Goal: Task Accomplishment & Management: Manage account settings

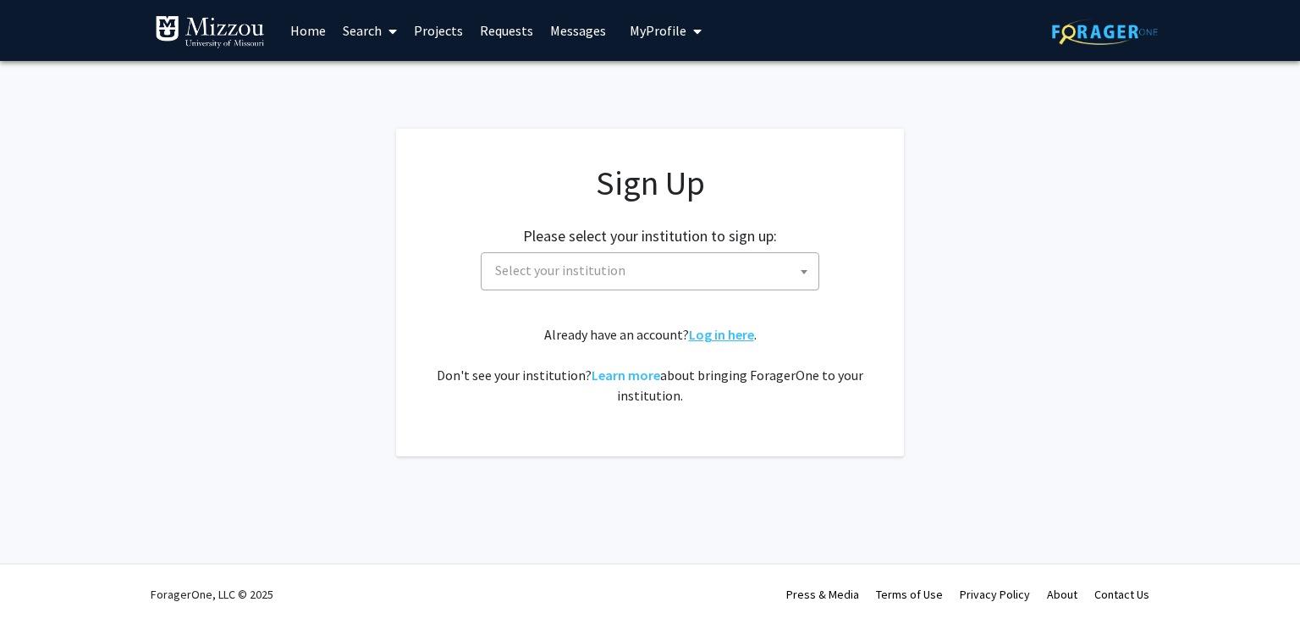
click at [711, 334] on link "Log in here" at bounding box center [721, 334] width 65 height 17
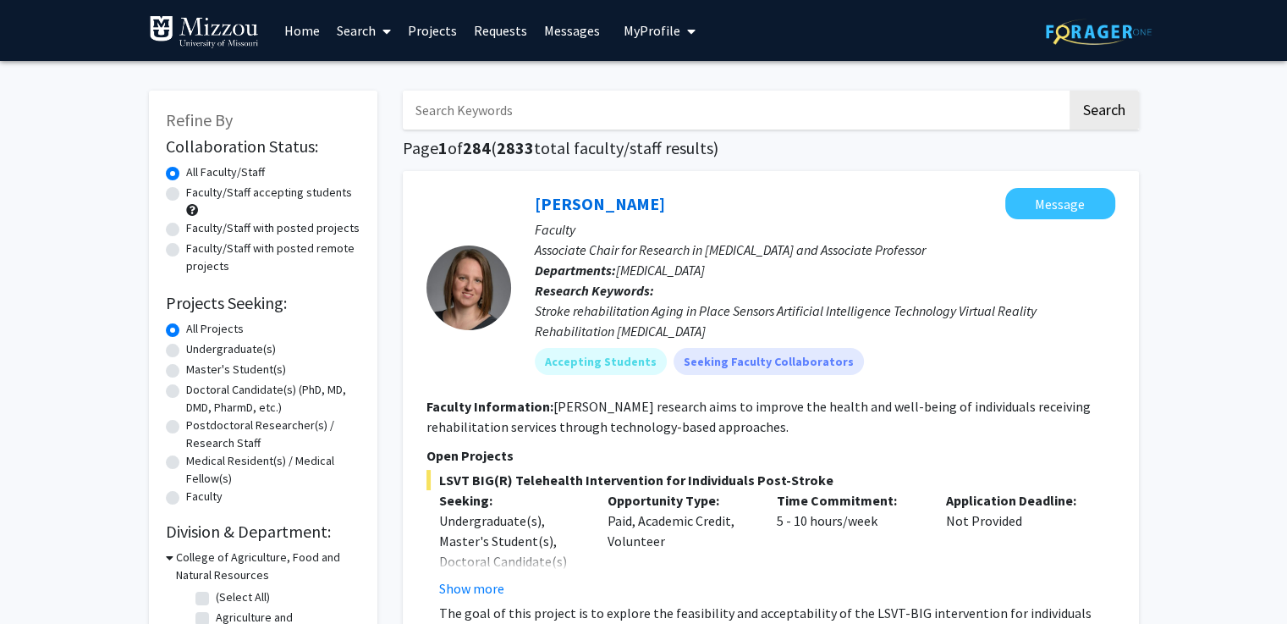
click at [873, 116] on input "Search Keywords" at bounding box center [735, 110] width 664 height 39
type input "[PERSON_NAME]"
click at [1070, 91] on button "Search" at bounding box center [1104, 110] width 69 height 39
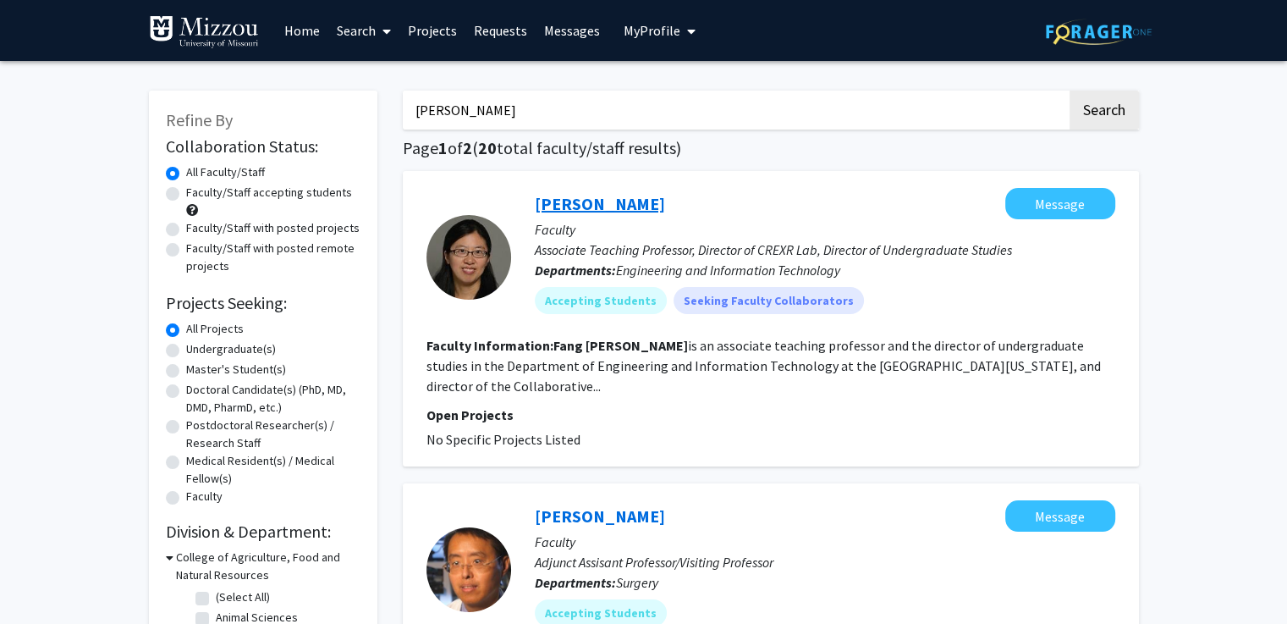
click at [597, 206] on link "[PERSON_NAME]" at bounding box center [600, 203] width 130 height 21
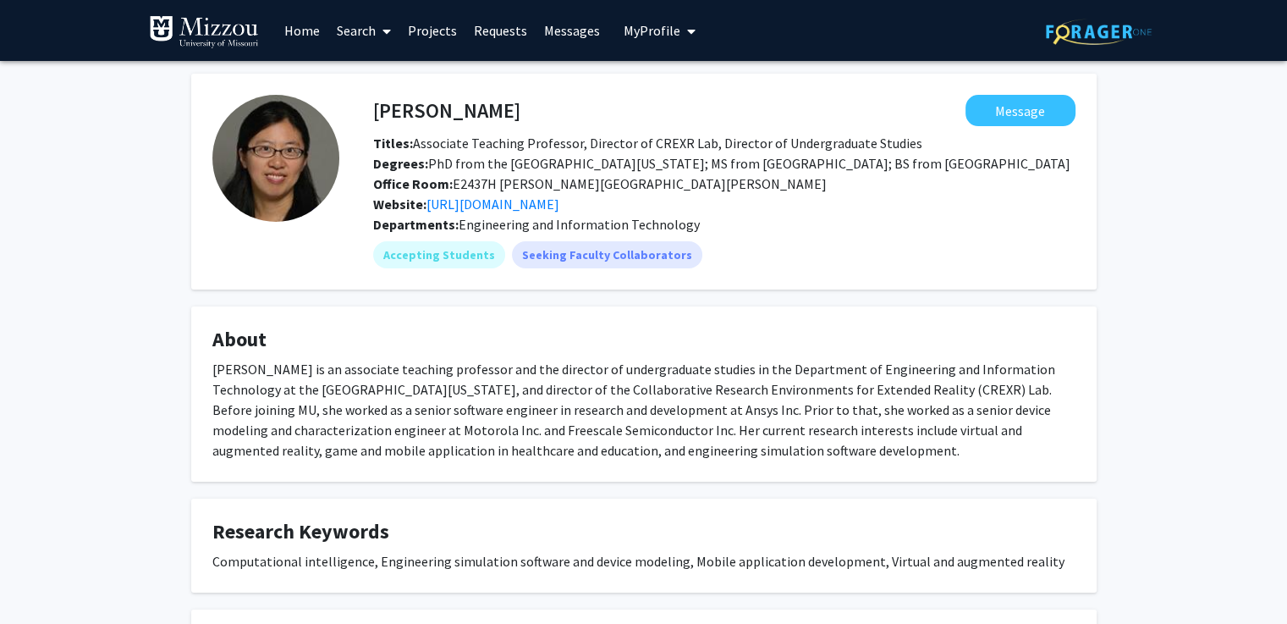
click at [214, 379] on div "[PERSON_NAME] is an associate teaching professor and the director of undergradu…" at bounding box center [643, 410] width 863 height 102
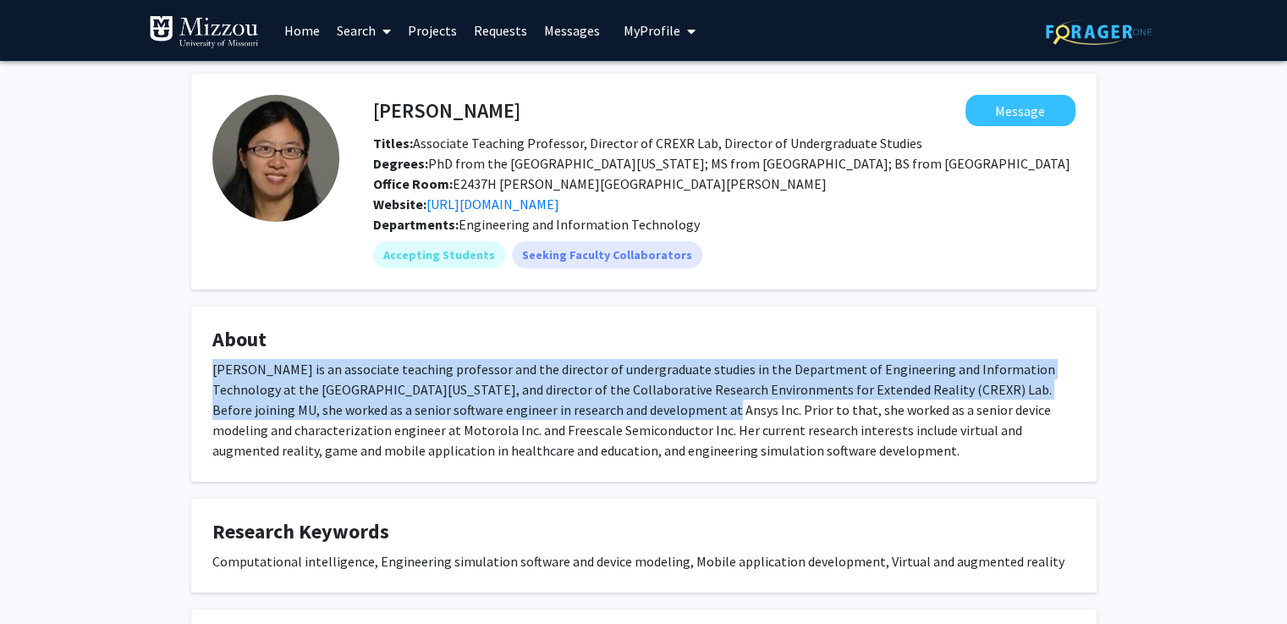
drag, startPoint x: 214, startPoint y: 370, endPoint x: 592, endPoint y: 415, distance: 380.9
click at [592, 415] on div "[PERSON_NAME] is an associate teaching professor and the director of undergradu…" at bounding box center [643, 410] width 863 height 102
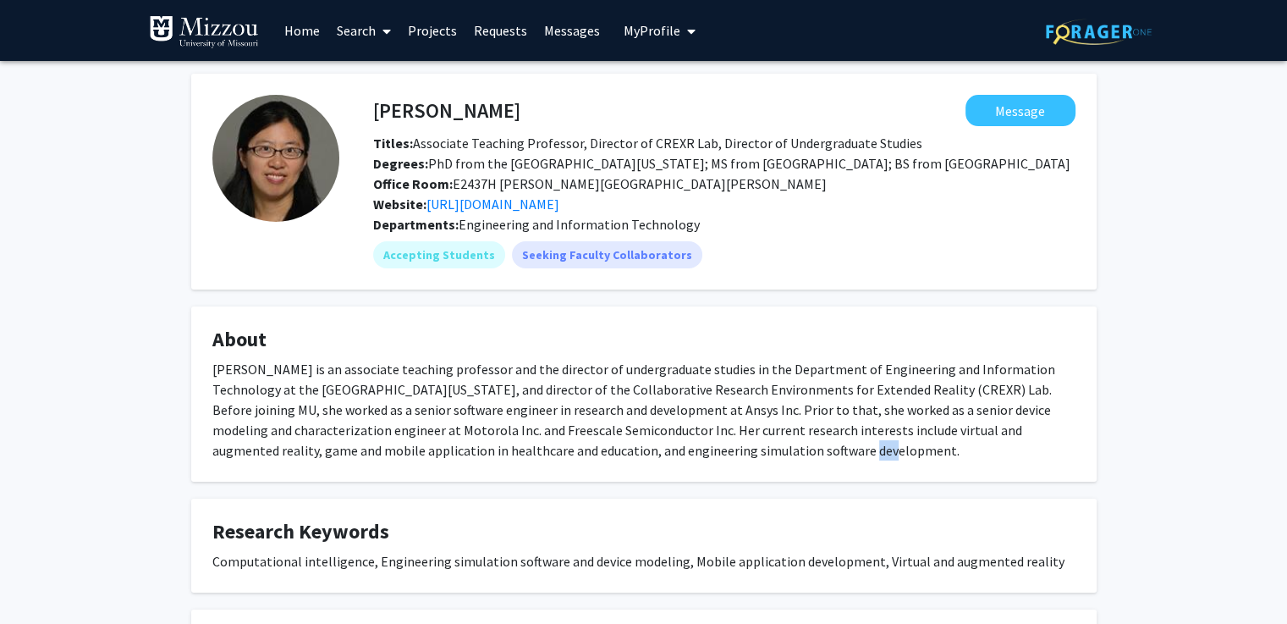
drag, startPoint x: 656, startPoint y: 453, endPoint x: 635, endPoint y: 449, distance: 21.4
click at [635, 449] on div "[PERSON_NAME] is an associate teaching professor and the director of undergradu…" at bounding box center [643, 410] width 863 height 102
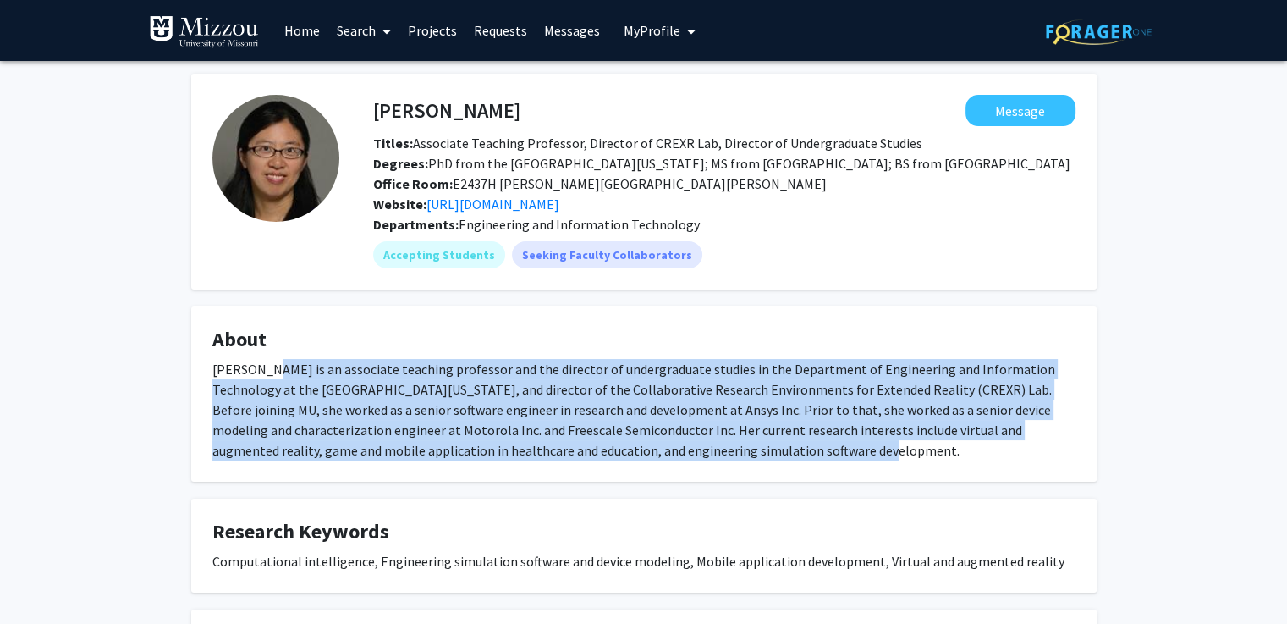
drag, startPoint x: 272, startPoint y: 366, endPoint x: 664, endPoint y: 467, distance: 404.8
click at [664, 467] on fg-card "About [PERSON_NAME] is an associate teaching professor and the director of unde…" at bounding box center [643, 393] width 905 height 175
copy div "is an associate teaching professor and the director of undergraduate studies in…"
click at [148, 470] on div "[PERSON_NAME] Message Titles: Associate Teaching Professor, Director of CREXR L…" at bounding box center [643, 514] width 1287 height 906
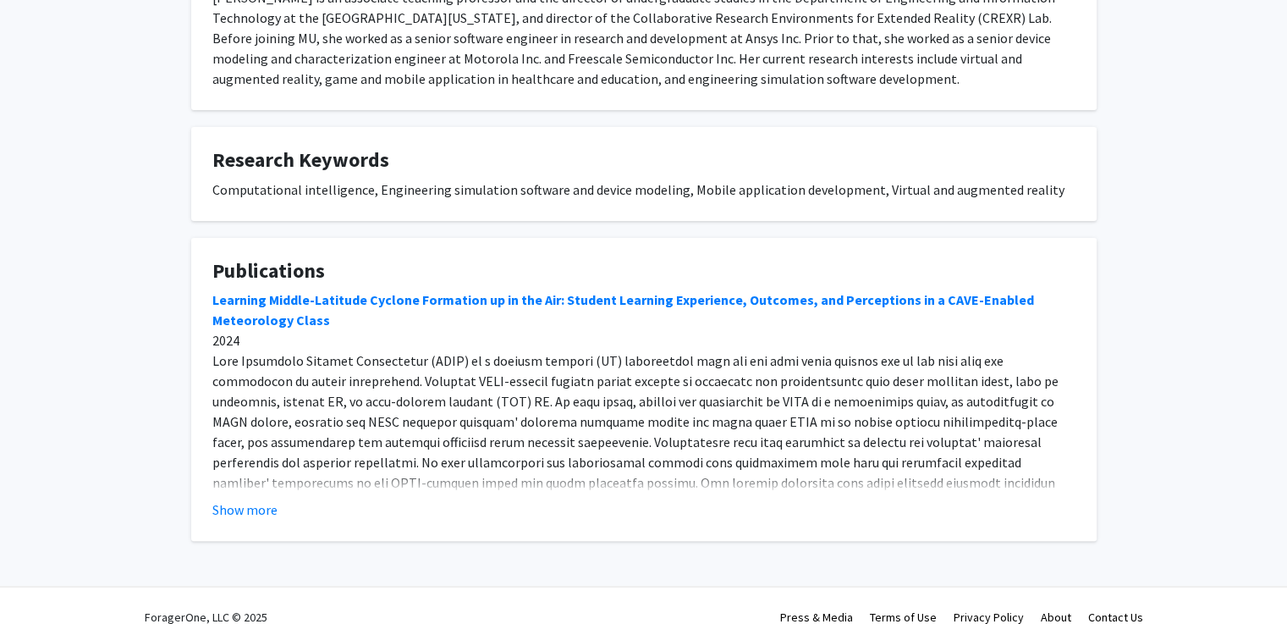
scroll to position [379, 0]
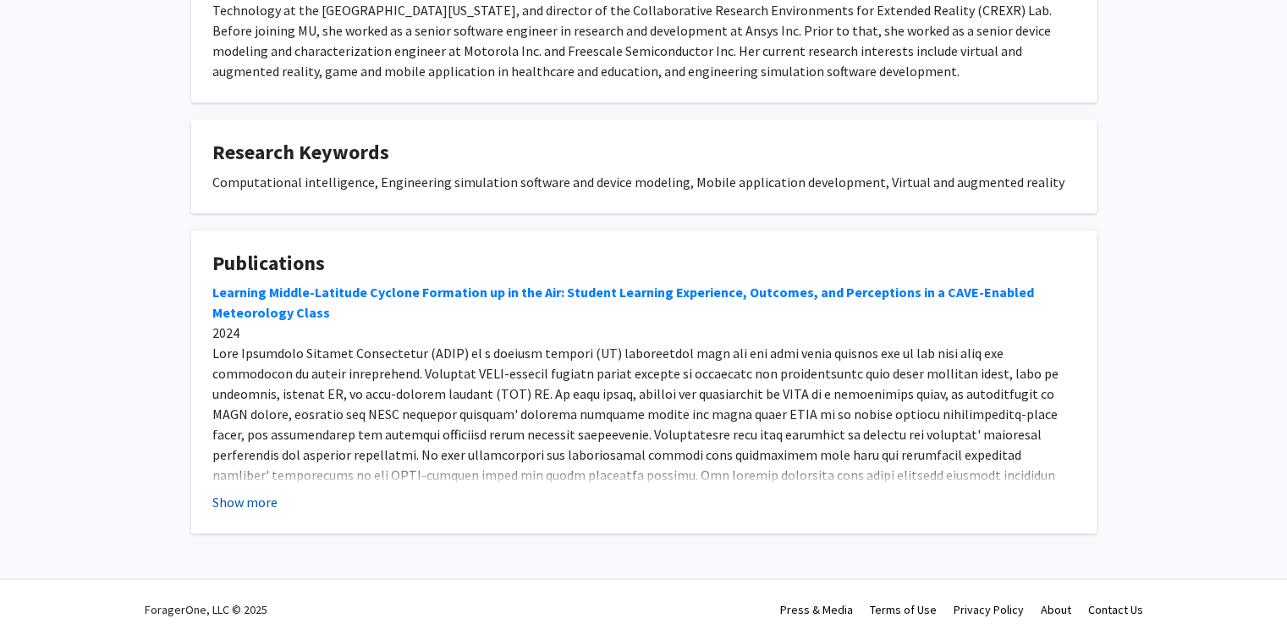
click at [237, 507] on button "Show more" at bounding box center [244, 502] width 65 height 20
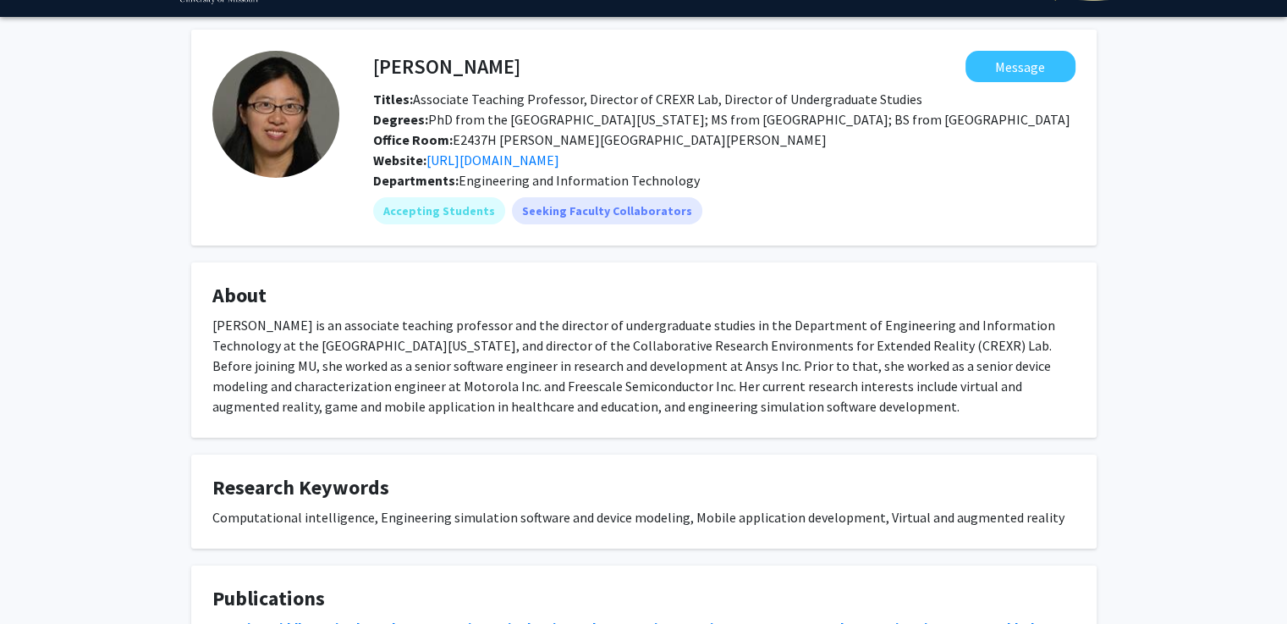
scroll to position [16, 0]
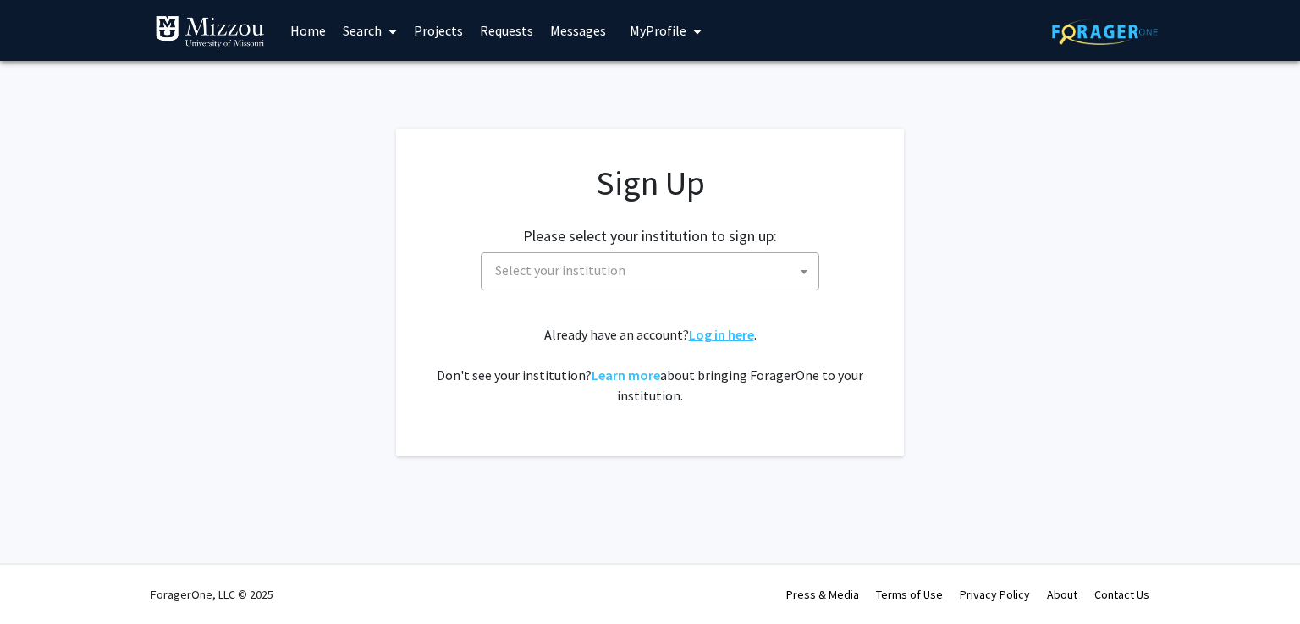
click at [737, 332] on link "Log in here" at bounding box center [721, 334] width 65 height 17
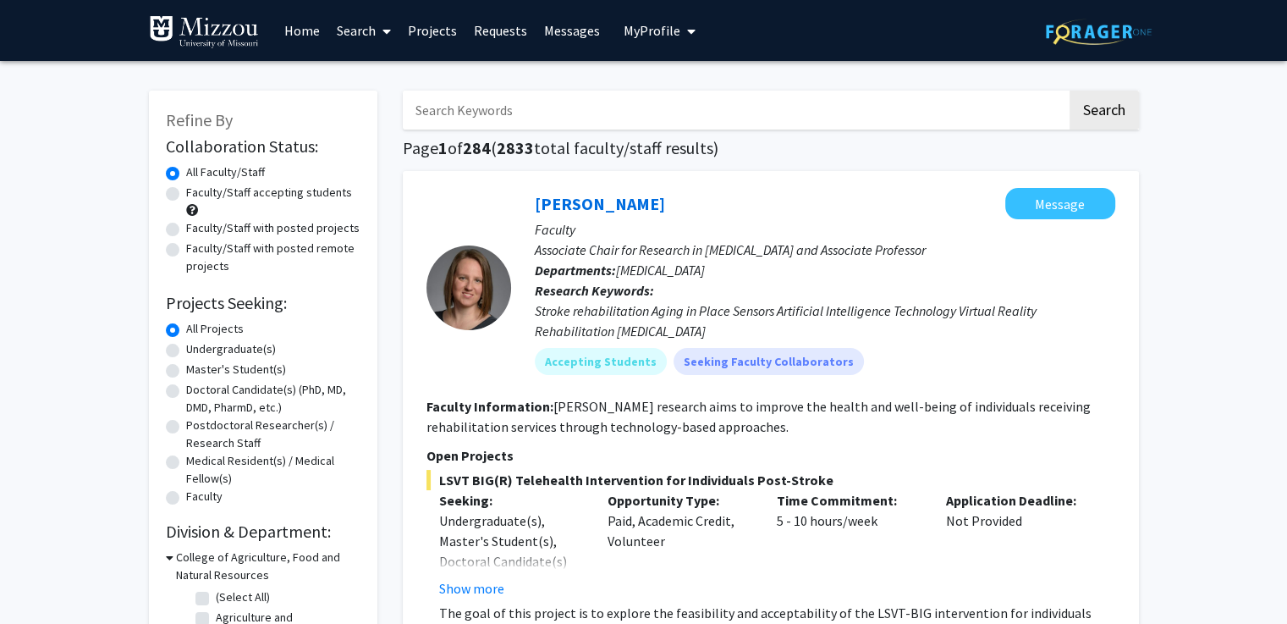
click at [670, 33] on span "My Profile" at bounding box center [652, 30] width 57 height 17
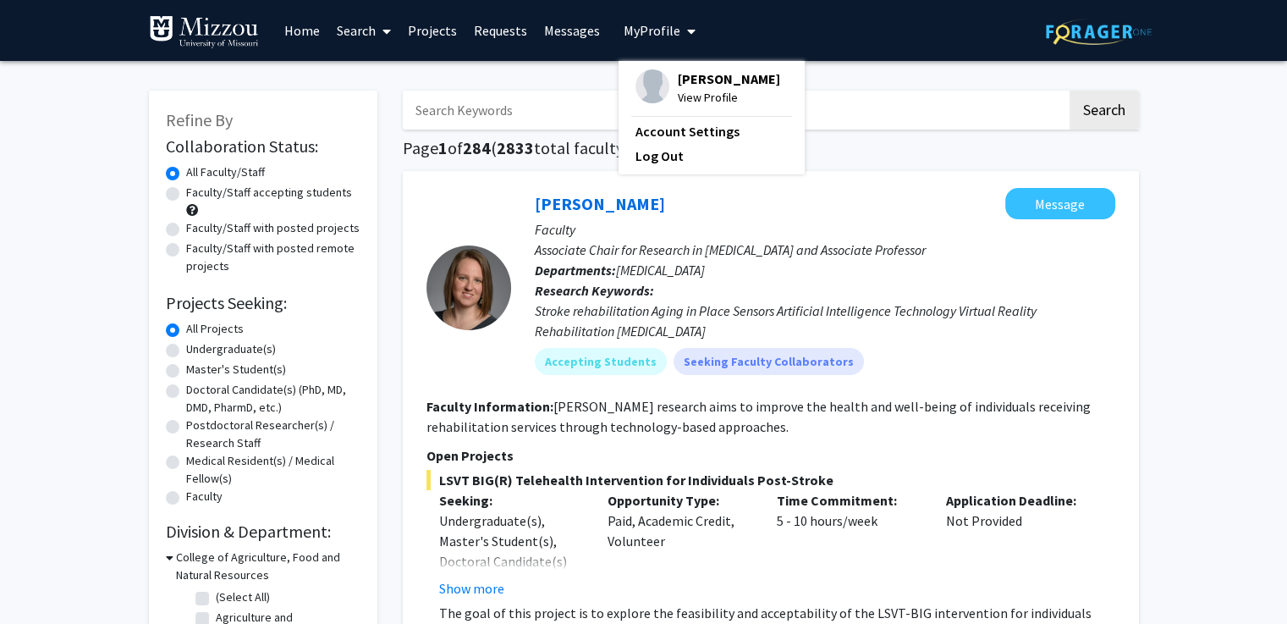
click at [694, 93] on span "View Profile" at bounding box center [729, 97] width 102 height 19
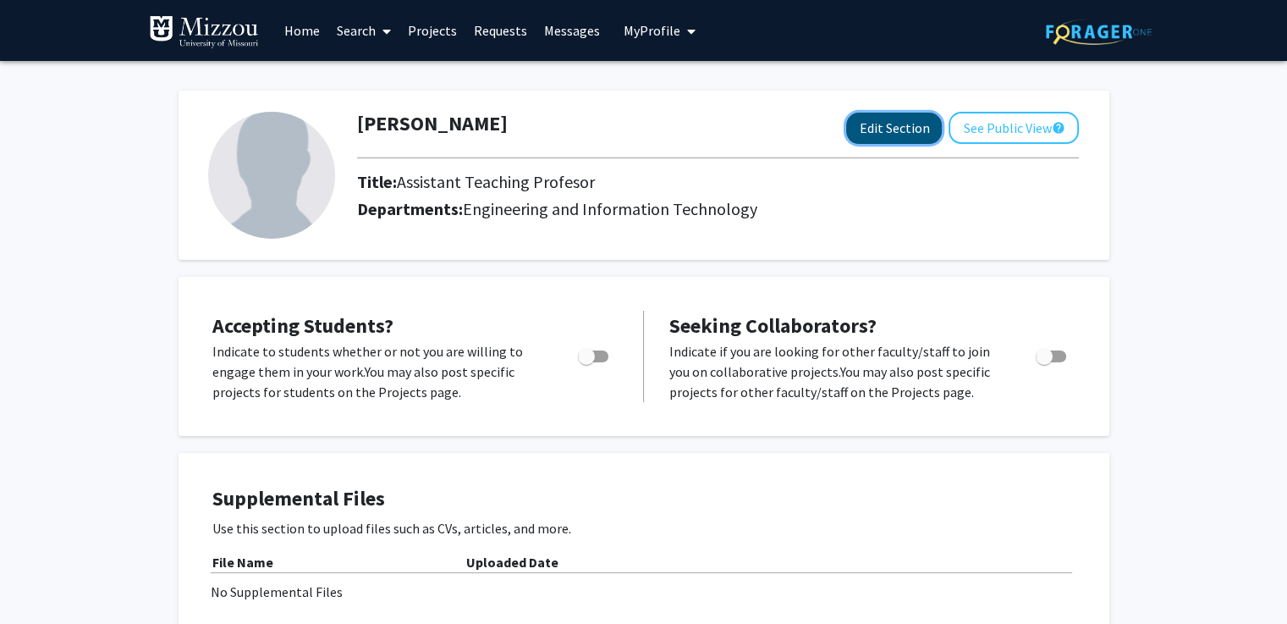
click at [879, 136] on button "Edit Section" at bounding box center [894, 128] width 96 height 31
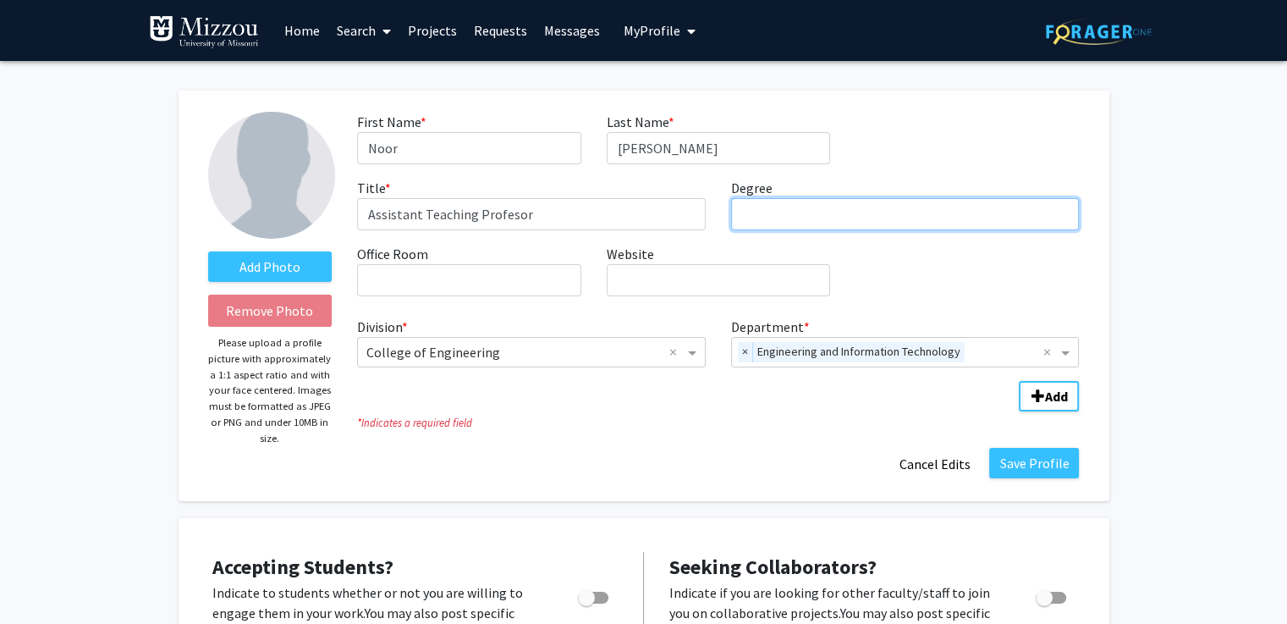
click at [832, 210] on input "Degree required" at bounding box center [905, 214] width 349 height 32
paste input "Ph.D. in Computer Science"
drag, startPoint x: 775, startPoint y: 218, endPoint x: 789, endPoint y: 216, distance: 13.8
click at [789, 216] on input "Ph.D. in Computer Science" at bounding box center [905, 214] width 349 height 32
click at [892, 218] on input "Ph.D. in Computer Science" at bounding box center [905, 214] width 349 height 32
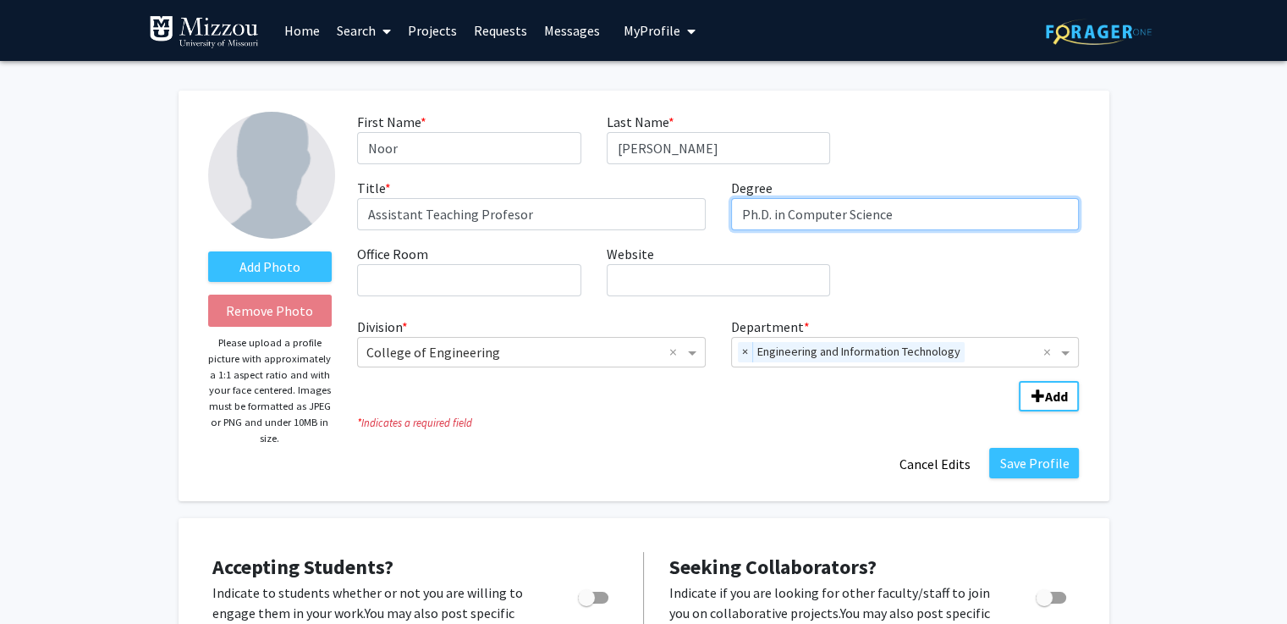
click at [760, 214] on input "Ph.D. in Computer Science" at bounding box center [905, 214] width 349 height 32
click at [766, 218] on input "PhD. in Computer Science" at bounding box center [905, 214] width 349 height 32
click at [889, 212] on input "PhD in Computer Science" at bounding box center [905, 214] width 349 height 32
click at [771, 219] on input "PhD in Computer Science University of Missouri, MA from University of Missouri" at bounding box center [905, 214] width 349 height 32
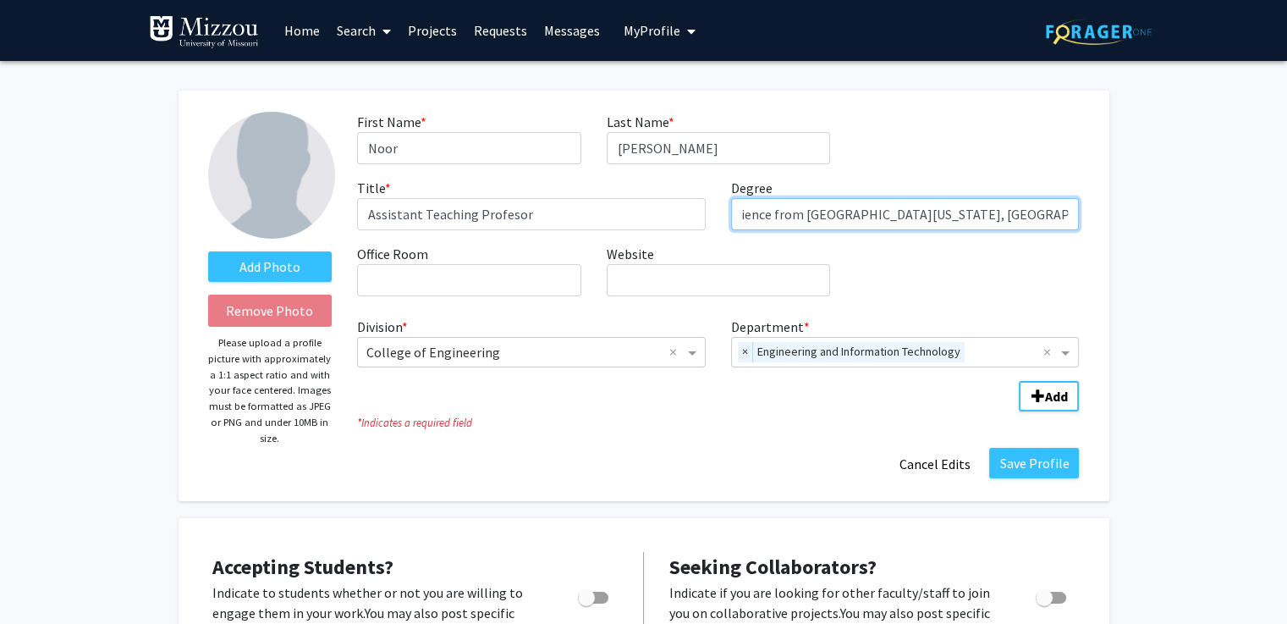
scroll to position [0, 0]
click at [969, 220] on input "PhD in Computer Science from University of Missouri, MA from University of Miss…" at bounding box center [905, 214] width 349 height 32
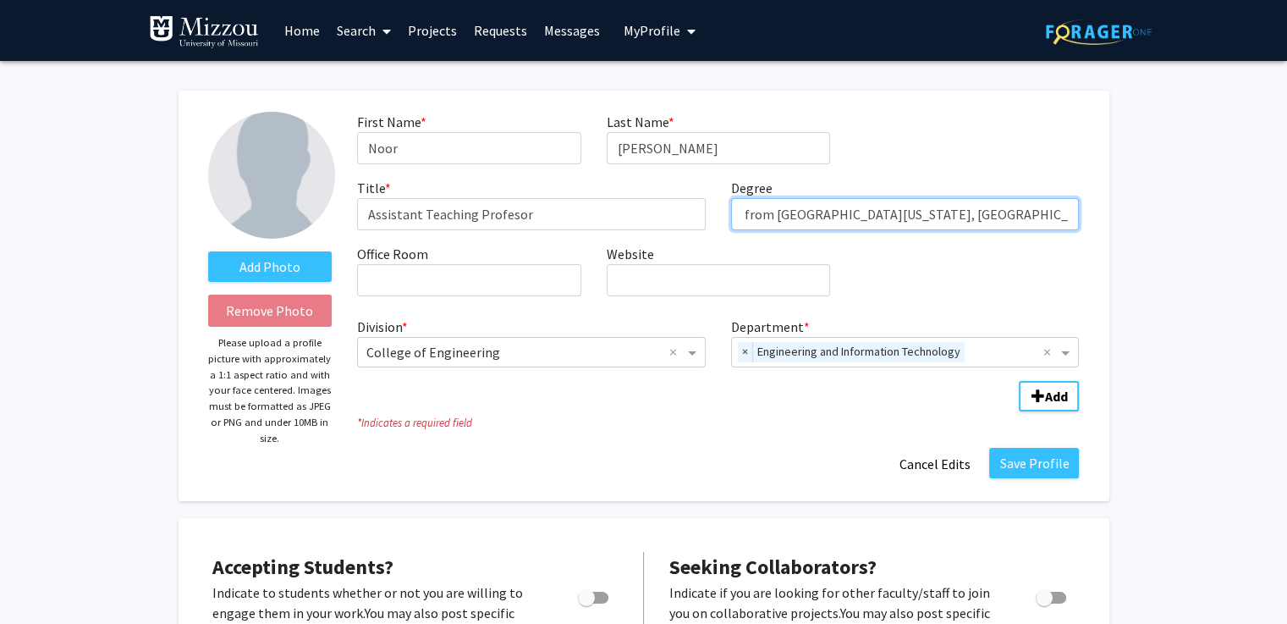
click at [897, 216] on input "PhD in Computer Science from University of Missouri, MA from University of Miss…" at bounding box center [905, 214] width 349 height 32
click at [899, 212] on input "PhD in Computer Science from University of Missouri, MA from University of Miss…" at bounding box center [905, 214] width 349 height 32
click at [1024, 214] on input "PhD in Computer Science/ University of Missouri, MA from University of Missouri" at bounding box center [905, 214] width 349 height 32
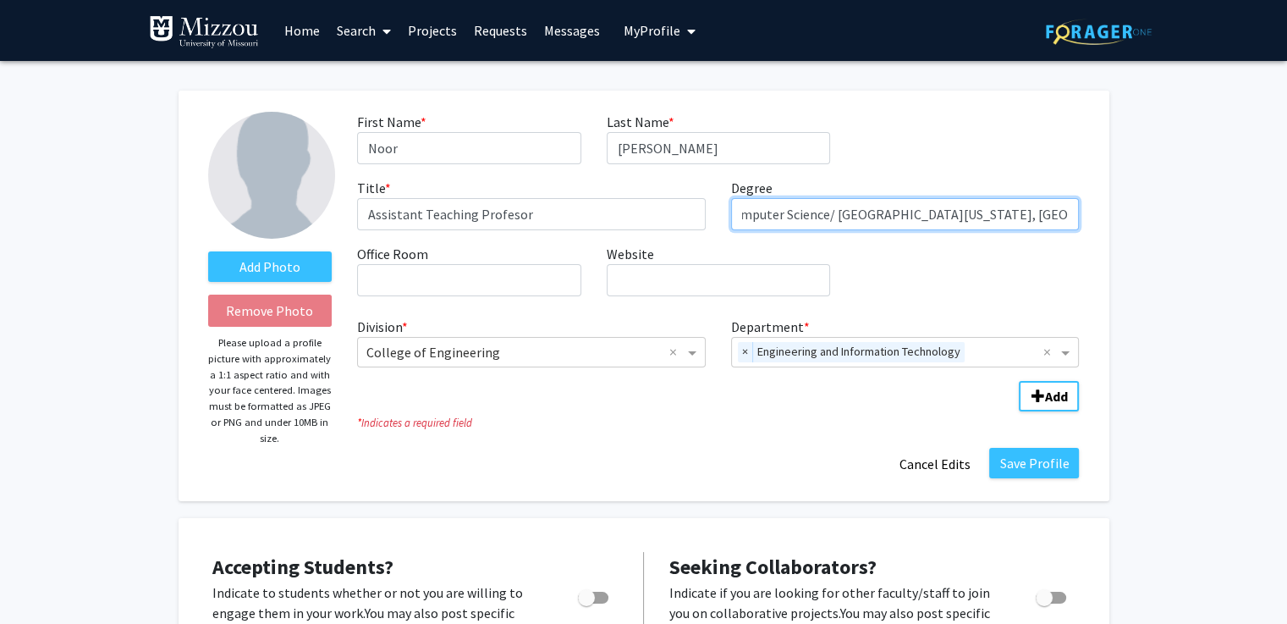
scroll to position [0, 60]
click at [995, 217] on input "PhD in Computer Science/ University of Missouri, MA from University of Missouri" at bounding box center [905, 214] width 349 height 32
click at [773, 214] on input "PhD in Computer Science/ University of Missouri, MA from University of Missouri" at bounding box center [905, 214] width 349 height 32
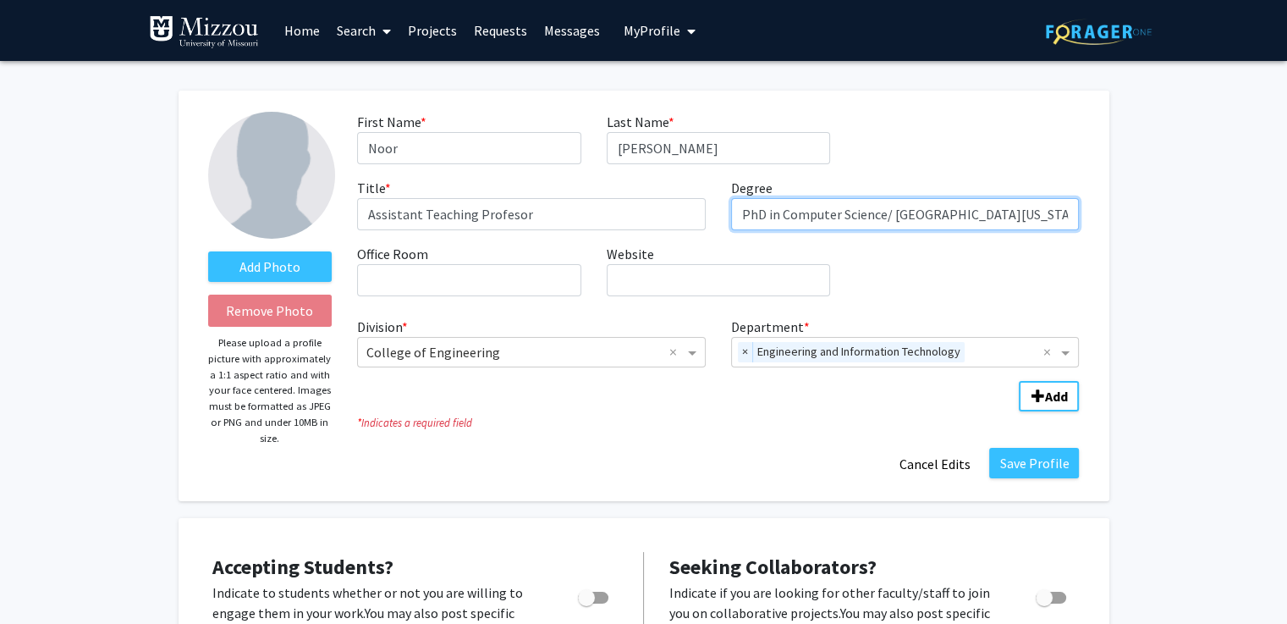
click at [892, 218] on input "PhD in Computer Science/ University of Missouri, MA from University of Missouri" at bounding box center [905, 214] width 349 height 32
click at [961, 229] on input "PhD in Computer Science/ EECS/ University of Missouri, MA from University of Mi…" at bounding box center [905, 214] width 349 height 32
type input "PhD in Computer Science/ EECS/ University of Missouri, MA from EECS/ University…"
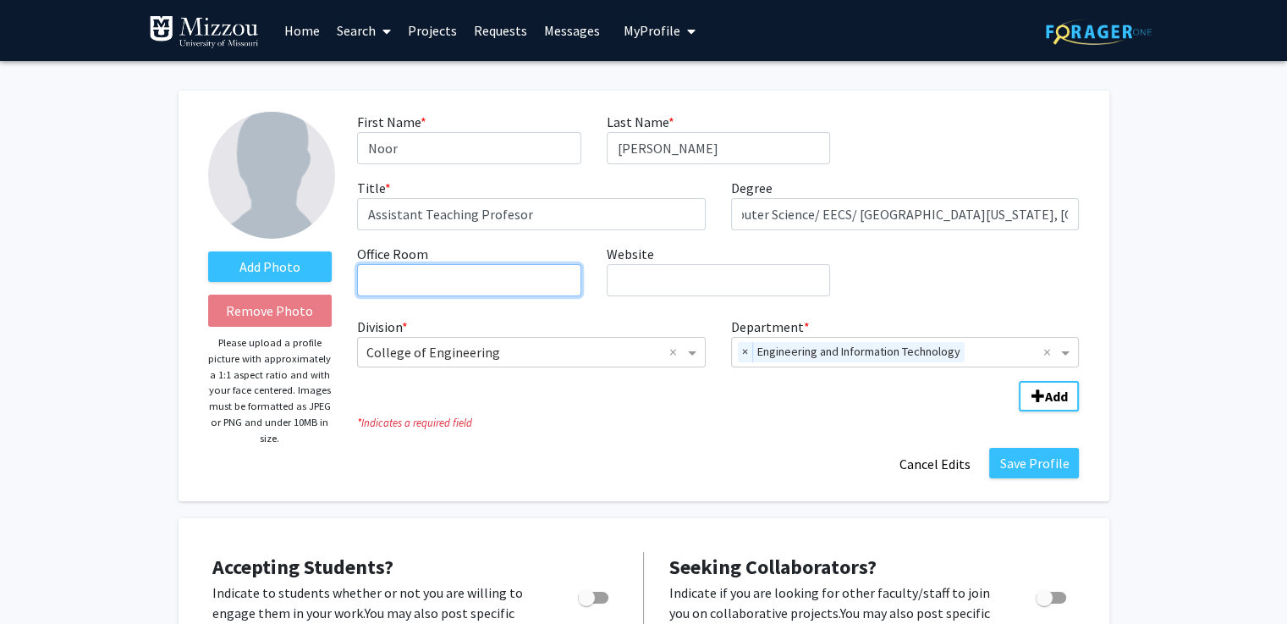
scroll to position [0, 0]
click at [515, 271] on input "Office Room required" at bounding box center [468, 280] width 223 height 32
paste input "E2437C Lafferre"
type input "E2437C Lafferre Hall"
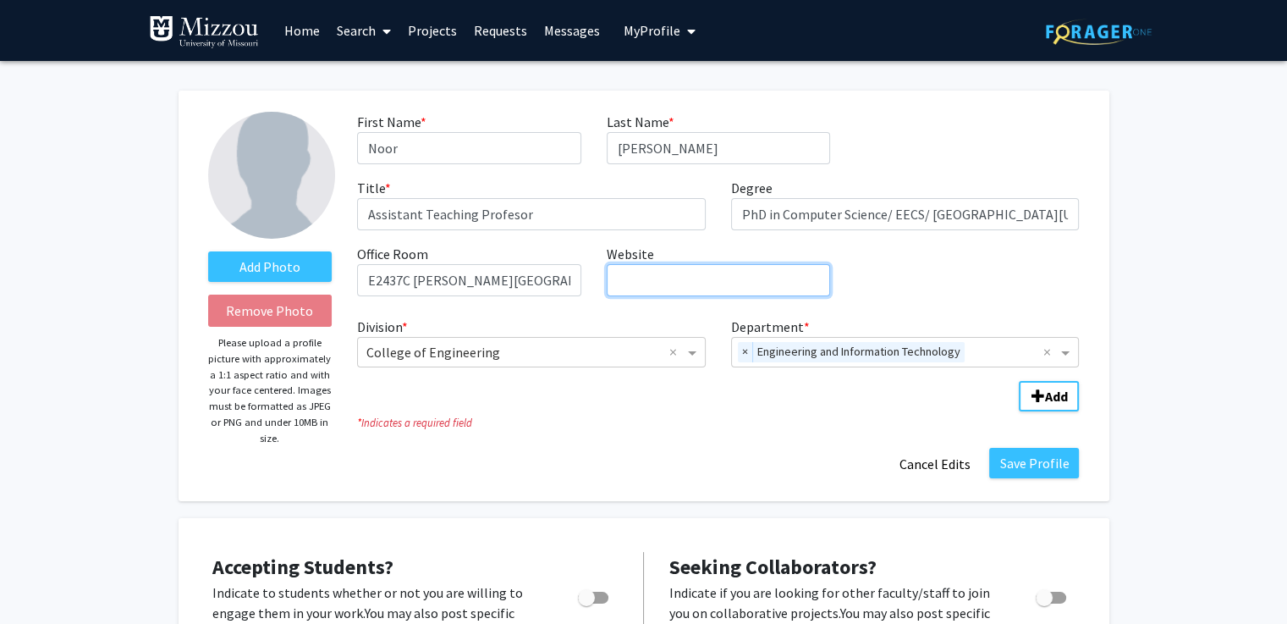
click at [687, 285] on input "Website required" at bounding box center [718, 280] width 223 height 32
paste input "https://scholar.google.com/citations?user=whFsyokAAAAJ&hl=en"
type input "https://scholar.google.com/citations?user=whFsyokAAAAJ&hl=en"
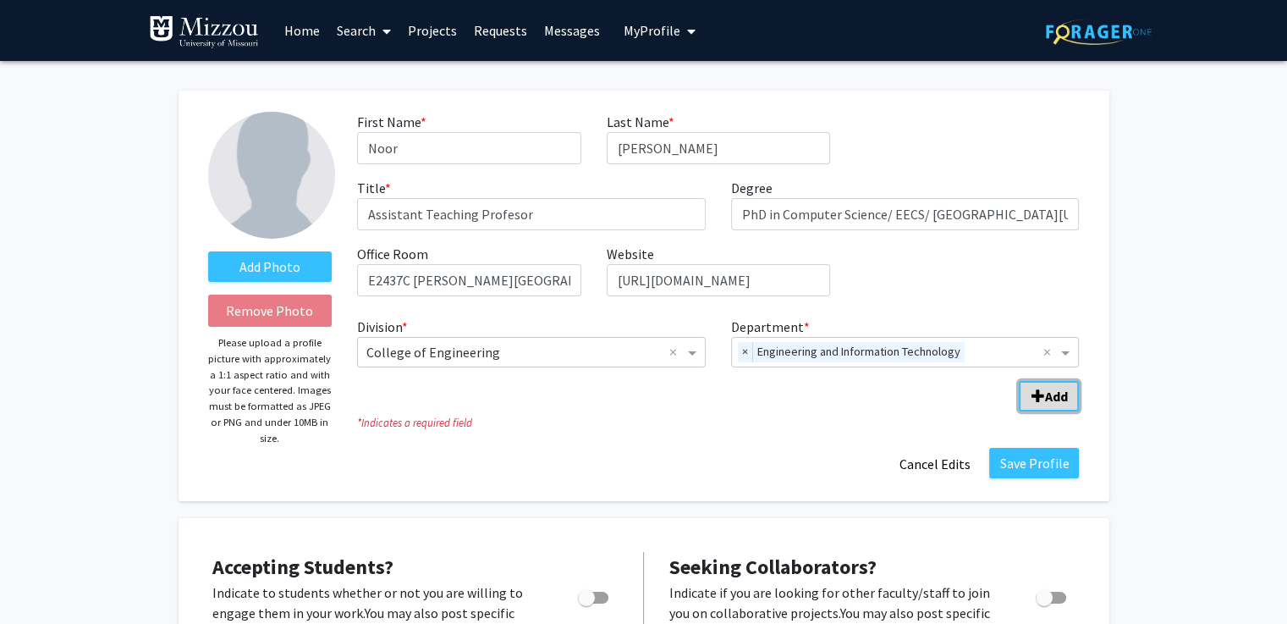
click at [1044, 399] on b "Add" at bounding box center [1055, 396] width 23 height 17
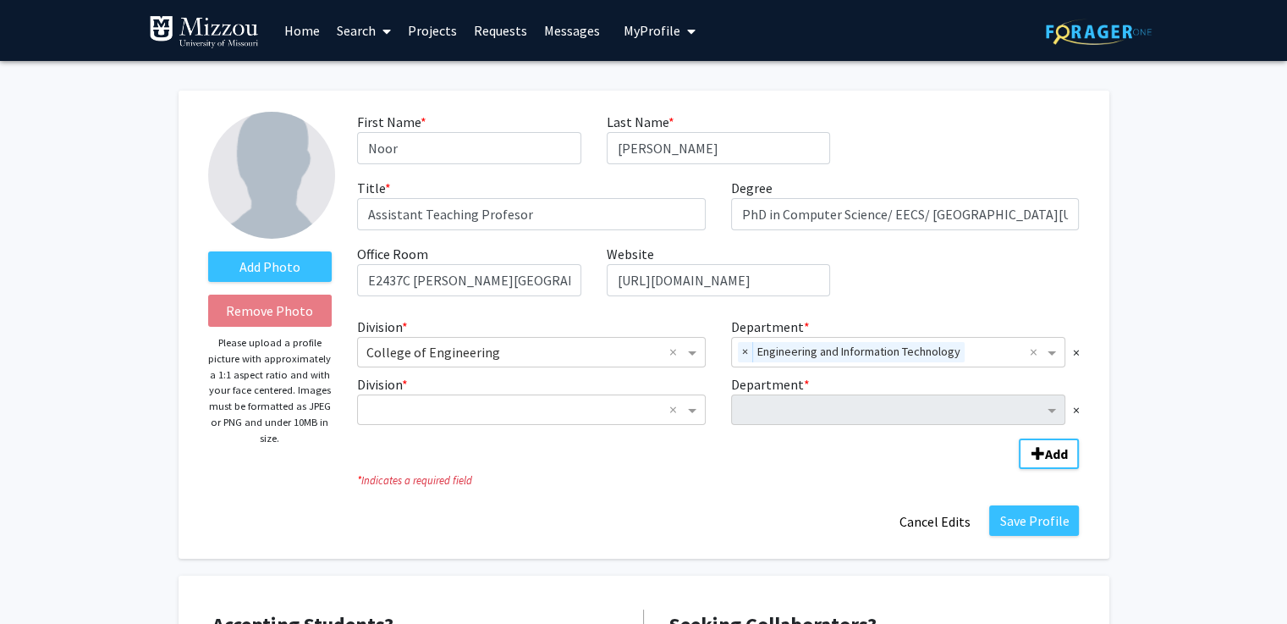
click at [1079, 407] on div "Department * ×" at bounding box center [905, 399] width 374 height 51
click at [1076, 412] on span "×" at bounding box center [1075, 409] width 7 height 20
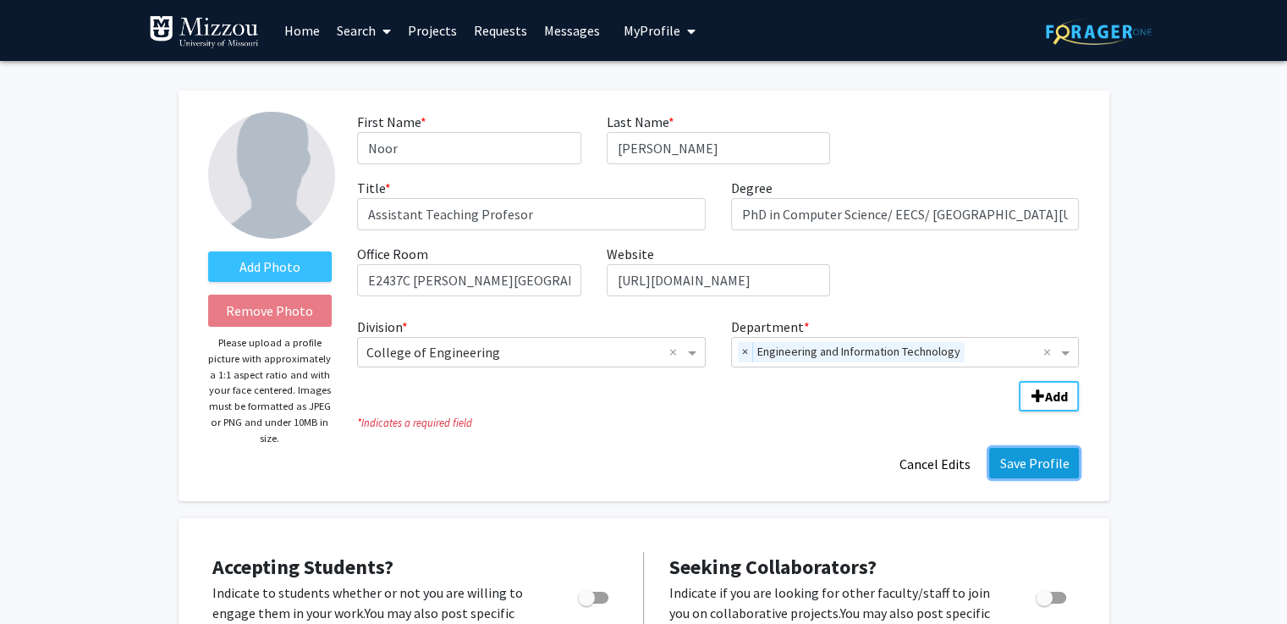
click at [1011, 462] on button "Save Profile" at bounding box center [1034, 463] width 90 height 30
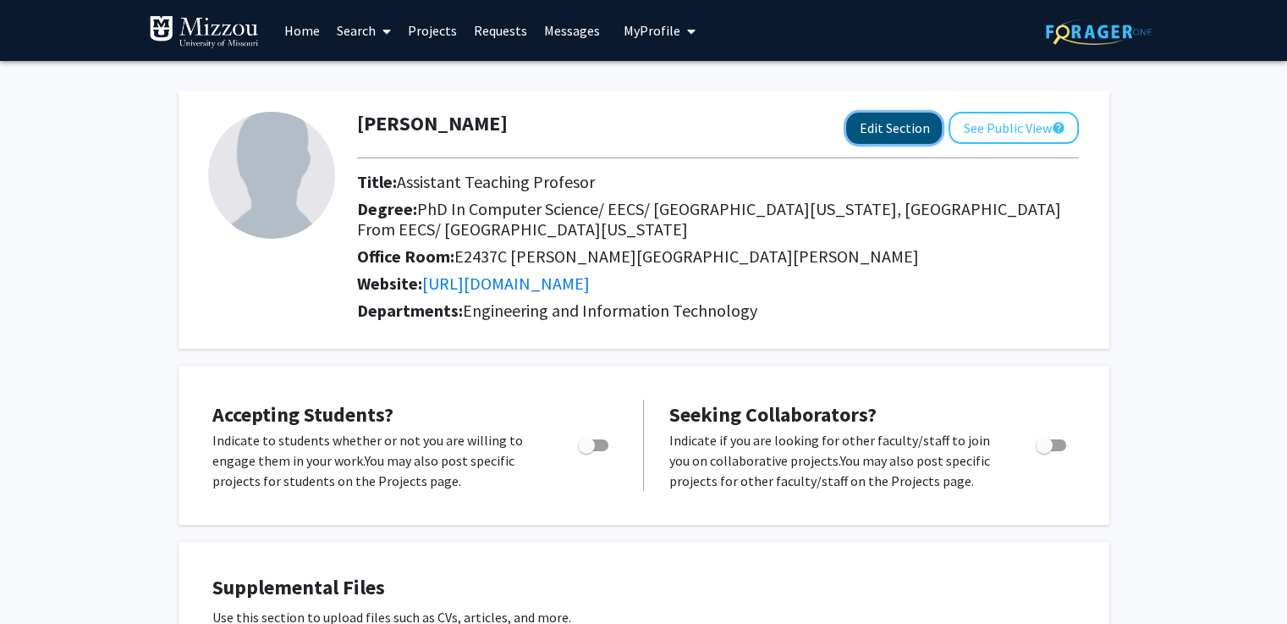
click at [895, 129] on button "Edit Section" at bounding box center [894, 128] width 96 height 31
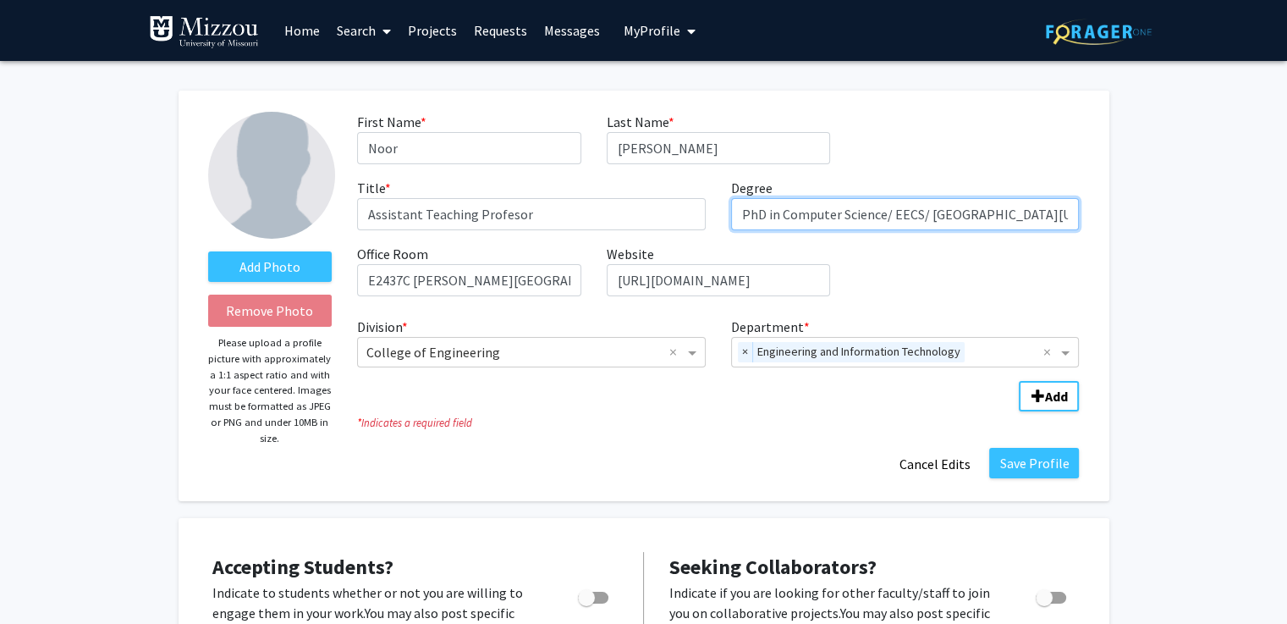
click at [778, 216] on input "PhD in Computer Science/ EECS/ University of Missouri, MA from EECS/ University…" at bounding box center [905, 214] width 349 height 32
click at [902, 211] on input "PhD in Computer Science/ EECS/ University of Missouri, MA from EECS/ University…" at bounding box center [905, 214] width 349 height 32
type input "PhD in Computer Science- University of Missouri, MA in Computer Science- Univer…"
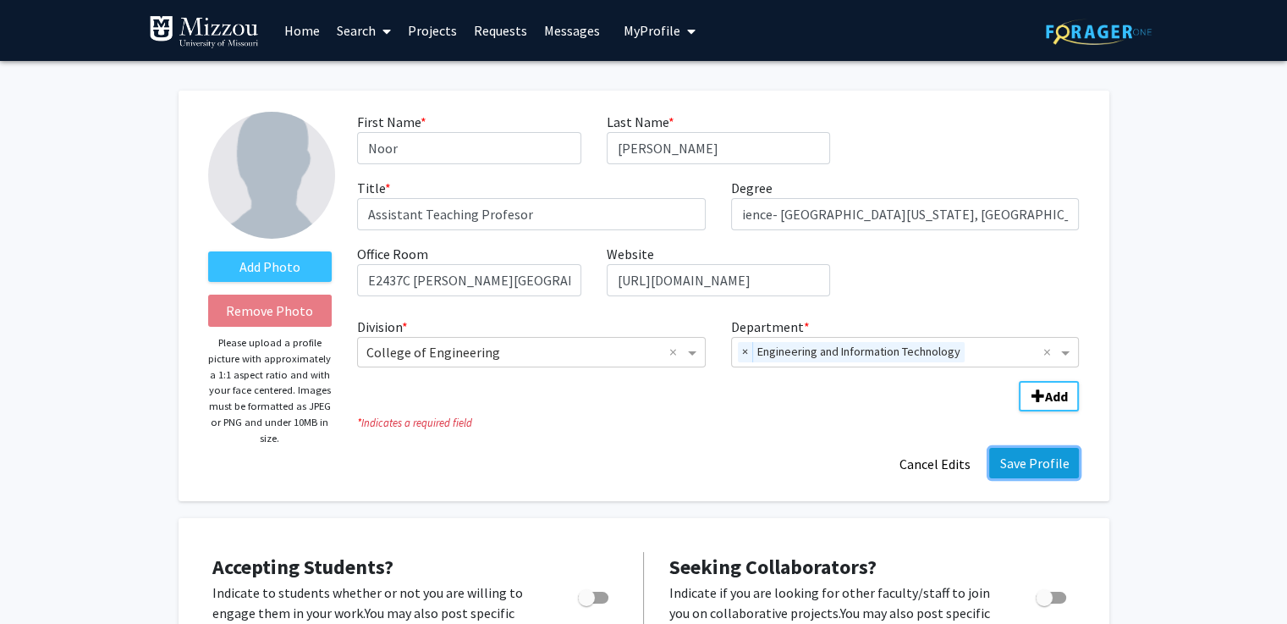
scroll to position [0, 0]
click at [1016, 459] on button "Save Profile" at bounding box center [1034, 463] width 90 height 30
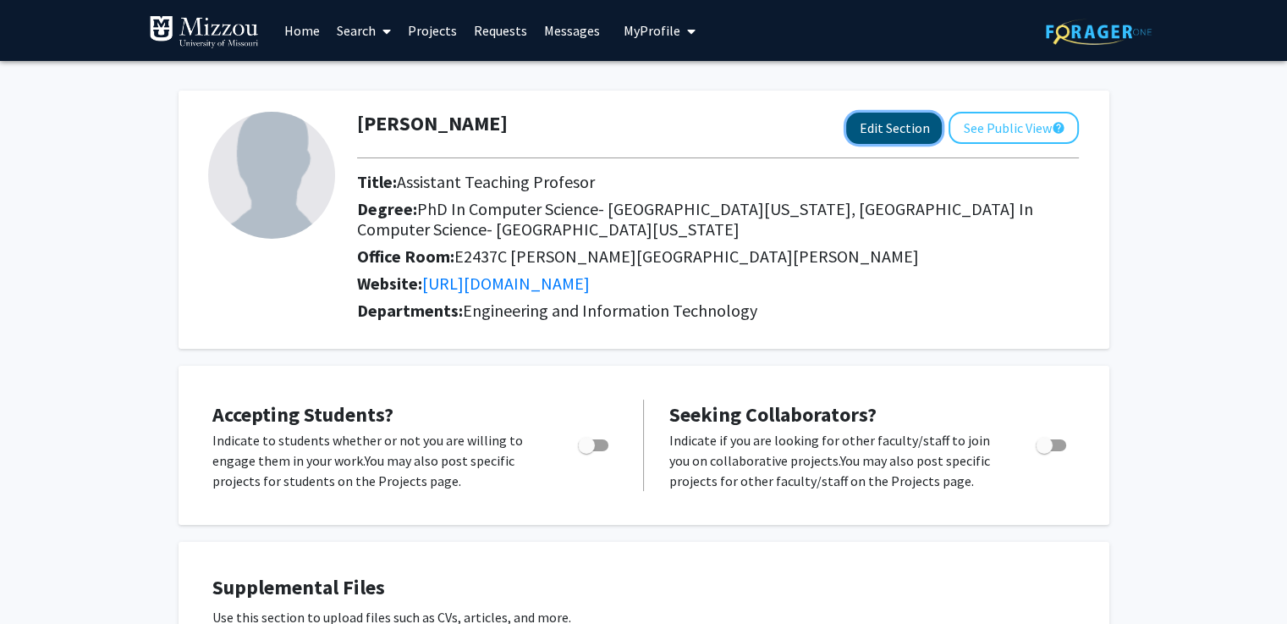
click at [894, 134] on button "Edit Section" at bounding box center [894, 128] width 96 height 31
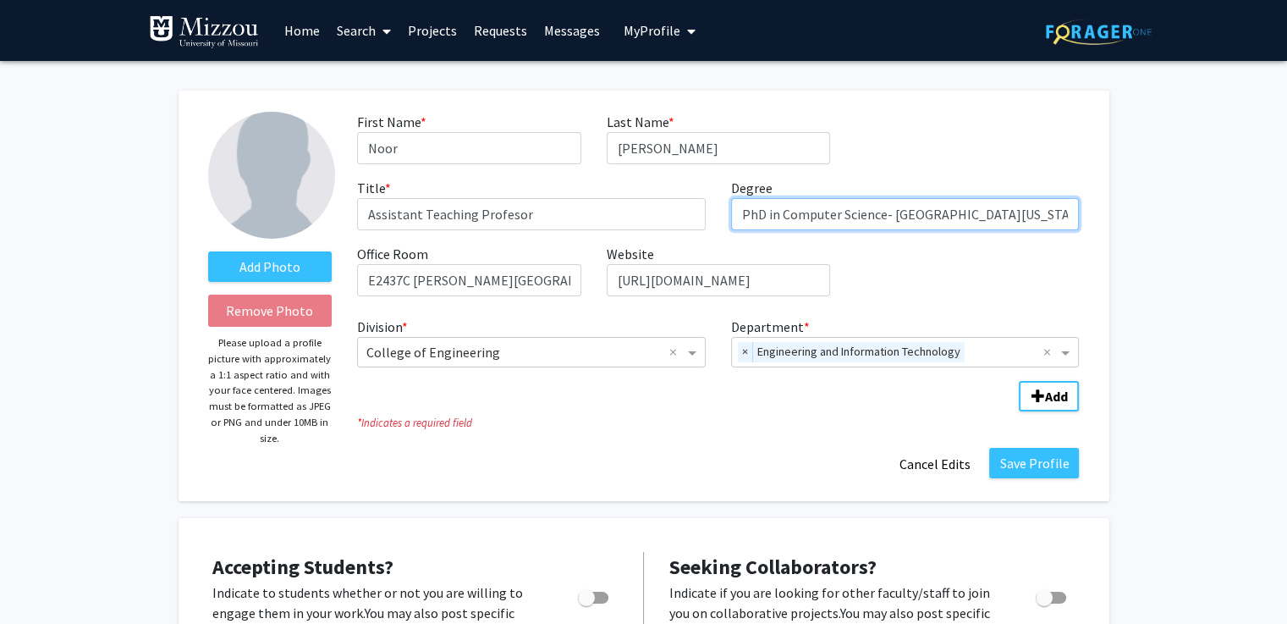
click at [784, 217] on input "PhD in Computer Science- University of Missouri, MA in Computer Science- Univer…" at bounding box center [905, 214] width 349 height 32
click at [876, 214] on input "PhD - Computer Science- University of Missouri, MA in Computer Science- Univers…" at bounding box center [905, 214] width 349 height 32
click at [1031, 212] on input "PhD - Computer Science - University of Missouri, MA in Computer Science- Univer…" at bounding box center [905, 214] width 349 height 32
click at [1010, 219] on input "PhD - Computer Science - University of Missouri, MA - Computer Science- Univers…" at bounding box center [905, 214] width 349 height 32
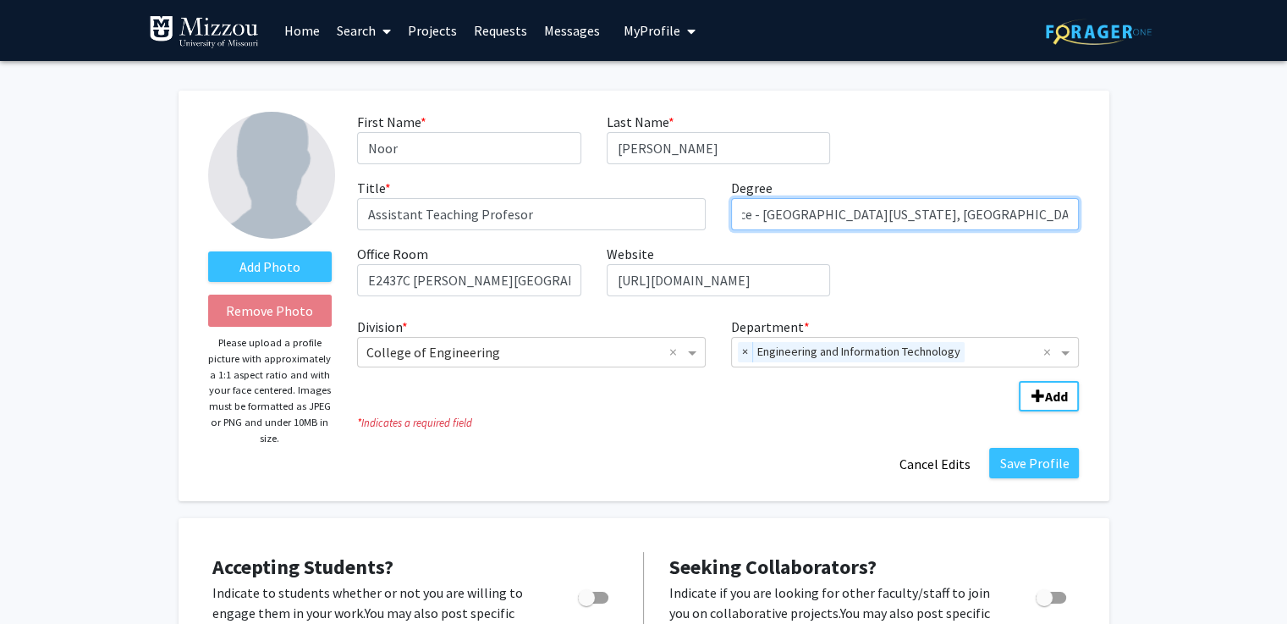
click at [1024, 219] on input "PhD - Computer Science - University of Missouri, MA - Computer Science - Univer…" at bounding box center [905, 214] width 349 height 32
type input "PhD - Computer Science - University of Missouri, MA - Computer Science - Univer…"
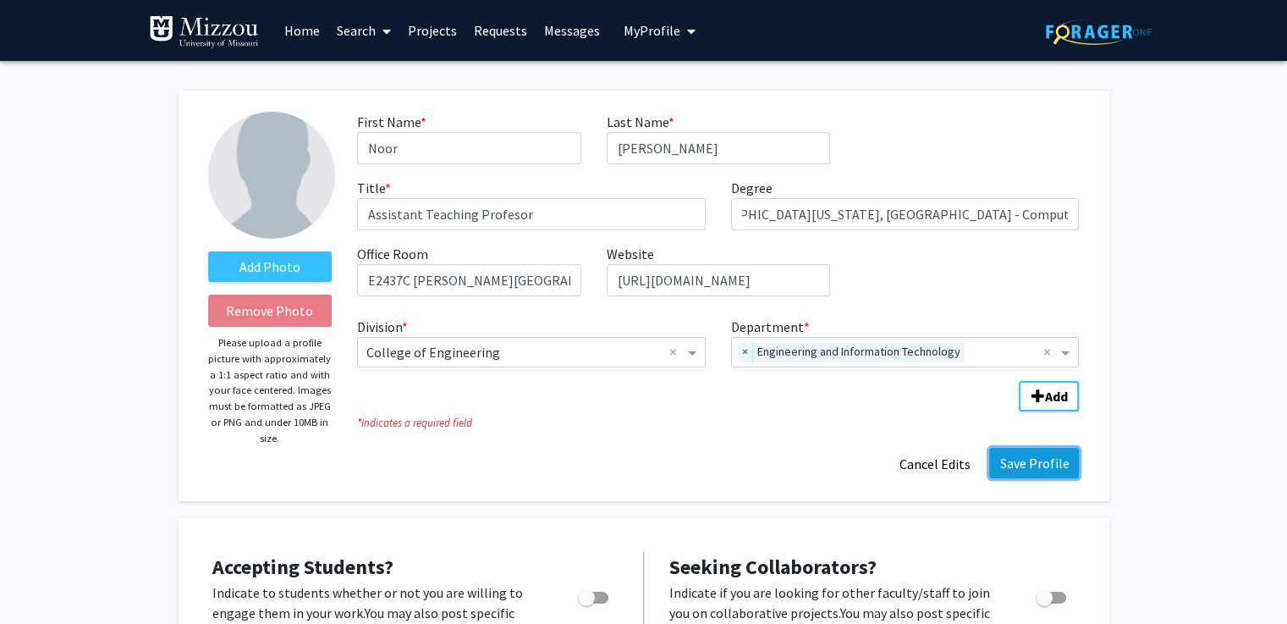
scroll to position [0, 0]
click at [1014, 473] on button "Save Profile" at bounding box center [1034, 463] width 90 height 30
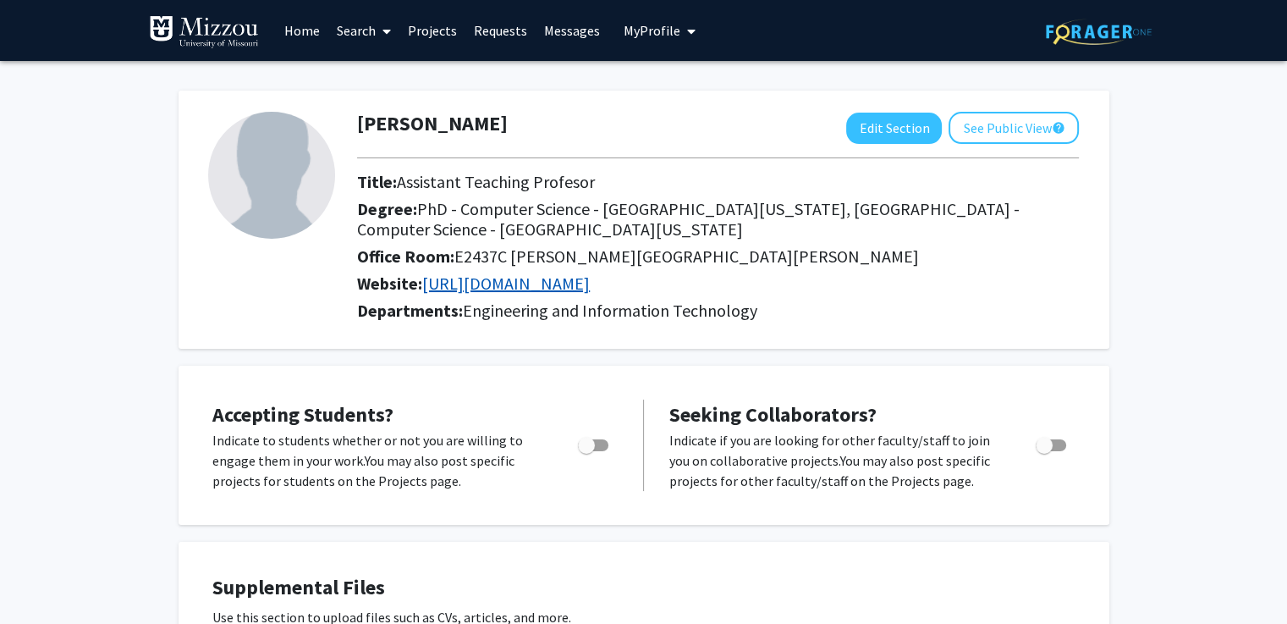
click at [590, 279] on link "https://scholar.google.com/citations?user=whFsyokAAAAJ&hl=en" at bounding box center [506, 282] width 168 height 21
click at [189, 319] on div "Noor Al-Shakarji Edit Section See Public View help Title: Assistant Teaching Pr…" at bounding box center [644, 220] width 931 height 258
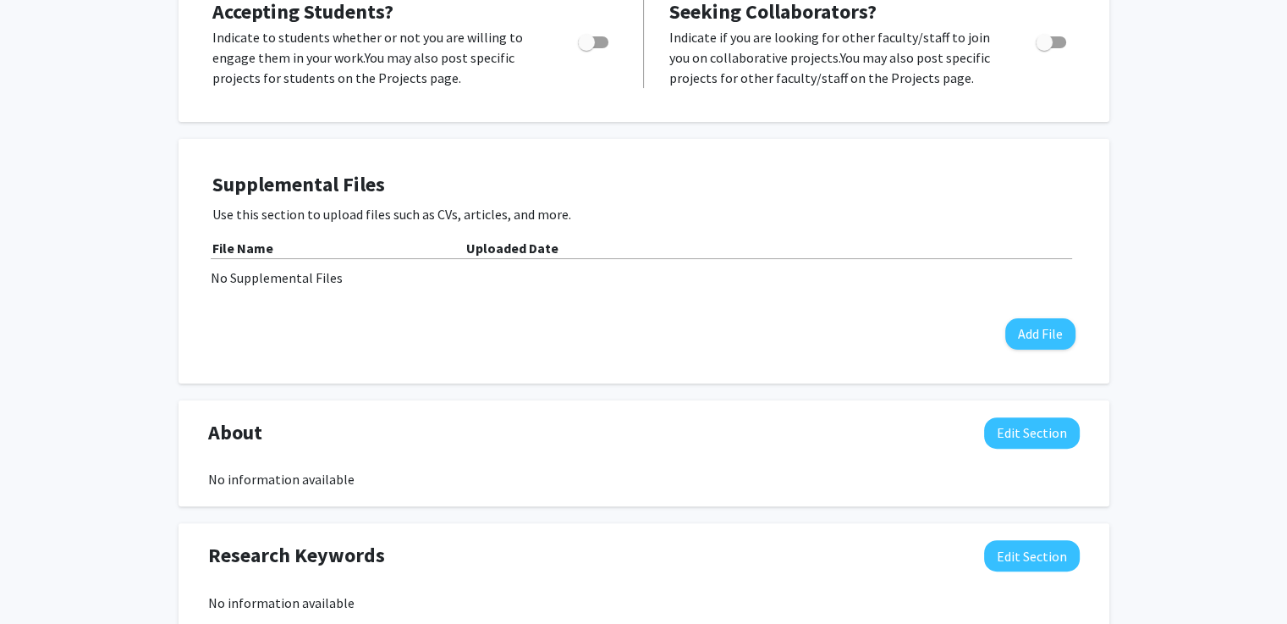
scroll to position [542, 0]
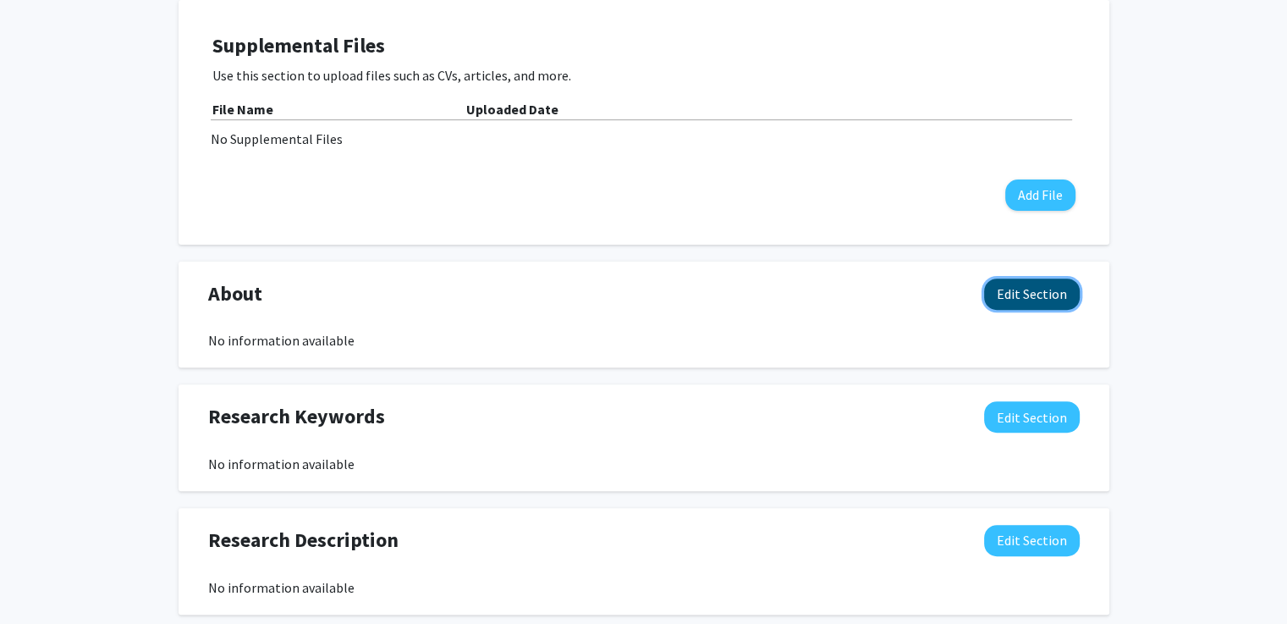
click at [1036, 285] on button "Edit Section" at bounding box center [1032, 293] width 96 height 31
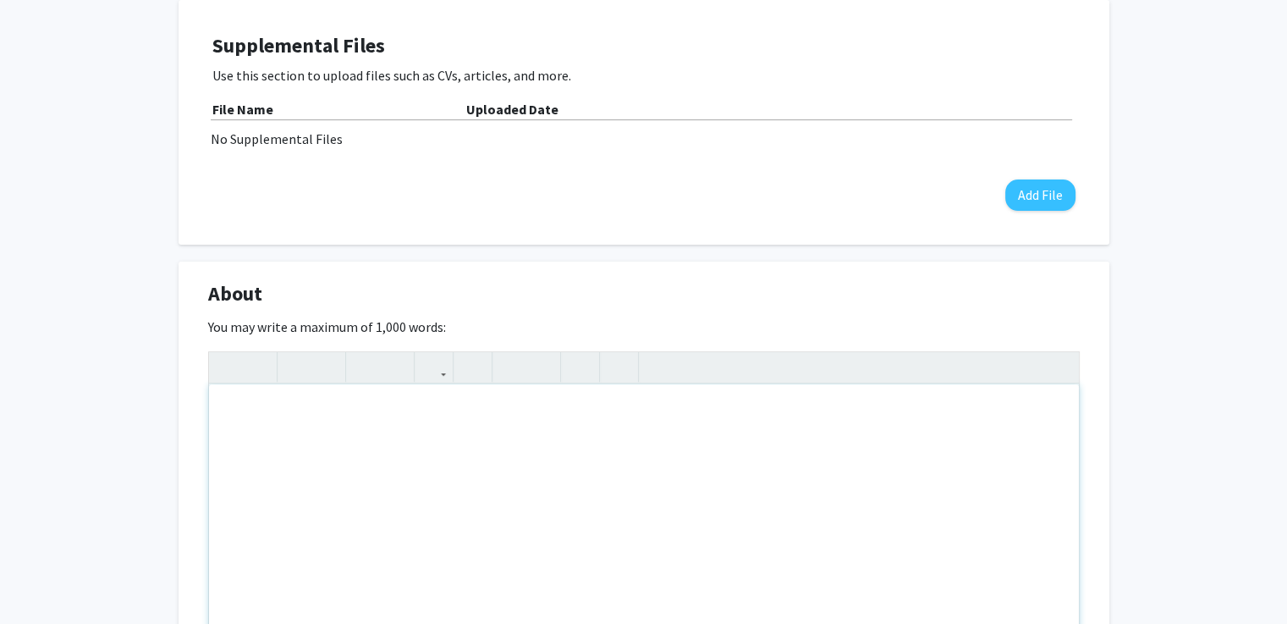
click at [394, 470] on div "Note to users with screen readers: Please deactivate our accessibility plugin f…" at bounding box center [644, 511] width 870 height 254
paste div "Note to users with screen readers: Please deactivate our accessibility plugin f…"
type textarea "<p>Dr. Noor M. Al-Shakarji is a Teaching Assistant Professor in the Department …"
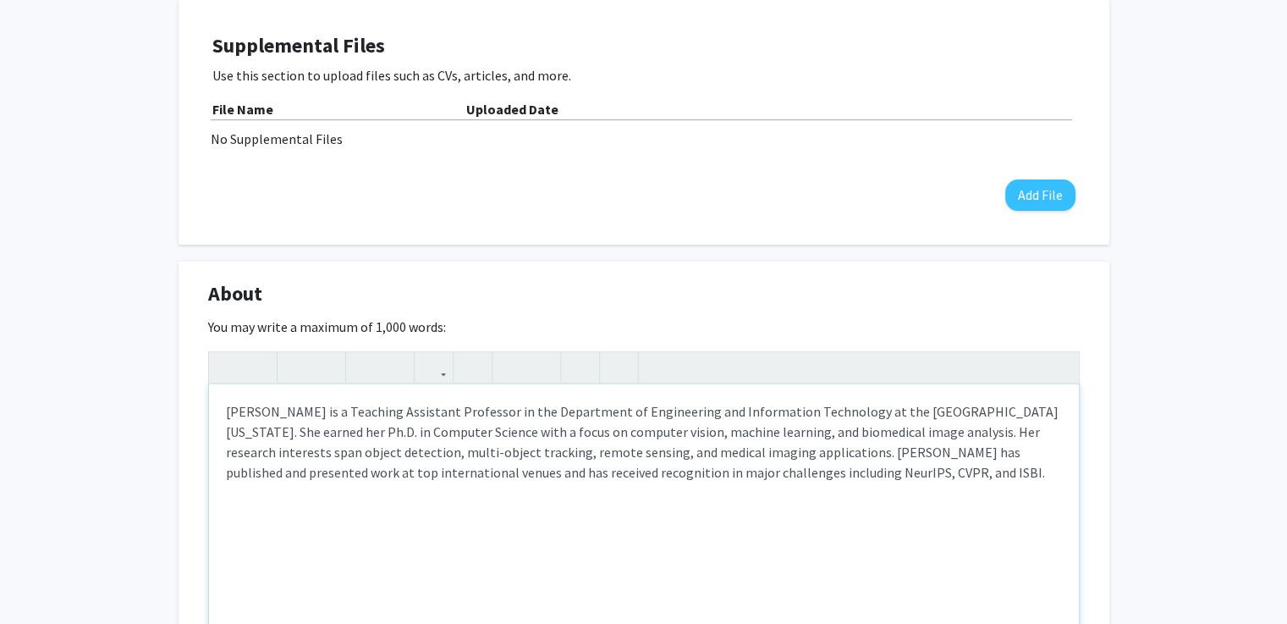
click at [410, 486] on div "Dr. Noor M. Al-Shakarji is a Teaching Assistant Professor in the Department of …" at bounding box center [644, 511] width 870 height 254
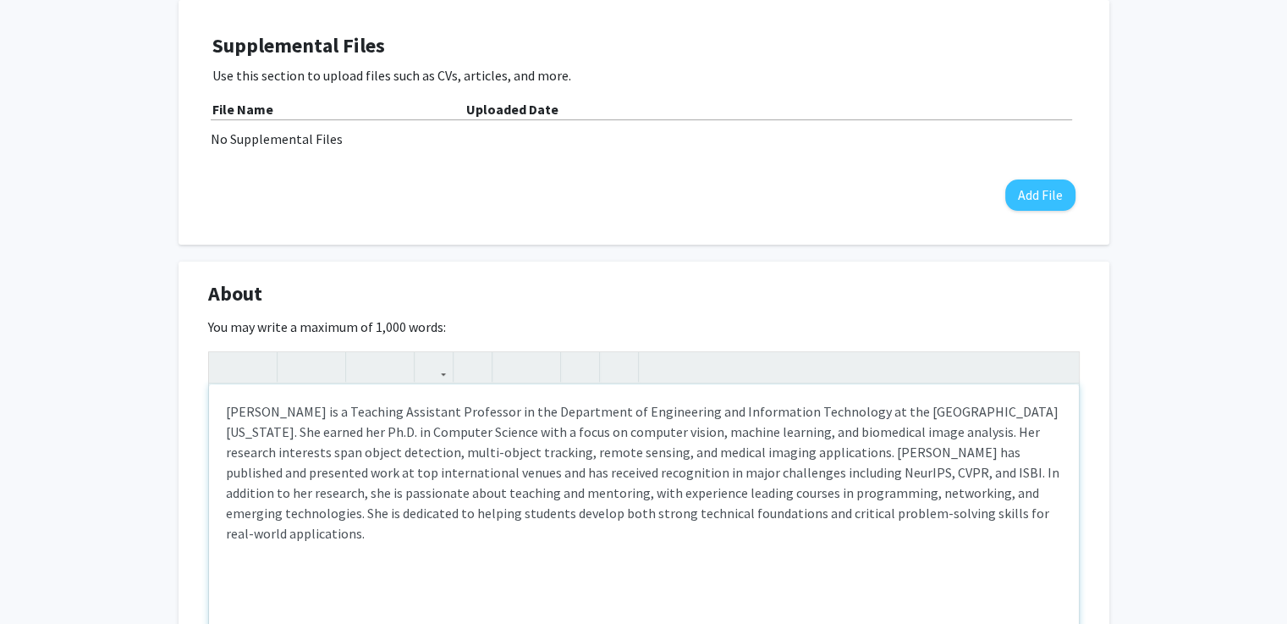
click at [816, 438] on p "Dr. Noor M. Al-Shakarji is a Teaching Assistant Professor in the Department of …" at bounding box center [644, 472] width 836 height 142
click at [911, 431] on p "Dr. Noor M. Al-Shakarji is a Teaching Assistant Professor in the Department of …" at bounding box center [644, 472] width 836 height 142
click at [869, 432] on p "Dr. Noor M. Al-Shakarji is a Teaching Assistant Professor in the Department of …" at bounding box center [644, 472] width 836 height 142
click at [821, 434] on p "Dr. Noor M. Al-Shakarji is a Teaching Assistant Professor in the Department of …" at bounding box center [644, 472] width 836 height 142
click at [841, 465] on p "Dr. Noor M. Al-Shakarji is a Teaching Assistant Professor in the Department of …" at bounding box center [644, 472] width 836 height 142
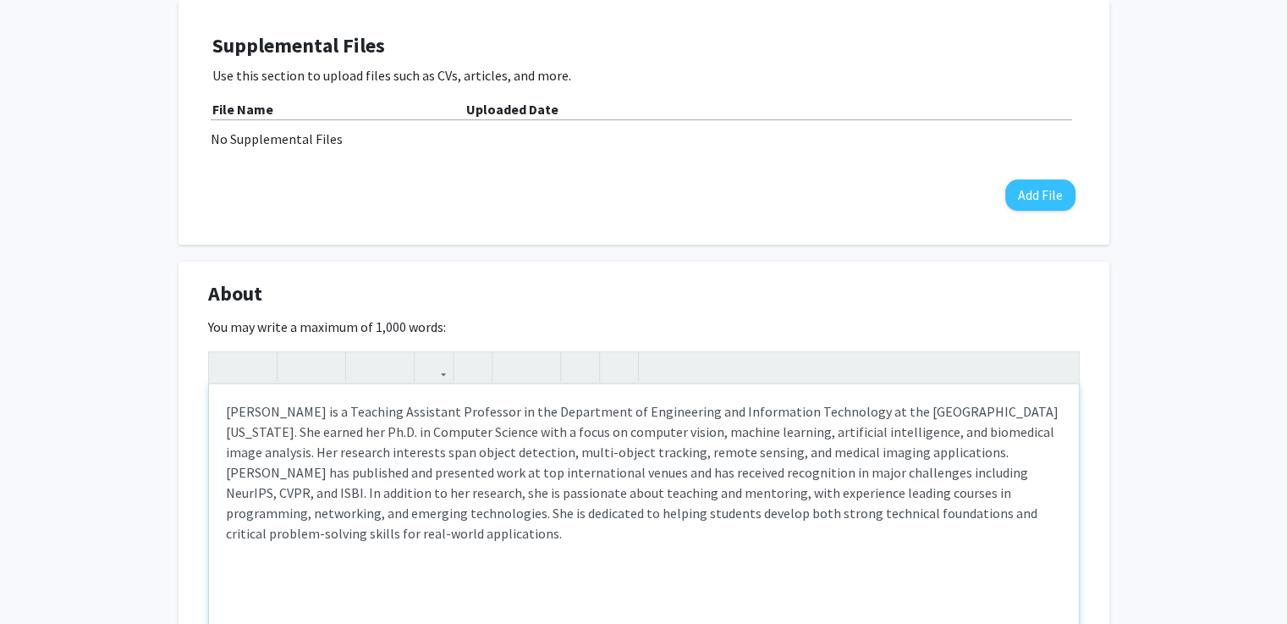
drag, startPoint x: 1027, startPoint y: 468, endPoint x: 1046, endPoint y: 544, distance: 78.4
click at [1046, 544] on div "Dr. Noor M. Al-Shakarji is a Teaching Assistant Professor in the Department of …" at bounding box center [644, 511] width 870 height 254
type textarea "<p>Dr. Noor M. Al-Shakarji is a Teaching Assistant Professor in the Department …"
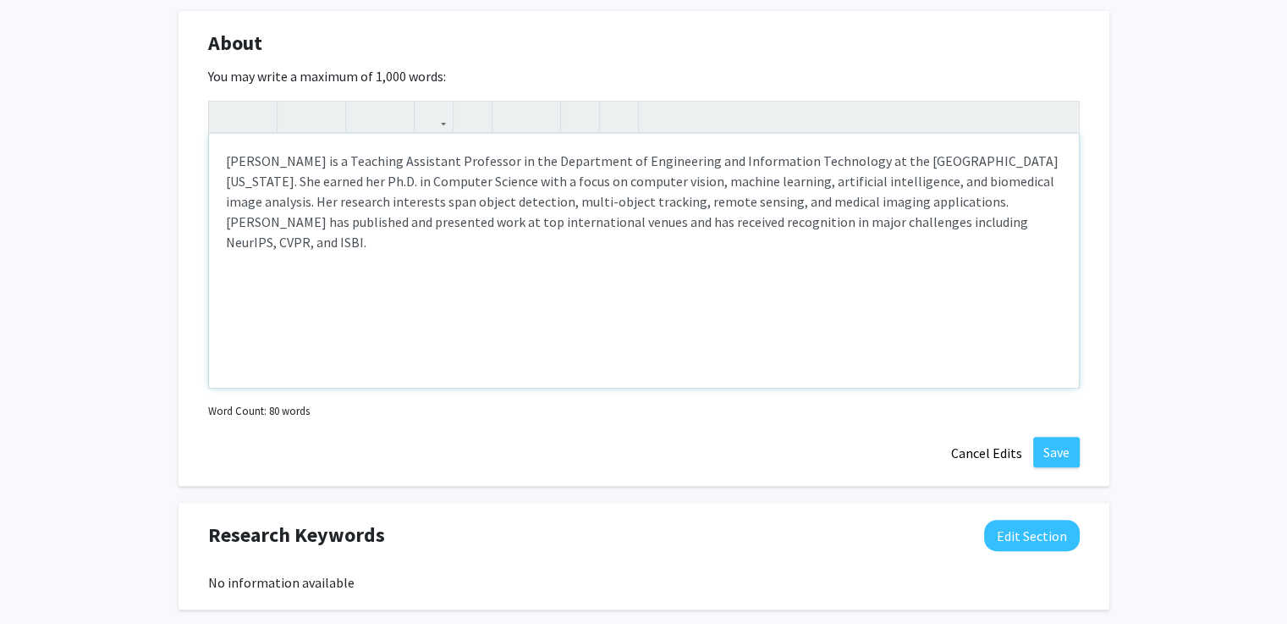
scroll to position [794, 0]
click at [1058, 454] on button "Save" at bounding box center [1056, 450] width 47 height 30
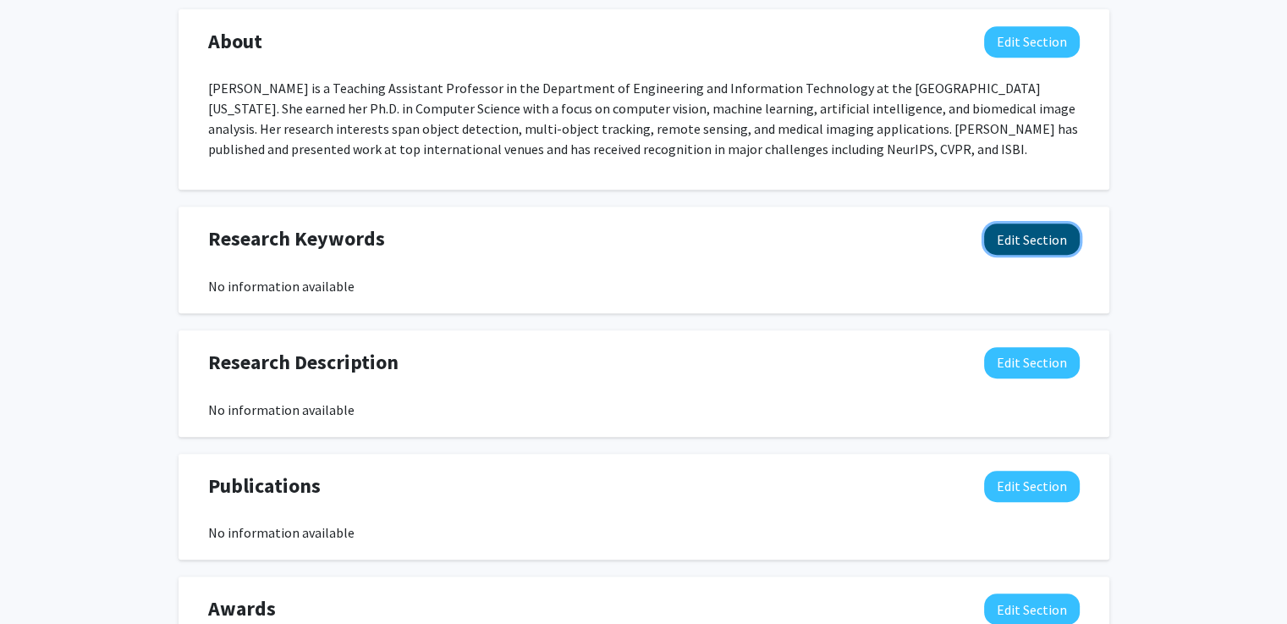
click at [1047, 239] on button "Edit Section" at bounding box center [1032, 238] width 96 height 31
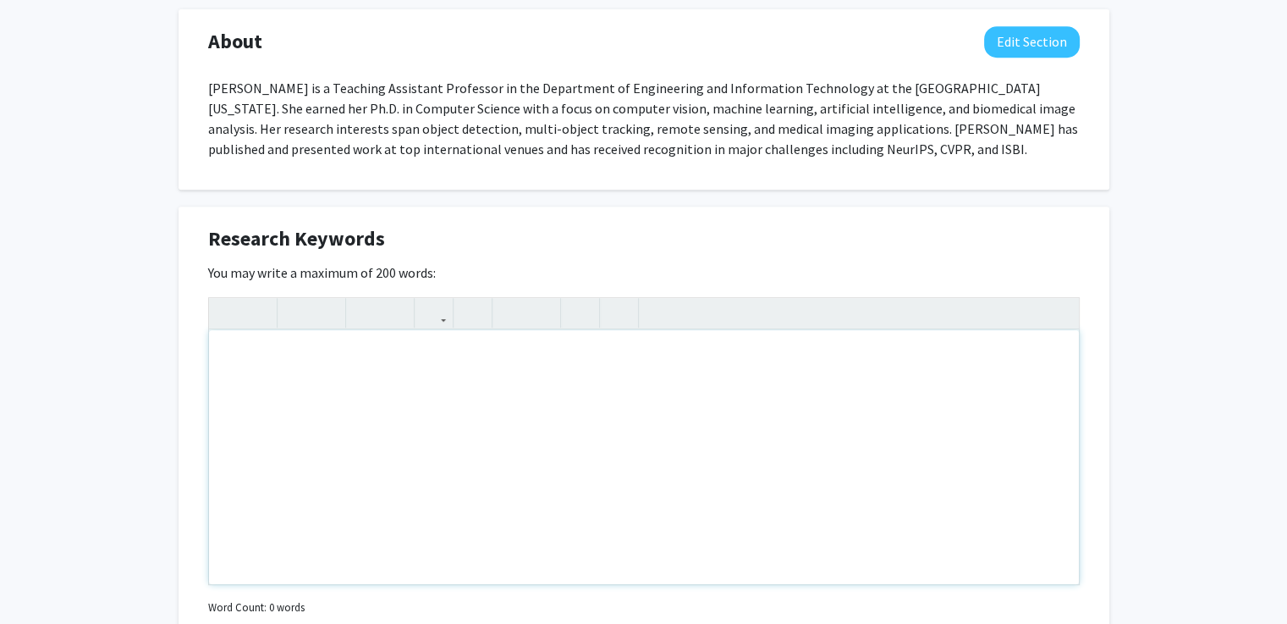
click at [801, 452] on div "Note to users with screen readers: Please deactivate our accessibility plugin f…" at bounding box center [644, 457] width 870 height 254
paste div "Note to users with screen readers: Please deactivate our accessibility plugin f…"
type textarea "<p>Image processing, Computer vision, Biomedical image analysis, Artificial int…"
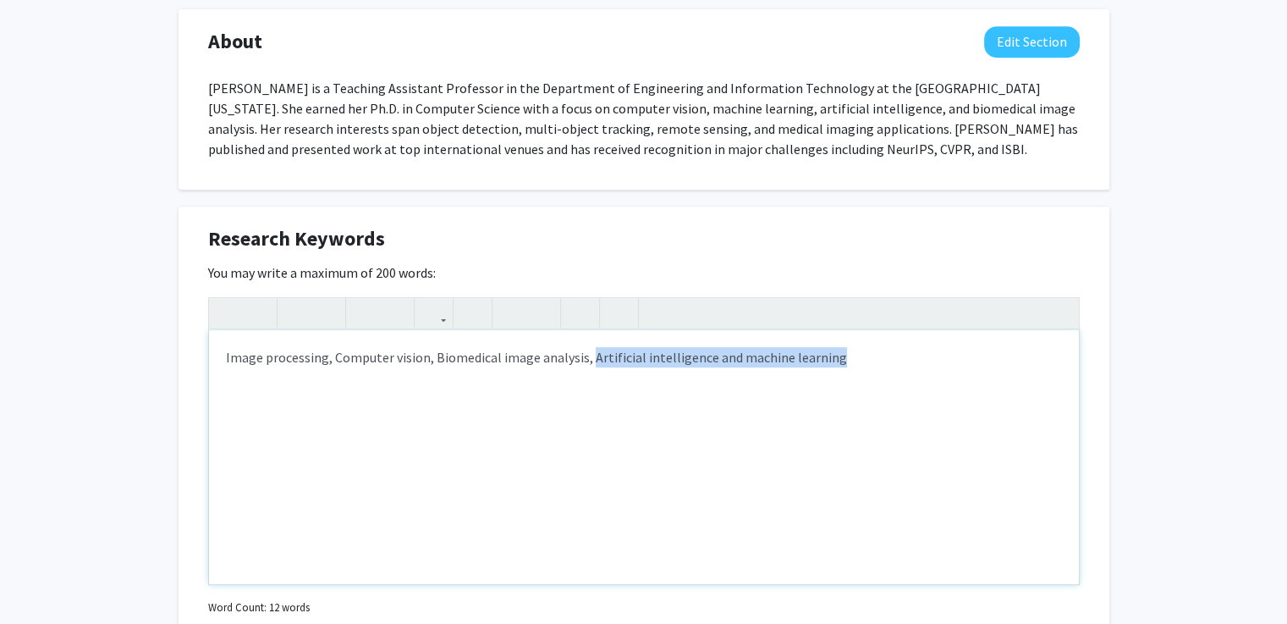
drag, startPoint x: 585, startPoint y: 360, endPoint x: 836, endPoint y: 359, distance: 251.3
click at [836, 359] on p "Image processing, Computer vision, Biomedical image analysis, Artificial intell…" at bounding box center [644, 357] width 836 height 20
click at [329, 359] on p "Image processing, Computer vision, Biomedical image analysis," at bounding box center [644, 357] width 836 height 20
click at [336, 356] on p "Image processing, Artificial intelligence and machine learningComputer vision, …" at bounding box center [644, 357] width 836 height 20
click at [464, 361] on p "Image processing, artificial intelligence and machine learningComputer vision, …" at bounding box center [644, 357] width 836 height 20
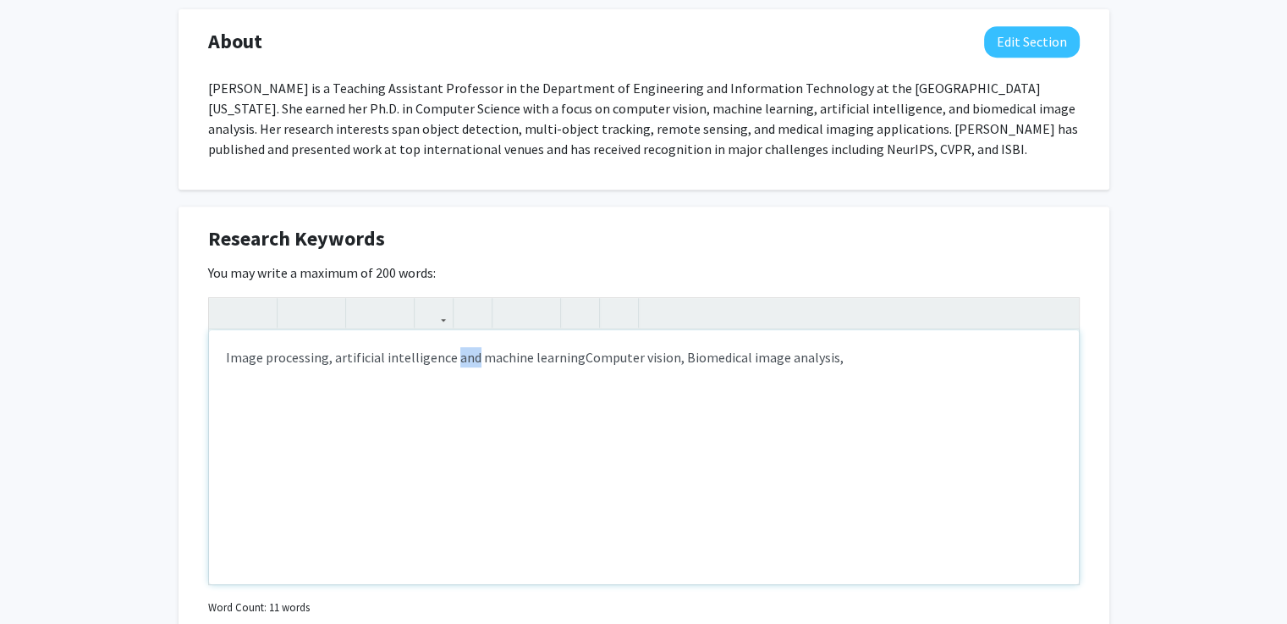
click at [464, 361] on p "Image processing, artificial intelligence and machine learningComputer vision, …" at bounding box center [644, 357] width 836 height 20
click at [547, 357] on p "Image processing, artificial intelligence, machine learningComputer vision, Bio…" at bounding box center [644, 357] width 836 height 20
click at [558, 355] on p "Image processing, artificial intelligence, machine learning, Computer vision, B…" at bounding box center [644, 357] width 836 height 20
click at [657, 360] on p "Image processing, artificial intelligence, machine learning, computer vision, B…" at bounding box center [644, 357] width 836 height 20
click at [804, 360] on p "Image processing, artificial intelligence, machine learning, computer vision, B…" at bounding box center [644, 357] width 836 height 20
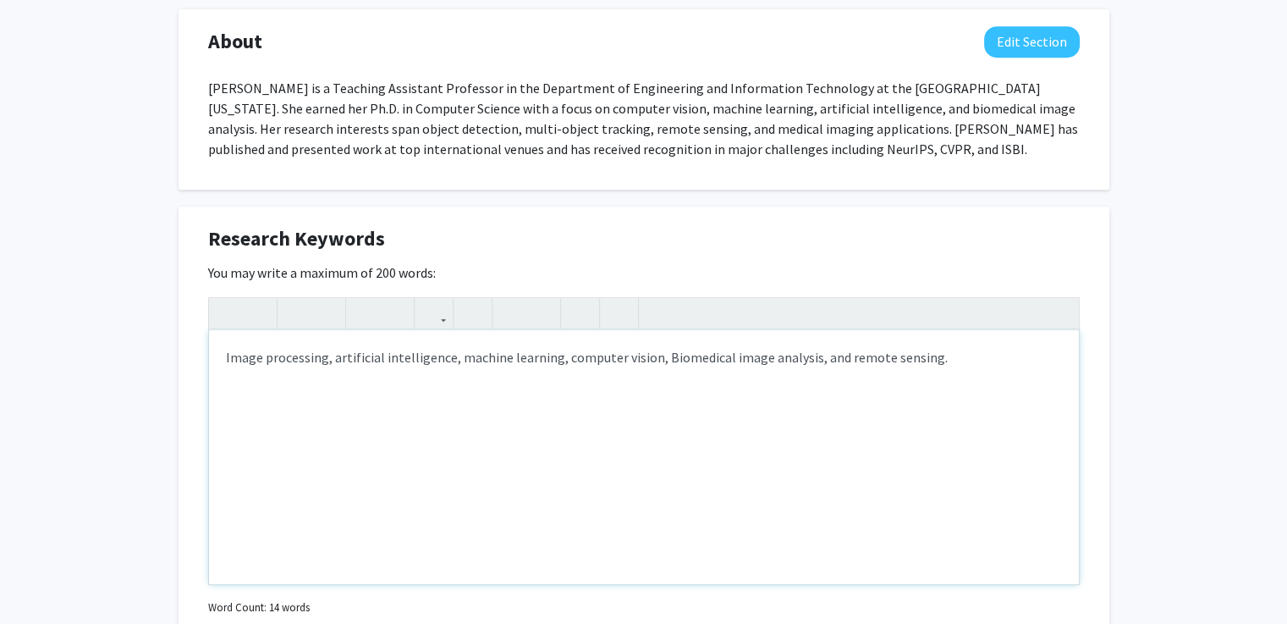
type textarea "<p>Image processing, artificial intelligence, machine learning, computer vision…"
click at [804, 393] on div "Image processing, artificial intelligence, machine learning, computer vision, B…" at bounding box center [644, 457] width 870 height 254
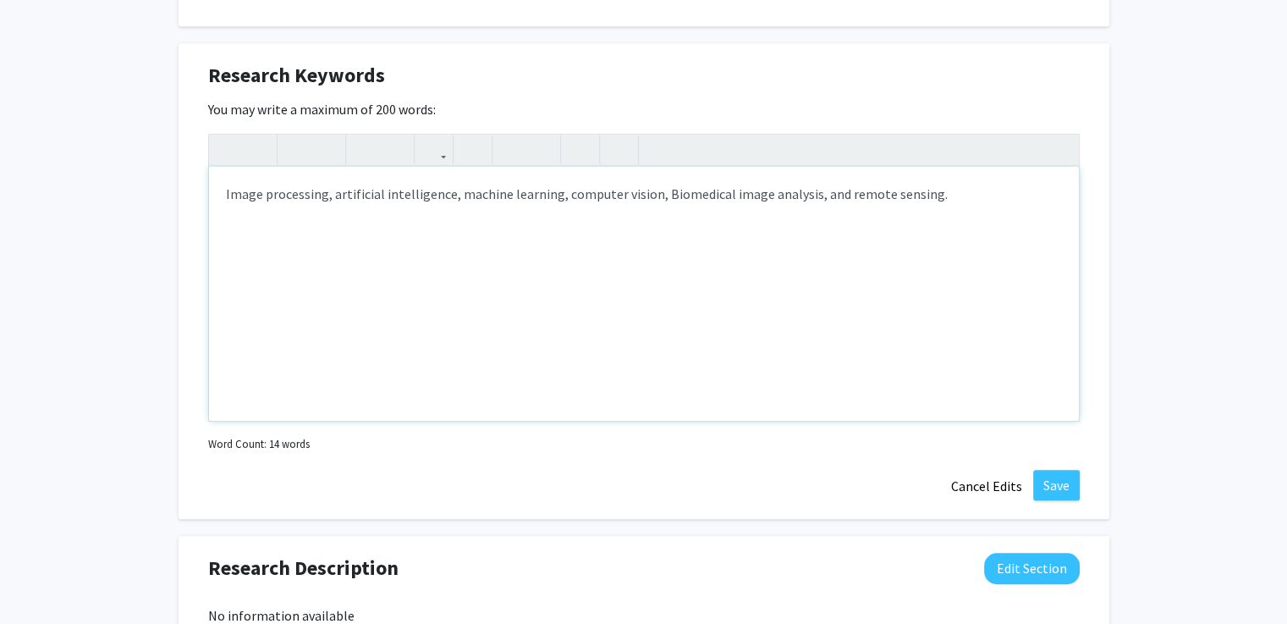
scroll to position [960, 0]
click at [1059, 491] on button "Save" at bounding box center [1056, 482] width 47 height 30
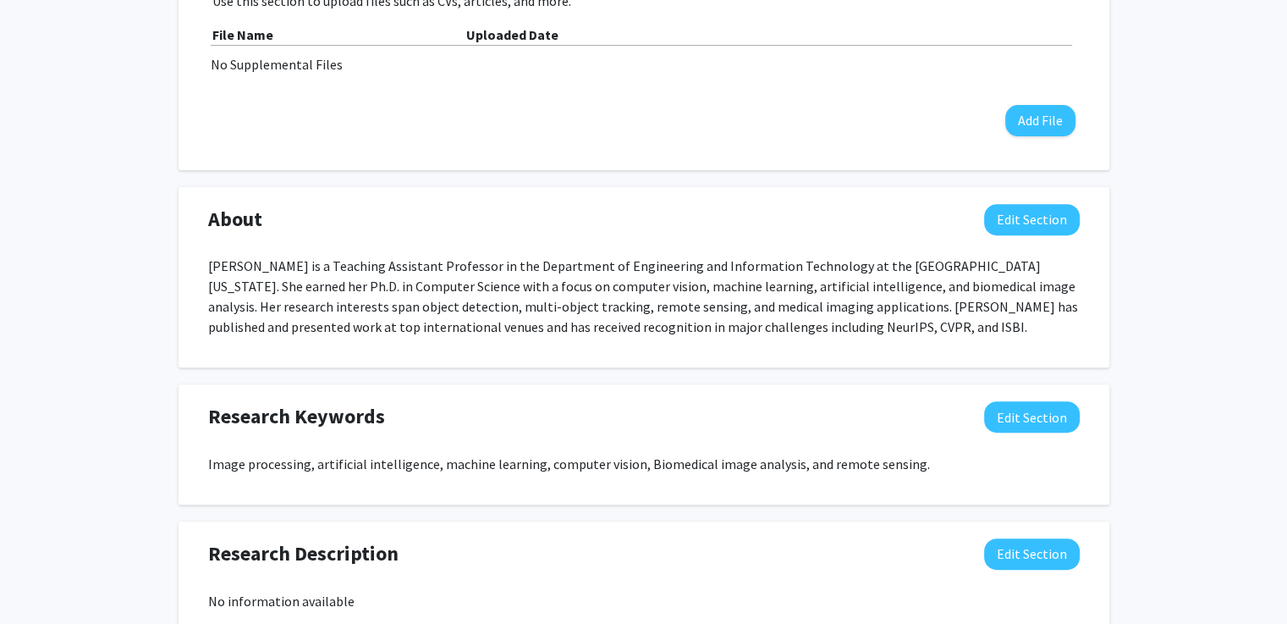
scroll to position [0, 0]
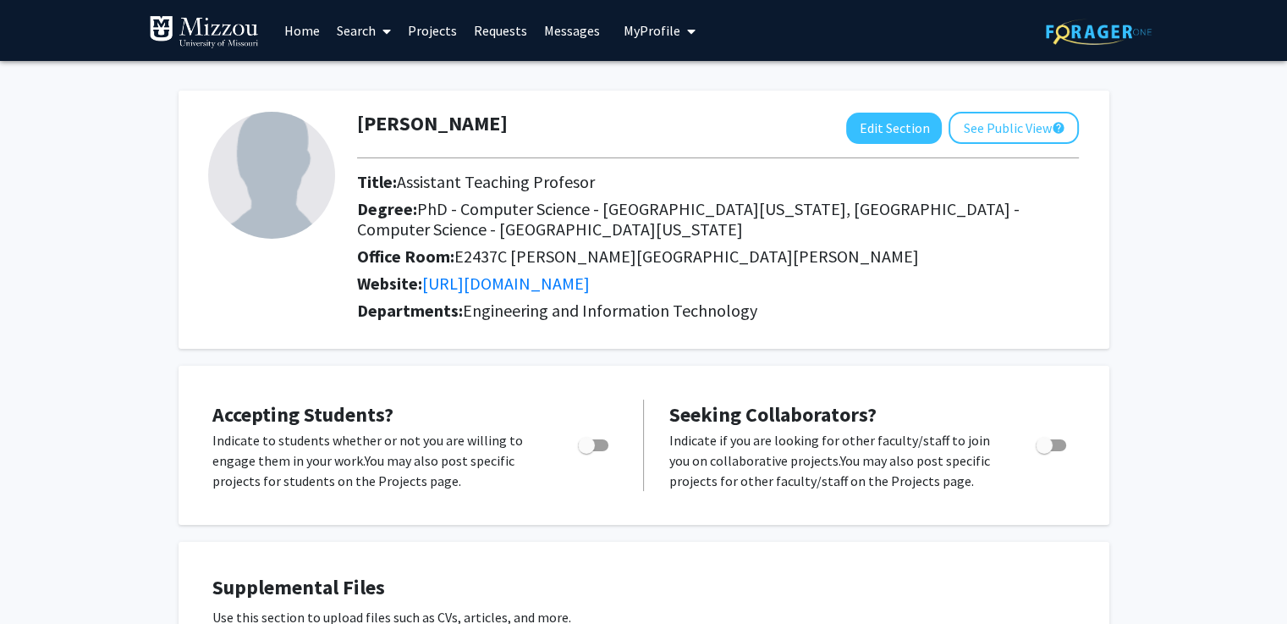
drag, startPoint x: 399, startPoint y: 181, endPoint x: 618, endPoint y: 194, distance: 218.7
click at [618, 194] on div "Title: Assistant Teaching Profesor" at bounding box center [717, 185] width 747 height 27
copy span "Assistant Teaching Profesor"
click at [678, 209] on span "PhD - Computer Science - University Of Missouri, MA - Computer Science - Univer…" at bounding box center [688, 218] width 663 height 41
click at [909, 129] on button "Edit Section" at bounding box center [894, 128] width 96 height 31
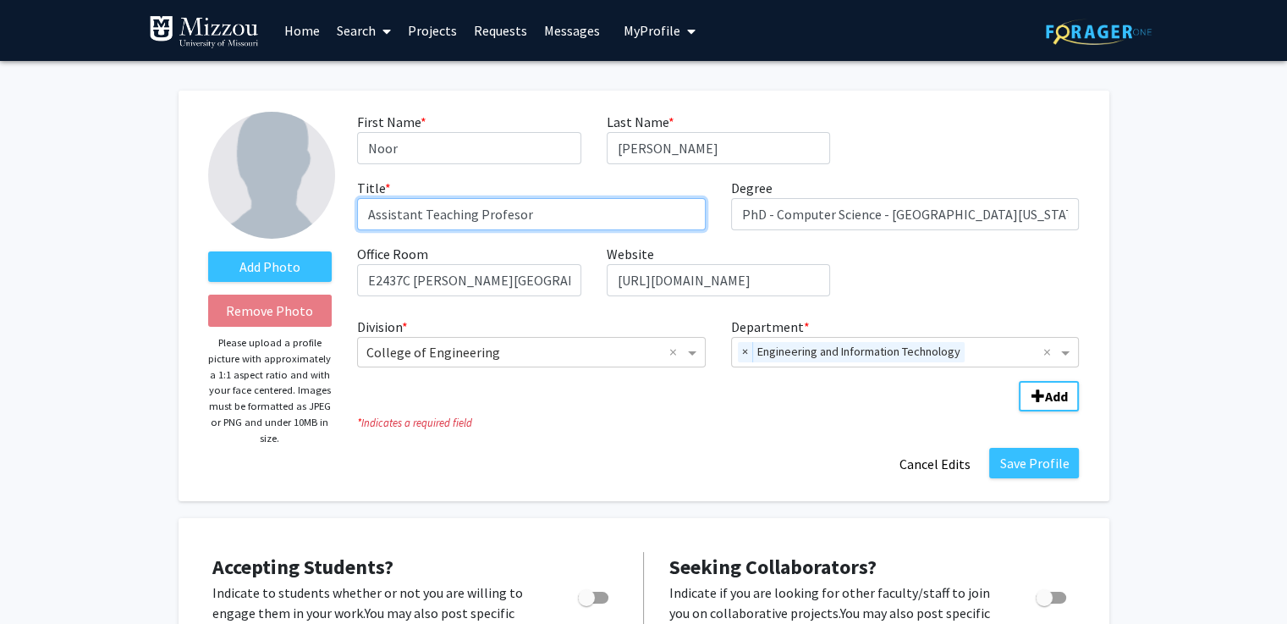
click at [555, 225] on input "Assistant Teaching Profesor" at bounding box center [531, 214] width 349 height 32
type input "Assistant Teaching Professor"
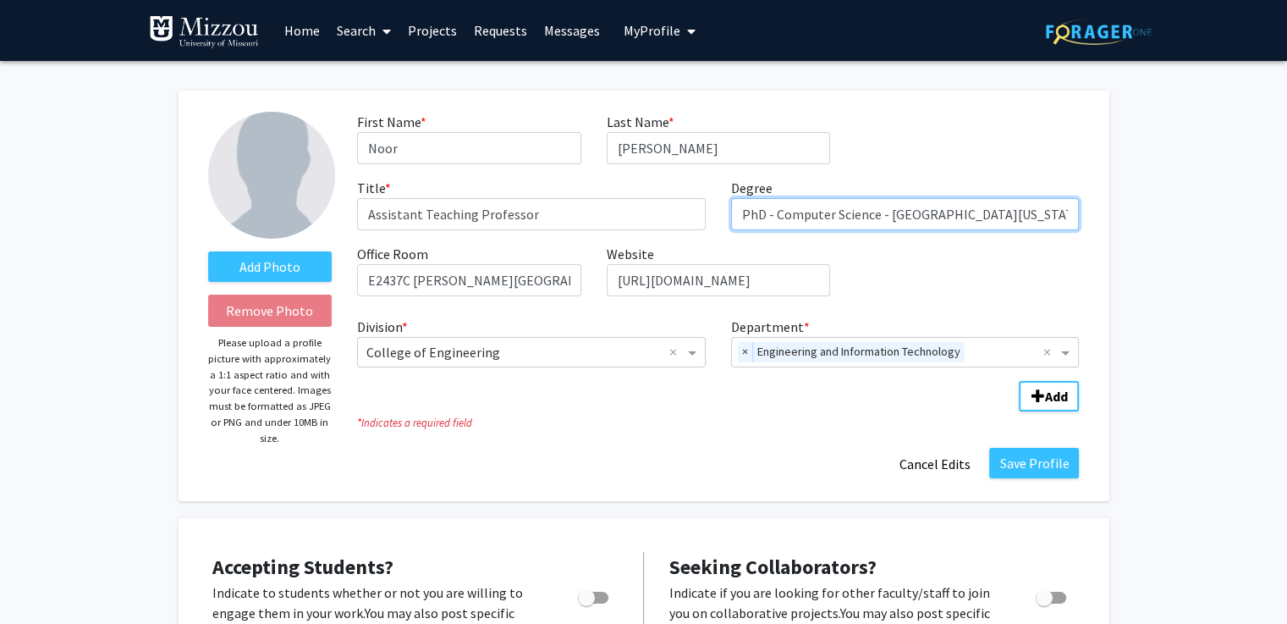
click at [940, 217] on input "PhD - Computer Science - University of Missouri, MA - Computer Science - Univer…" at bounding box center [905, 214] width 349 height 32
click at [1032, 479] on div "Save Profile Cancel Edits" at bounding box center [717, 464] width 747 height 32
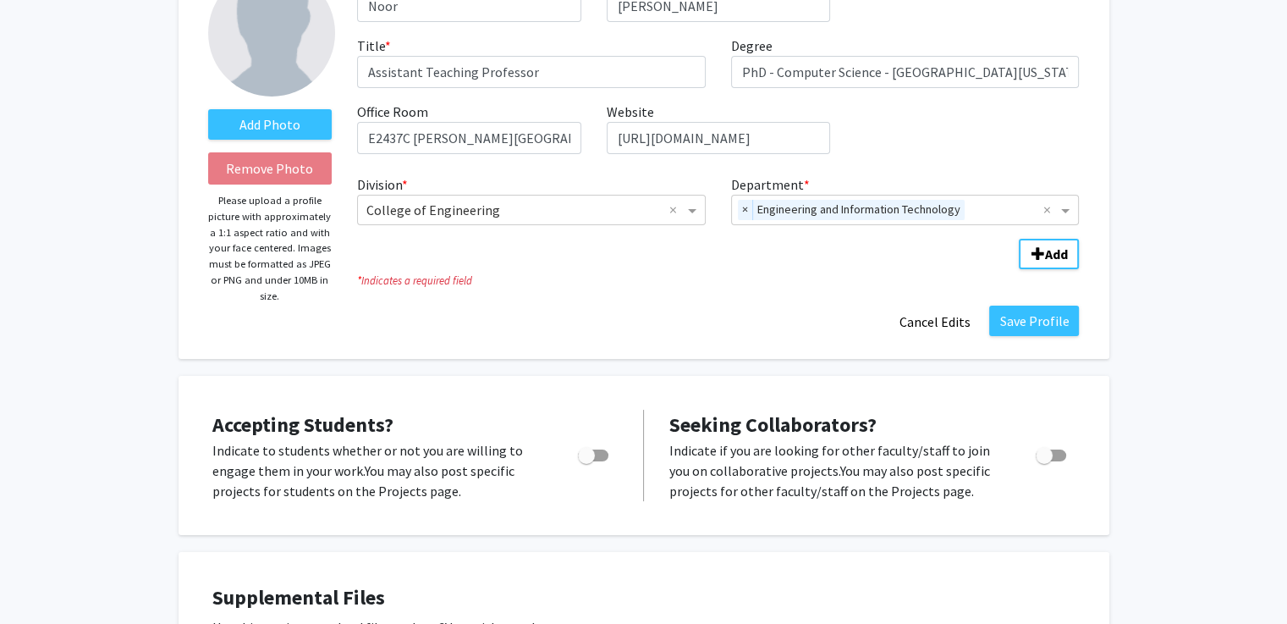
scroll to position [110, 0]
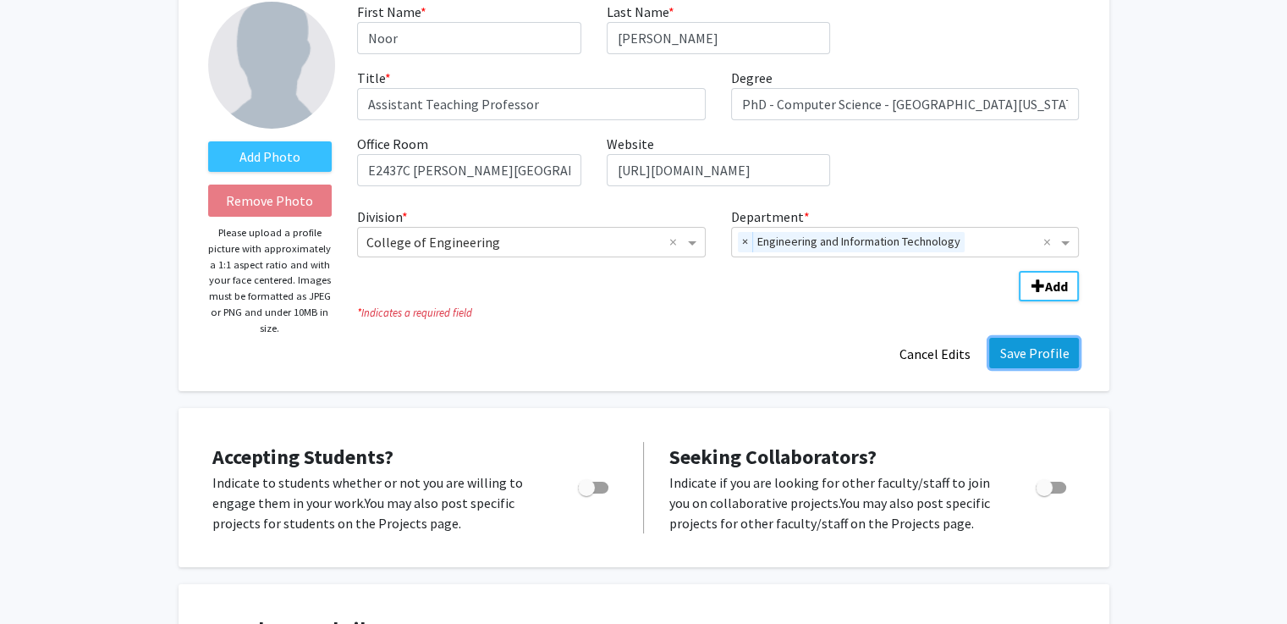
click at [1054, 346] on button "Save Profile" at bounding box center [1034, 353] width 90 height 30
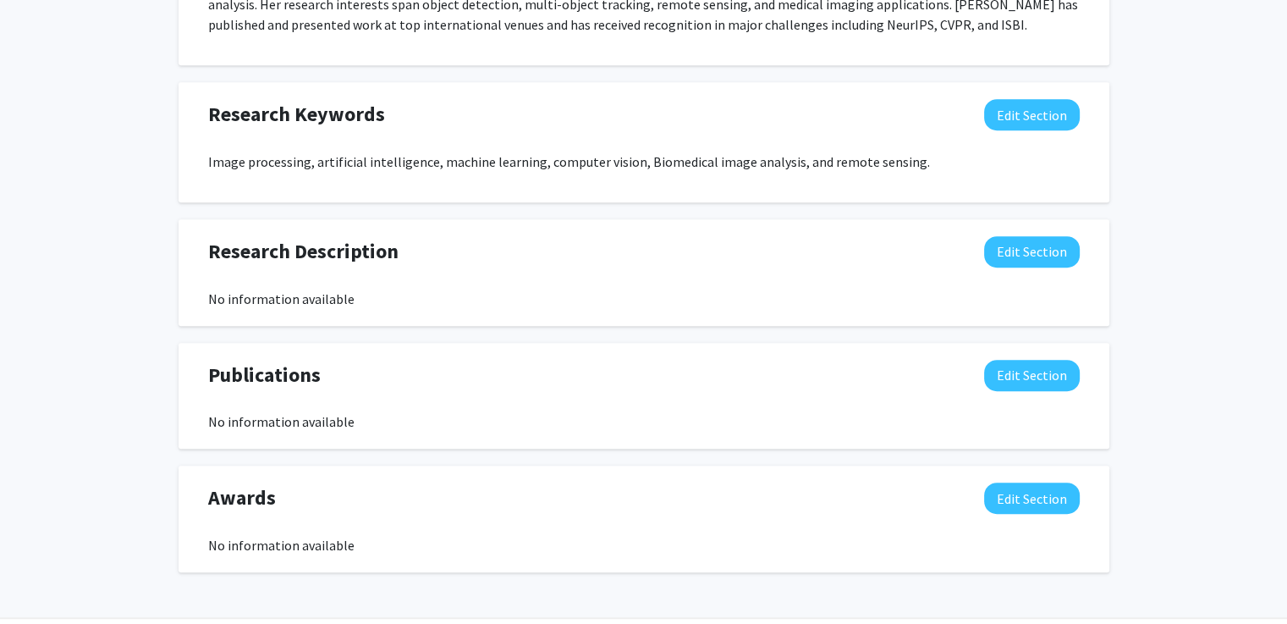
scroll to position [919, 0]
click at [1019, 381] on button "Edit Section" at bounding box center [1032, 374] width 96 height 31
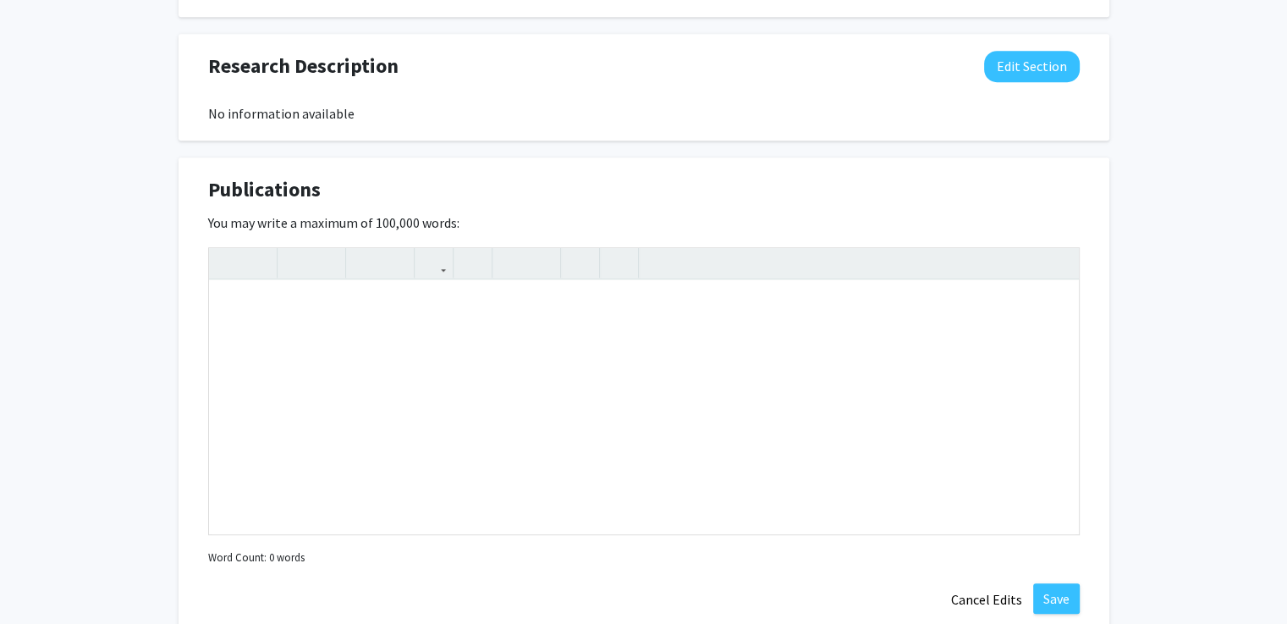
scroll to position [1104, 0]
click at [841, 285] on div "Note to users with screen readers: Please deactivate our accessibility plugin f…" at bounding box center [644, 406] width 870 height 254
paste div "Note to users with screen readers: Please deactivate our accessibility plugin f…"
type textarea "<br><p>Ensemble deep learning object detection fusion for cell tracking, mitosi…"
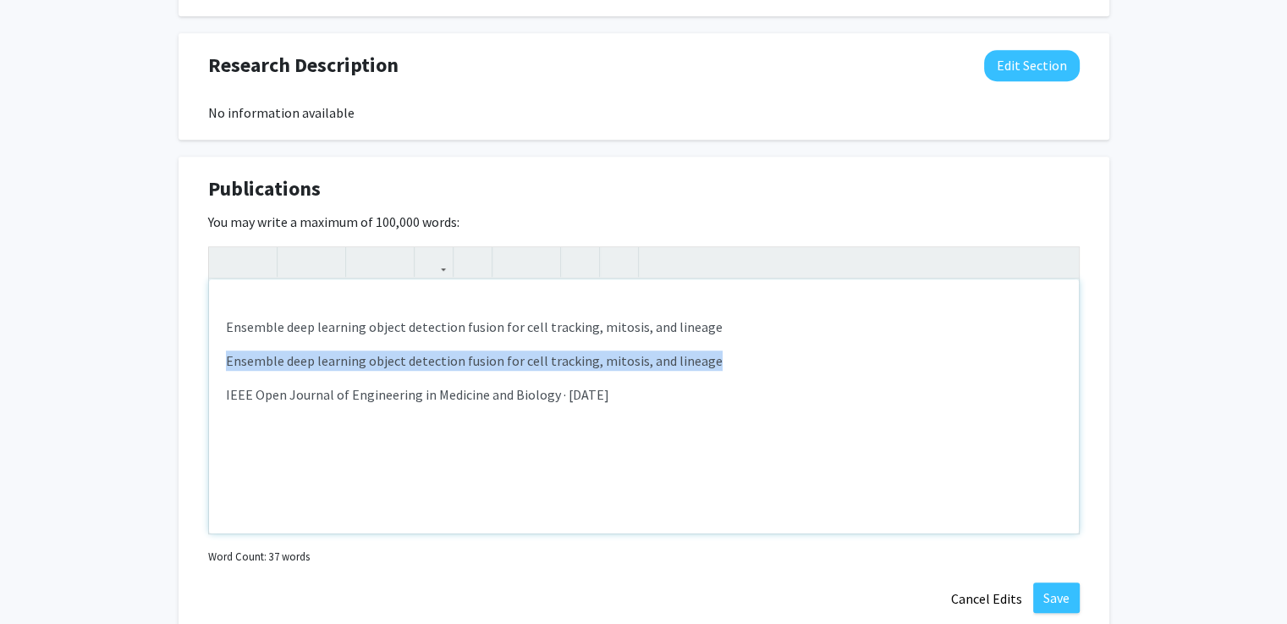
drag, startPoint x: 223, startPoint y: 356, endPoint x: 750, endPoint y: 367, distance: 527.3
click at [750, 367] on div "Ensemble deep learning object detection fusion for cell tracking, mitosis, and …" at bounding box center [644, 406] width 870 height 254
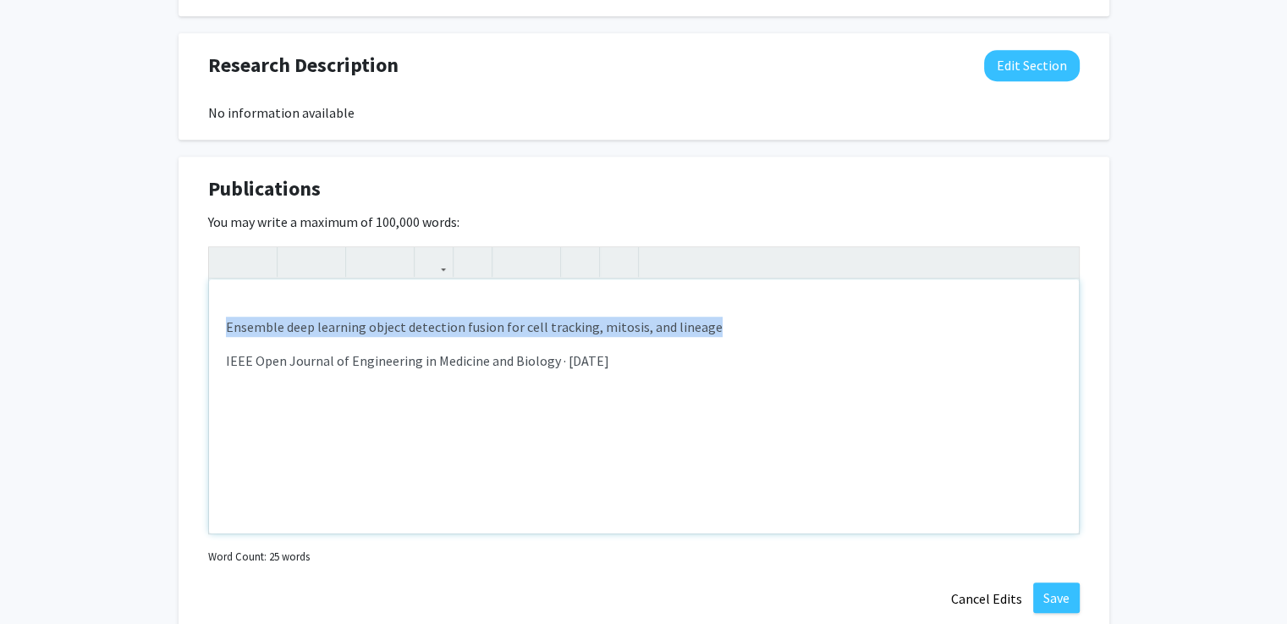
drag, startPoint x: 223, startPoint y: 327, endPoint x: 702, endPoint y: 320, distance: 479.0
click at [702, 320] on div "Ensemble deep learning object detection fusion for cell tracking, mitosis, and …" at bounding box center [644, 406] width 870 height 254
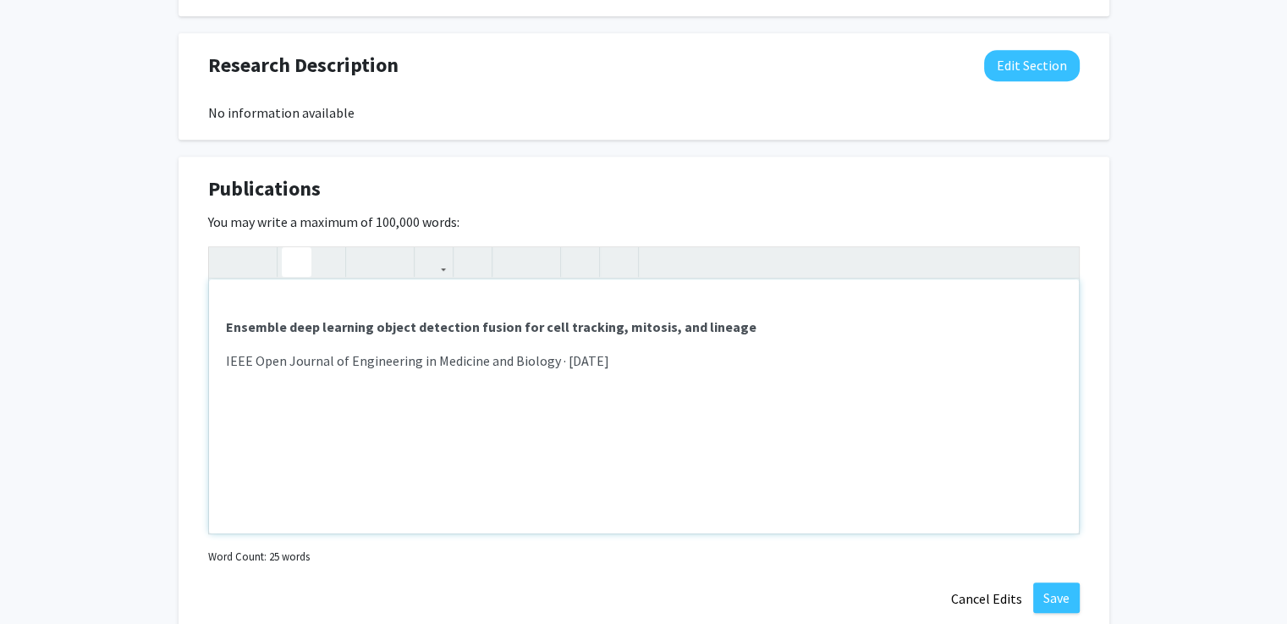
click at [672, 373] on div "Ensemble deep learning object detection fusion for cell tracking, mitosis, and …" at bounding box center [644, 406] width 870 height 254
click at [745, 333] on p "Ensemble deep learning object detection fusion for cell tracking, mitosis, and …" at bounding box center [644, 326] width 836 height 20
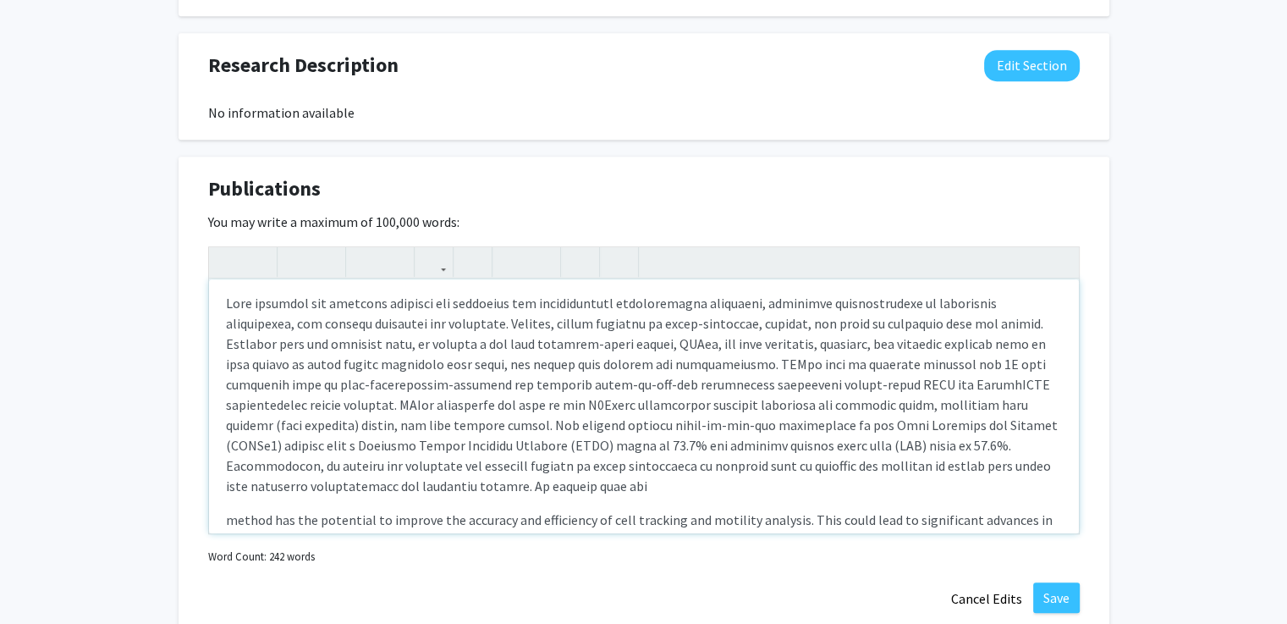
scroll to position [173, 0]
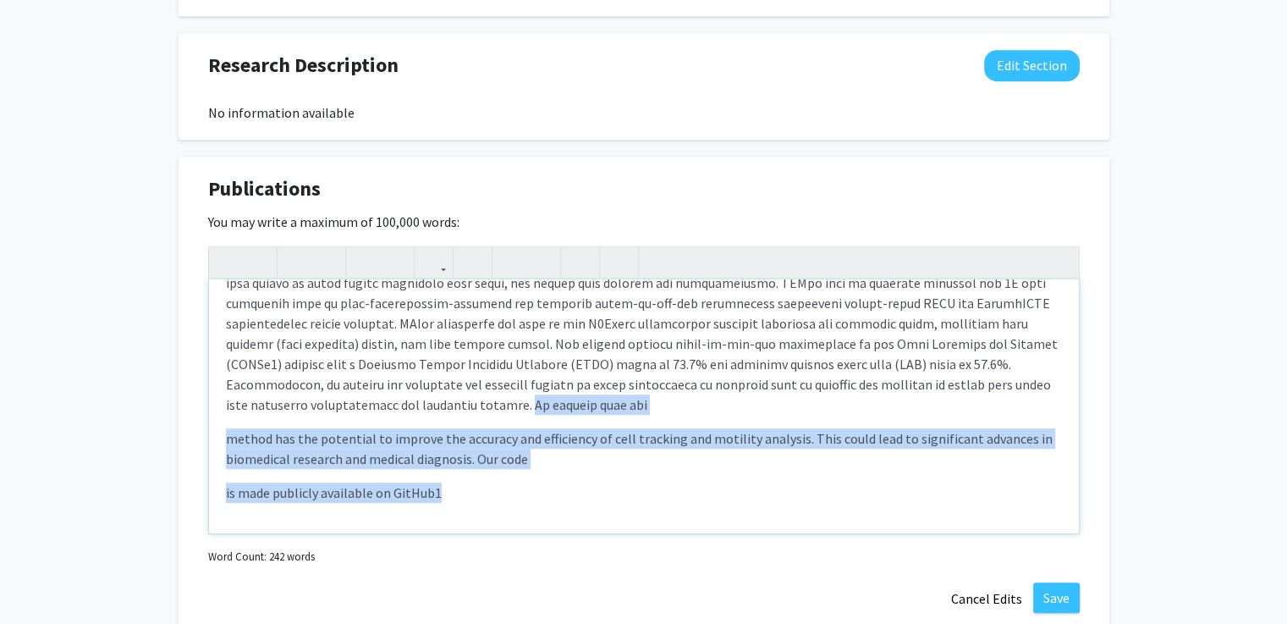
drag, startPoint x: 269, startPoint y: 404, endPoint x: 454, endPoint y: 528, distance: 223.2
click at [454, 528] on div "Ensemble deep learning object detection fusion for cell tracking, mitosis, and …" at bounding box center [644, 406] width 870 height 254
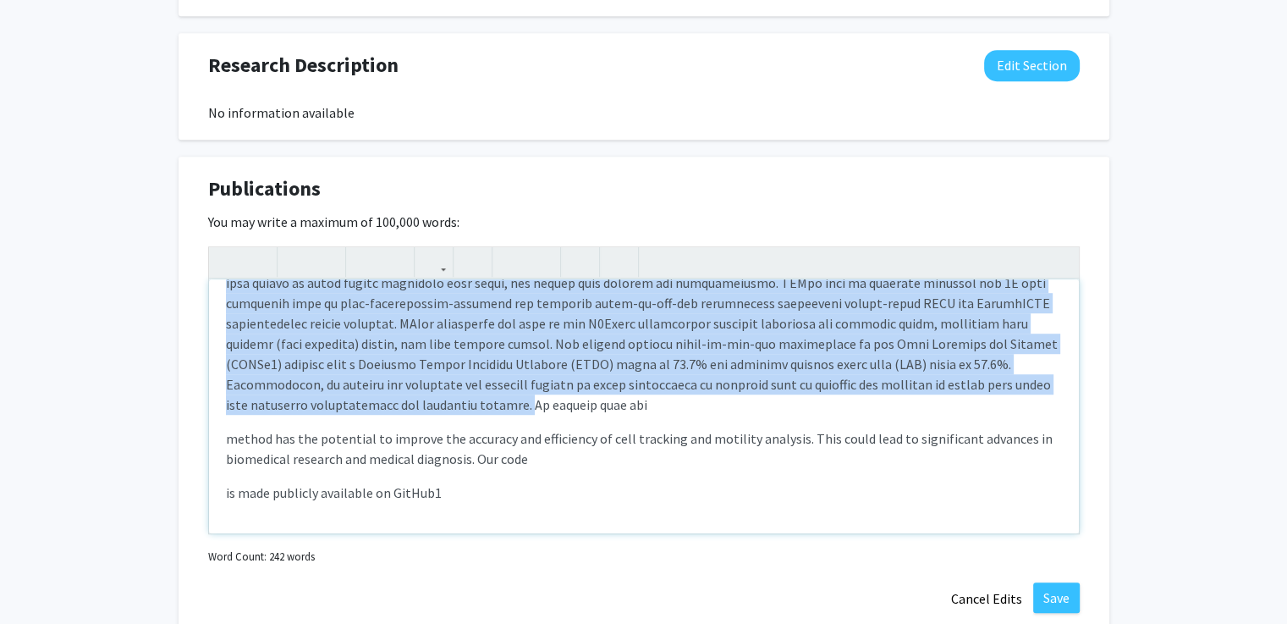
click at [501, 505] on div "Ensemble deep learning object detection fusion for cell tracking, mitosis, and …" at bounding box center [644, 406] width 870 height 254
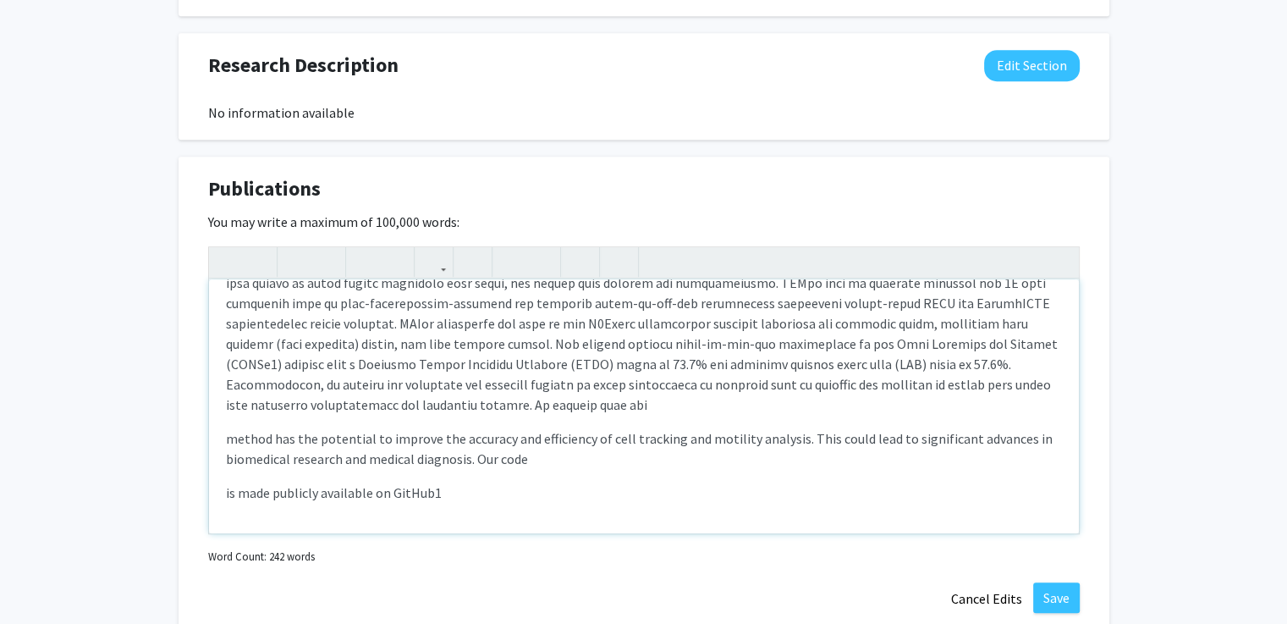
click at [390, 410] on p "Note to users with screen readers: Please deactivate our accessibility plugin f…" at bounding box center [644, 313] width 836 height 203
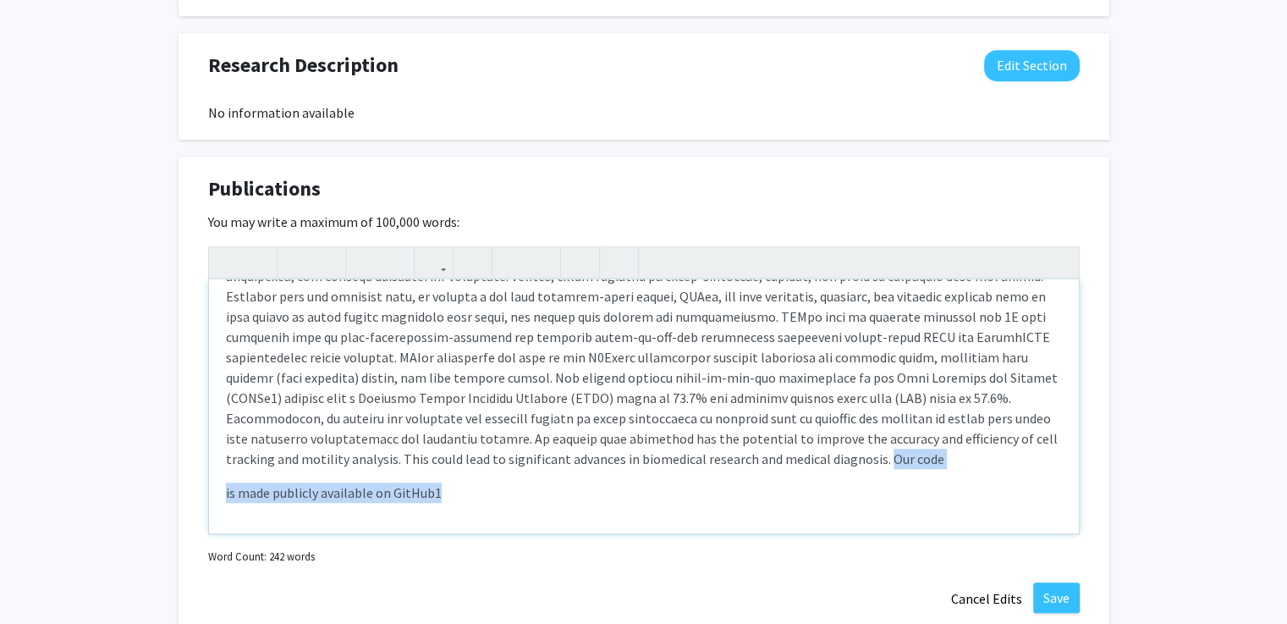
drag, startPoint x: 622, startPoint y: 457, endPoint x: 630, endPoint y: 522, distance: 65.6
click at [630, 522] on div "Ensemble deep learning object detection fusion for cell tracking, mitosis, and …" at bounding box center [644, 406] width 870 height 254
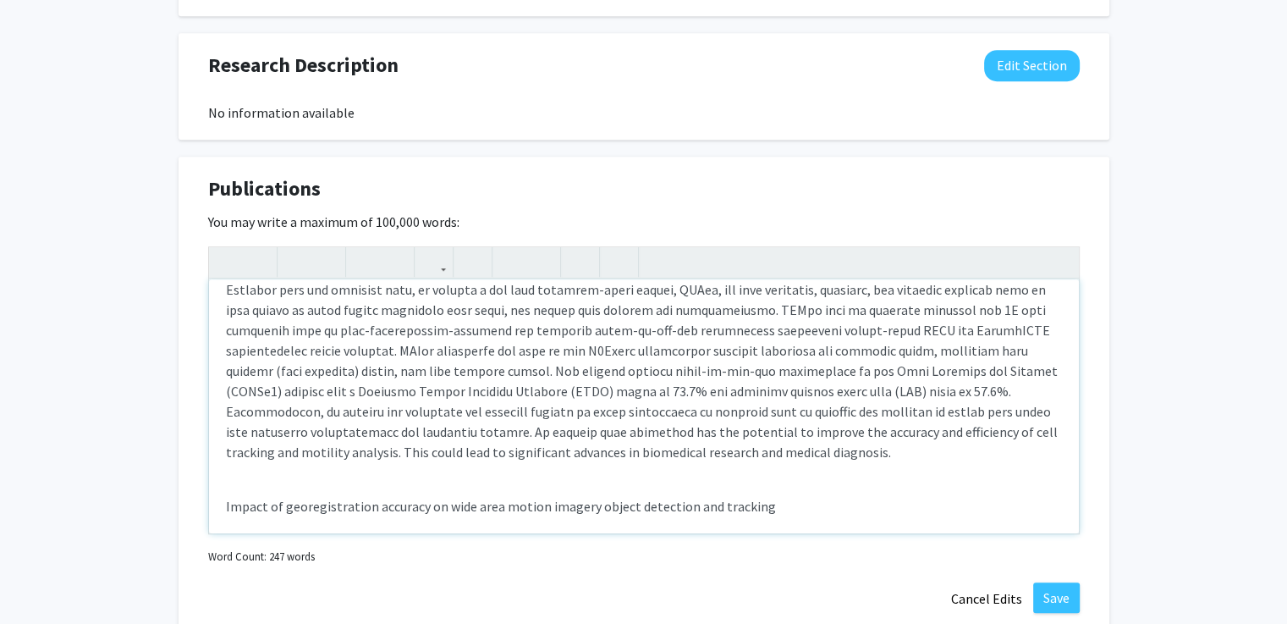
scroll to position [159, 0]
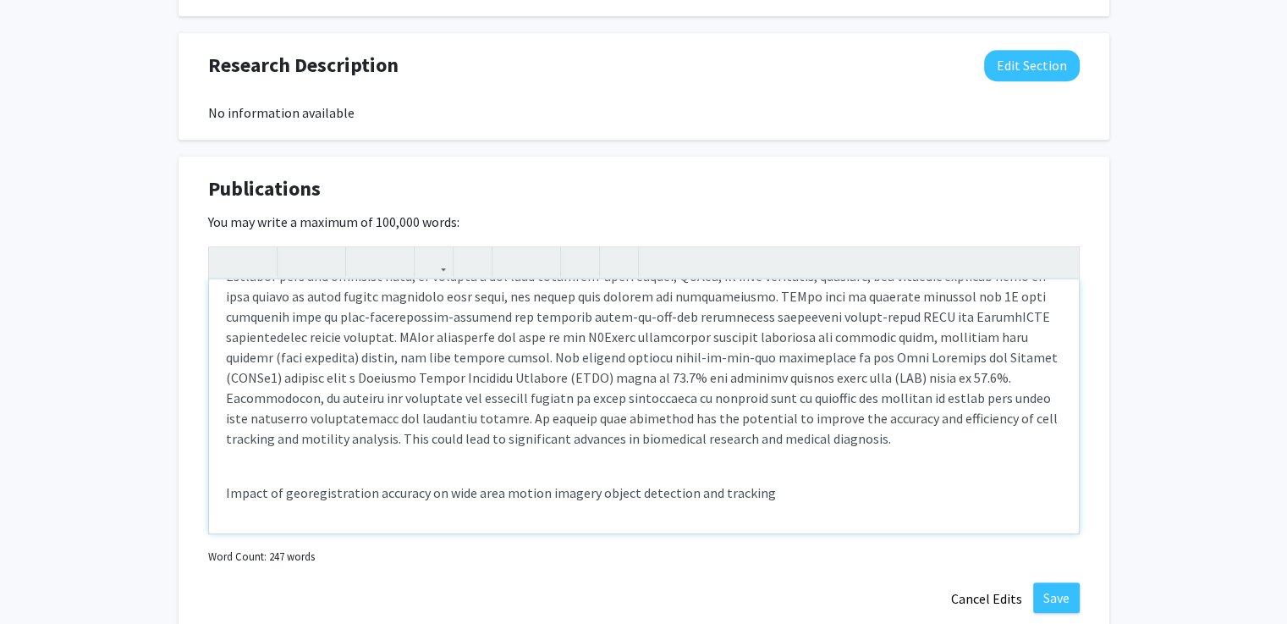
click at [308, 488] on span "Impact of georegistration accuracy on wide area motion imagery object detection…" at bounding box center [501, 492] width 550 height 17
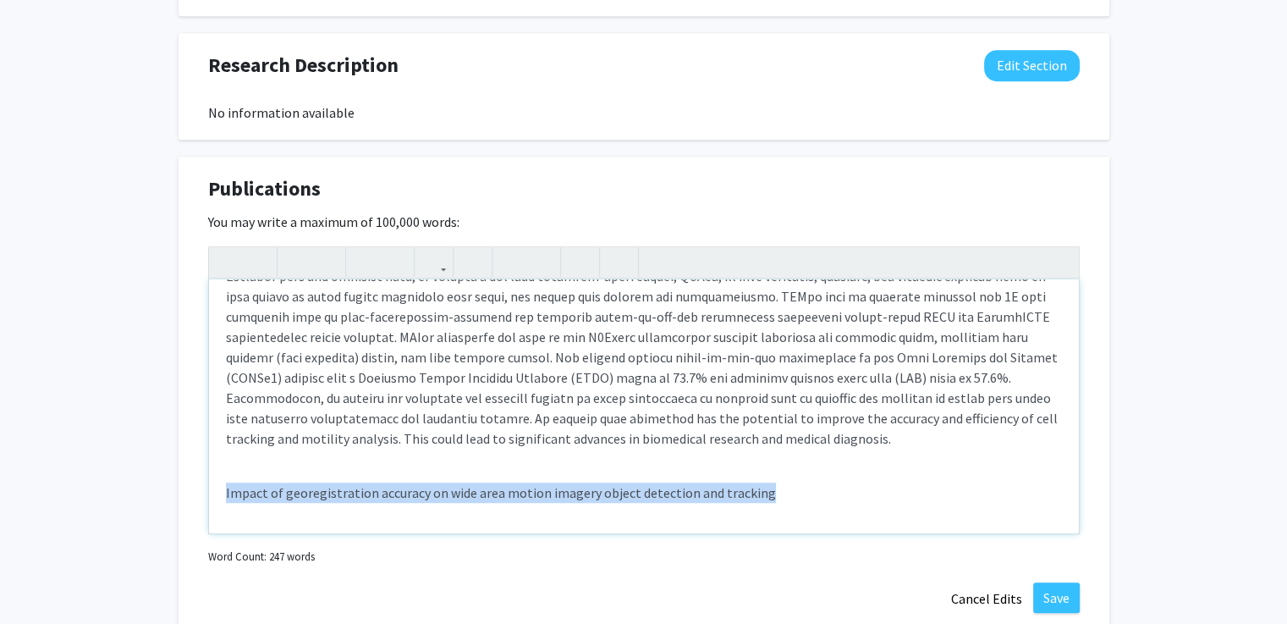
click at [308, 488] on span "Impact of georegistration accuracy on wide area motion imagery object detection…" at bounding box center [501, 492] width 550 height 17
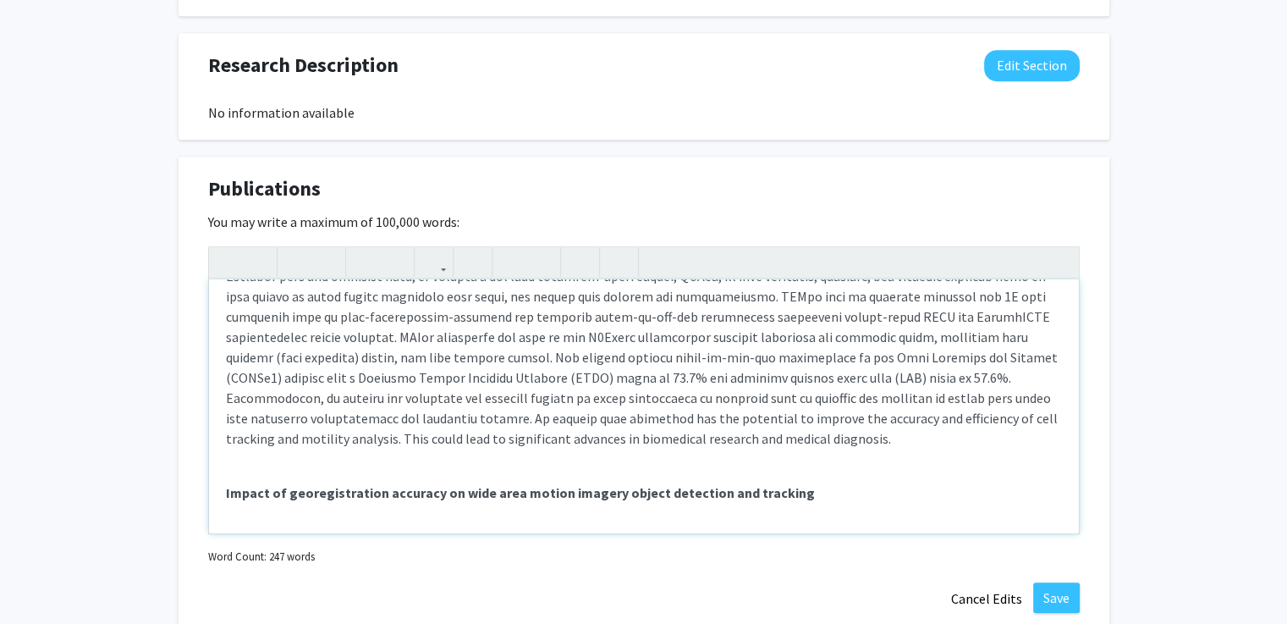
click at [812, 514] on div "Ensemble deep learning object detection fusion for cell tracking, mitosis, and …" at bounding box center [644, 406] width 870 height 254
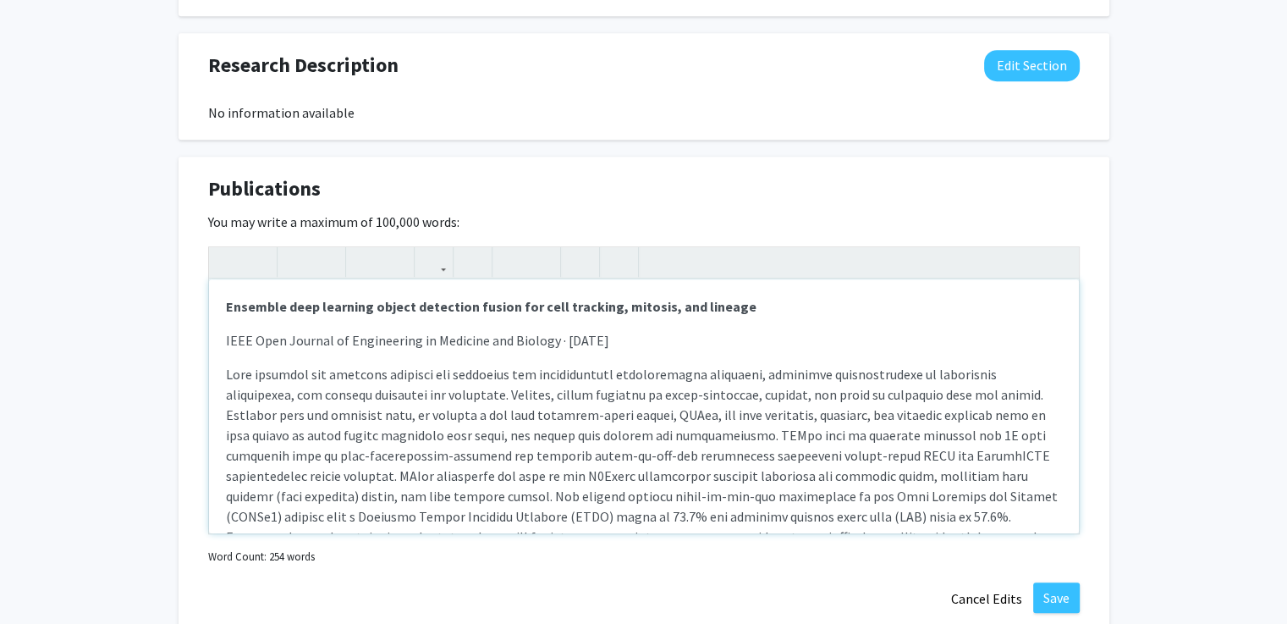
scroll to position [193, 0]
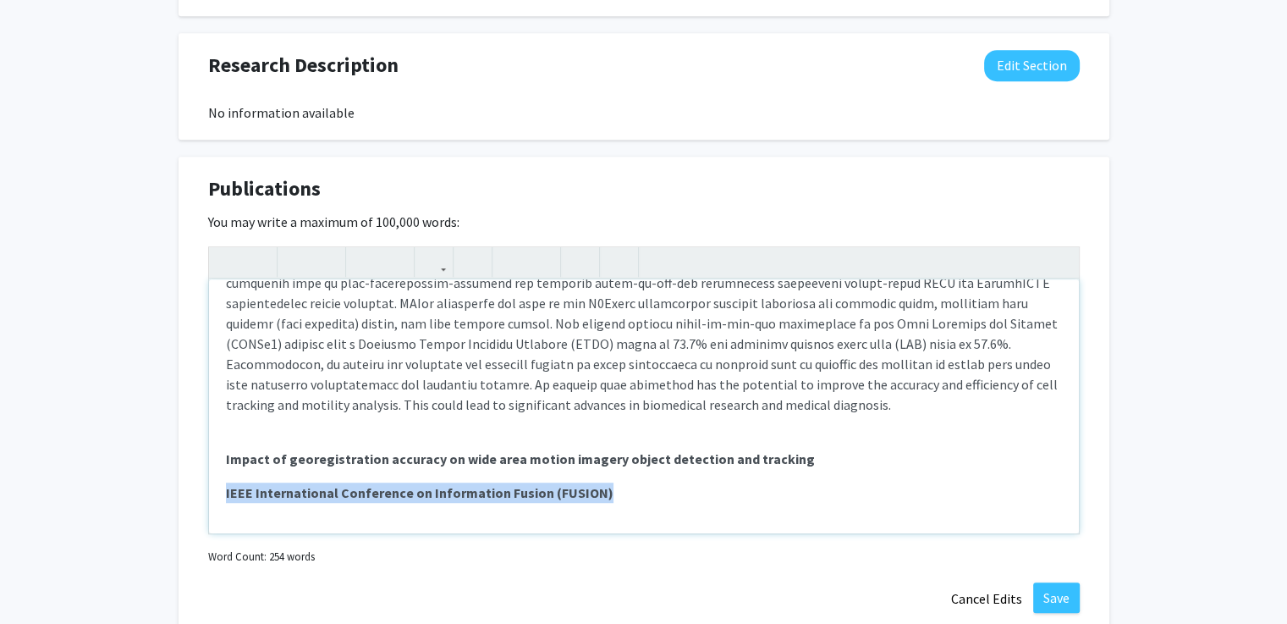
drag, startPoint x: 219, startPoint y: 490, endPoint x: 613, endPoint y: 490, distance: 393.5
click at [613, 490] on div "Ensemble deep learning object detection fusion for cell tracking, mitosis, and …" at bounding box center [644, 406] width 870 height 254
click at [613, 490] on p "IEEE International Conference on Information Fusion (FUSION)" at bounding box center [644, 492] width 836 height 20
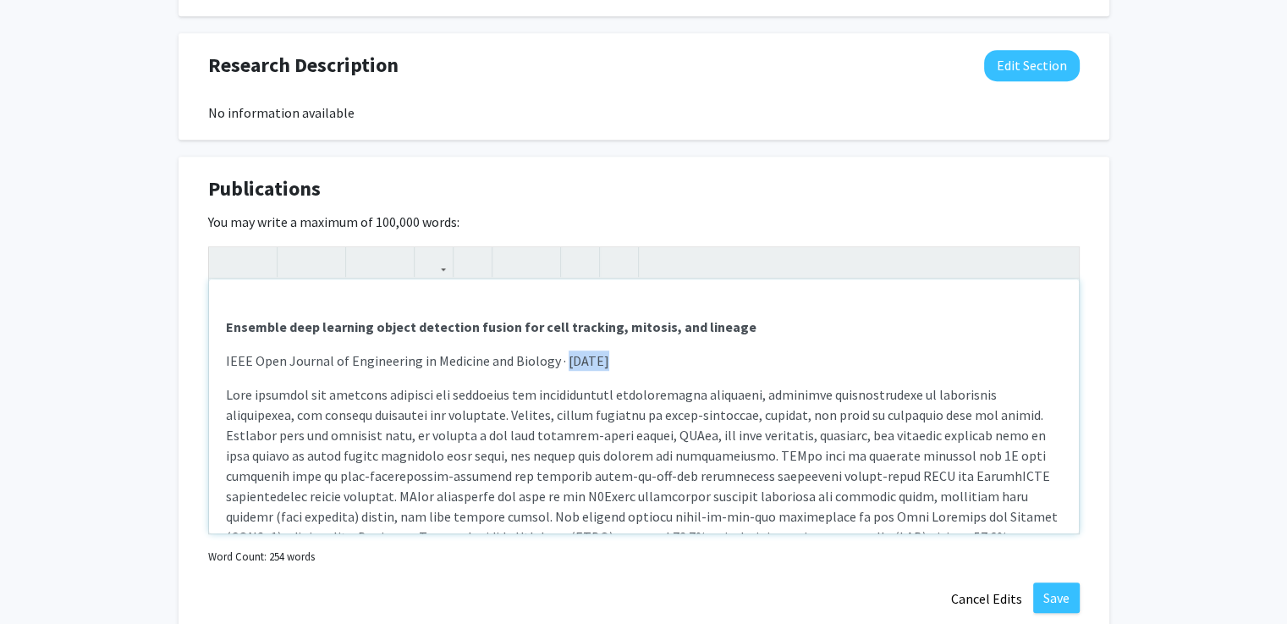
drag, startPoint x: 562, startPoint y: 361, endPoint x: 594, endPoint y: 365, distance: 32.3
click at [594, 365] on p "IEEE Open Journal of Engineering in Medicine and Biology · Jun 1, 2023" at bounding box center [644, 360] width 836 height 20
click at [597, 365] on p "IEEE Open Journal of Engineering in Medicine and Biology, 2023" at bounding box center [644, 360] width 836 height 20
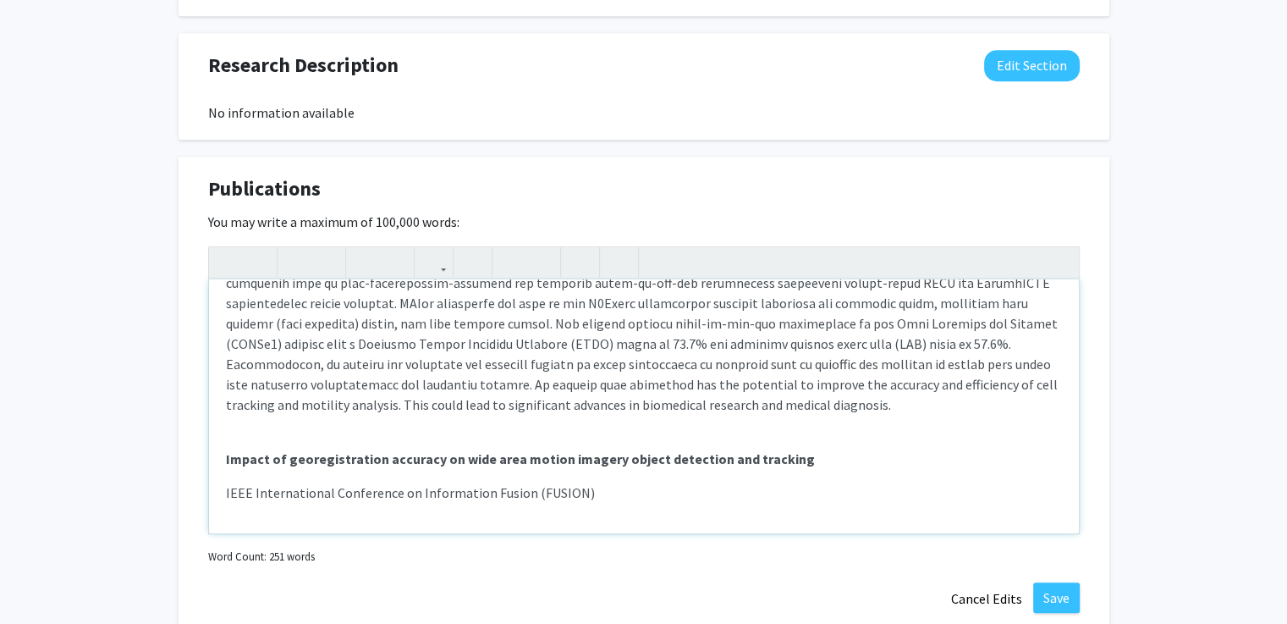
click at [583, 489] on p "IEEE International Conference on Information Fusion (FUSION)" at bounding box center [644, 492] width 836 height 20
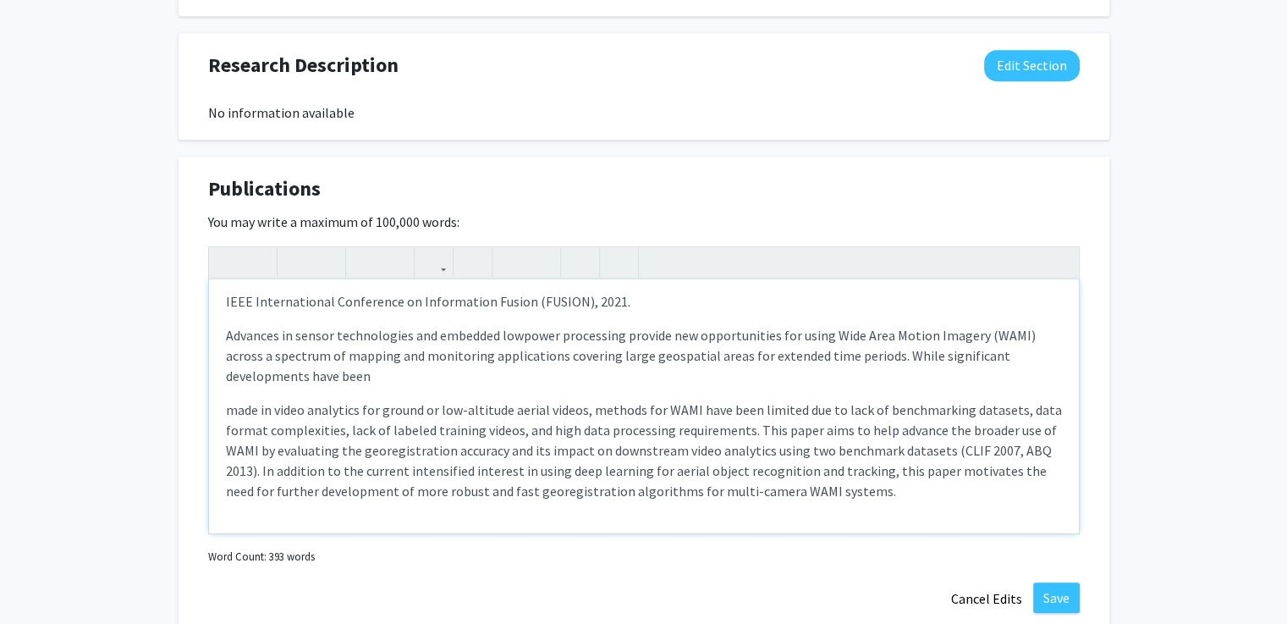
scroll to position [405, 0]
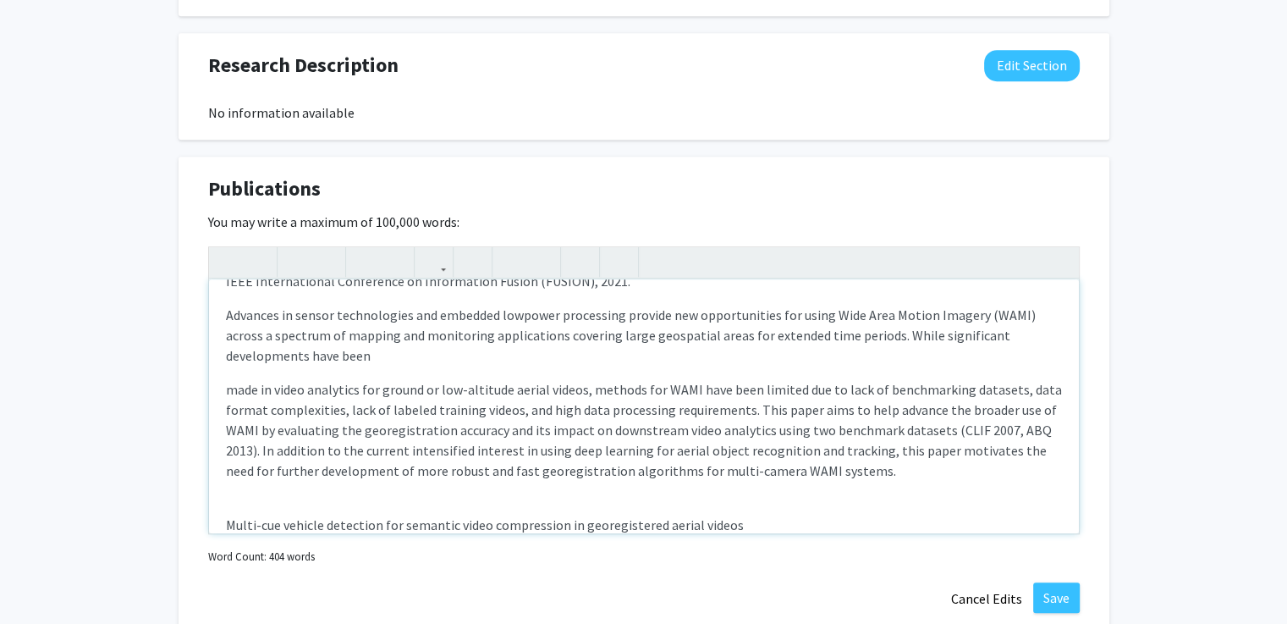
click at [377, 524] on span "Multi-cue vehicle detection for semantic video compression in georegistered aer…" at bounding box center [485, 524] width 518 height 17
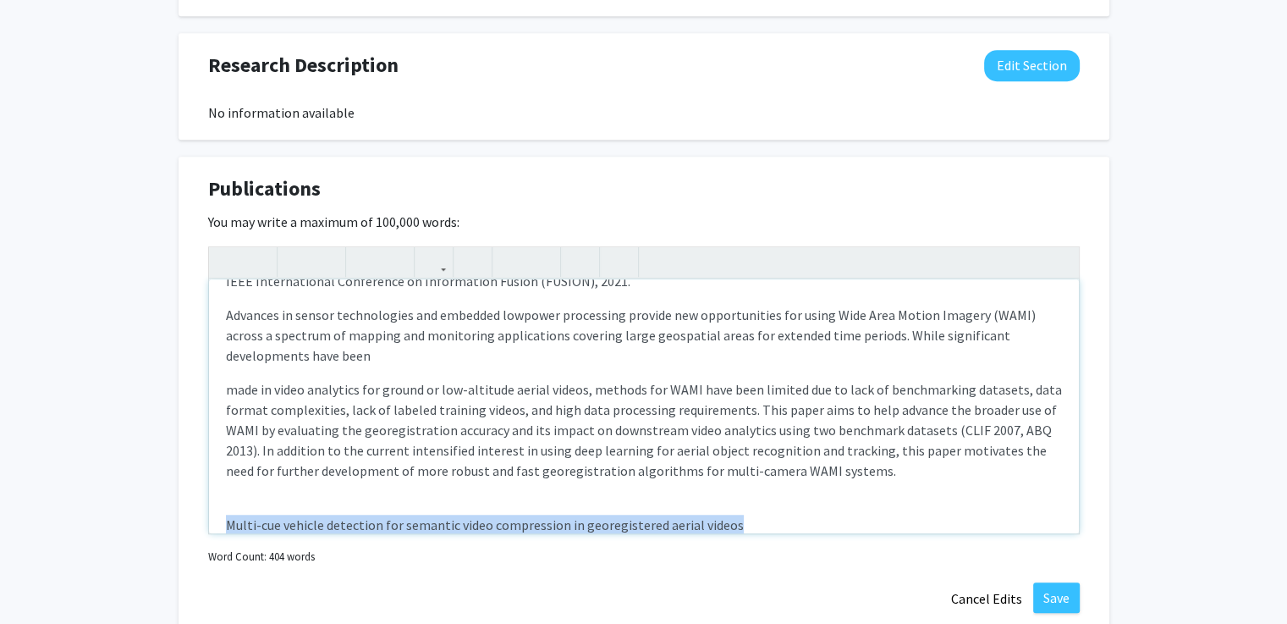
click at [377, 524] on span "Multi-cue vehicle detection for semantic video compression in georegistered aer…" at bounding box center [485, 524] width 518 height 17
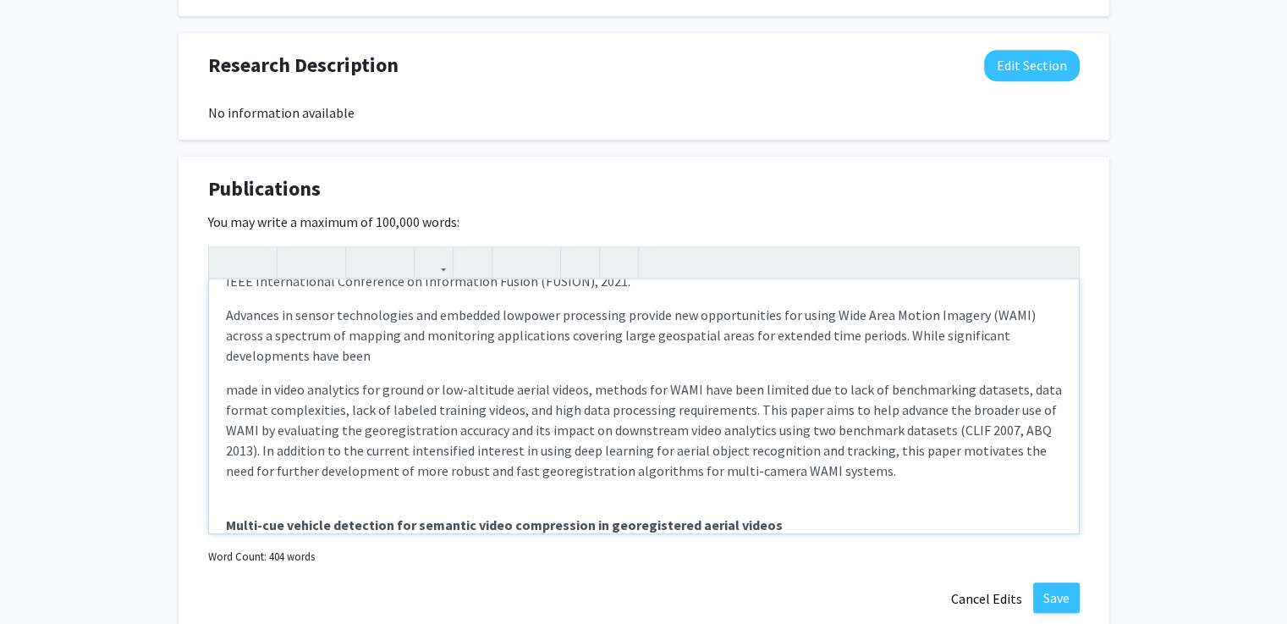
click at [798, 521] on p "Multi-cue vehicle detection for semantic video compression in georegistered aer…" at bounding box center [644, 514] width 836 height 41
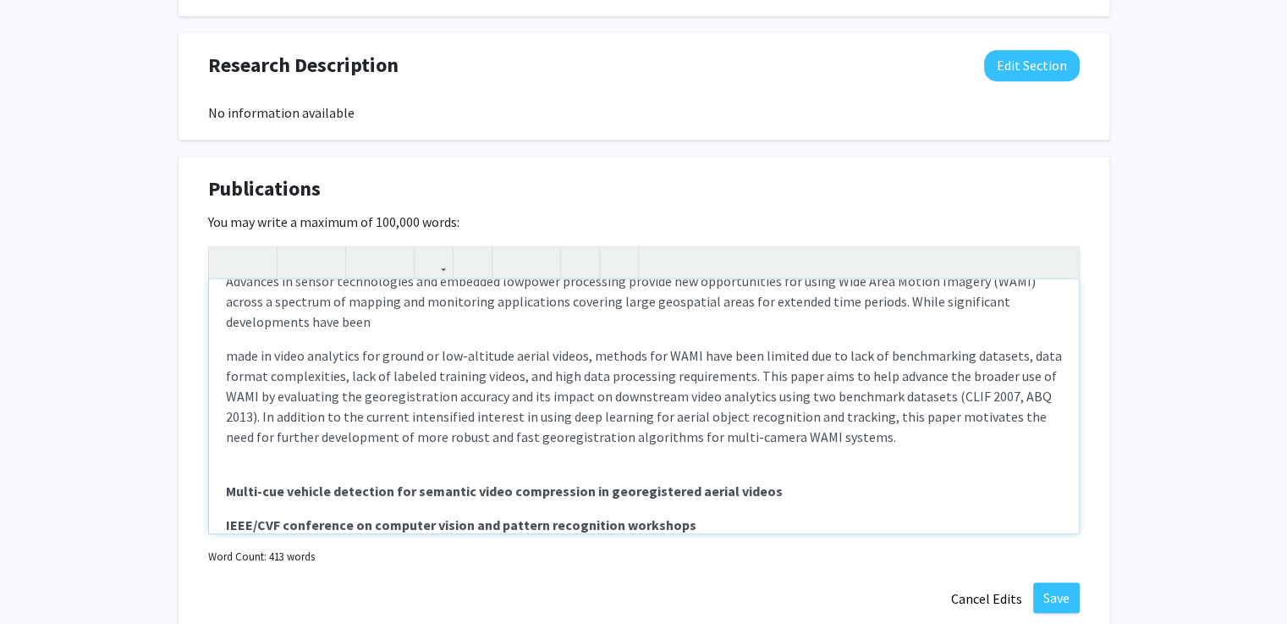
click at [641, 526] on strong "IEEE/CVF conference on computer vision and pattern recognition workshops" at bounding box center [461, 524] width 471 height 17
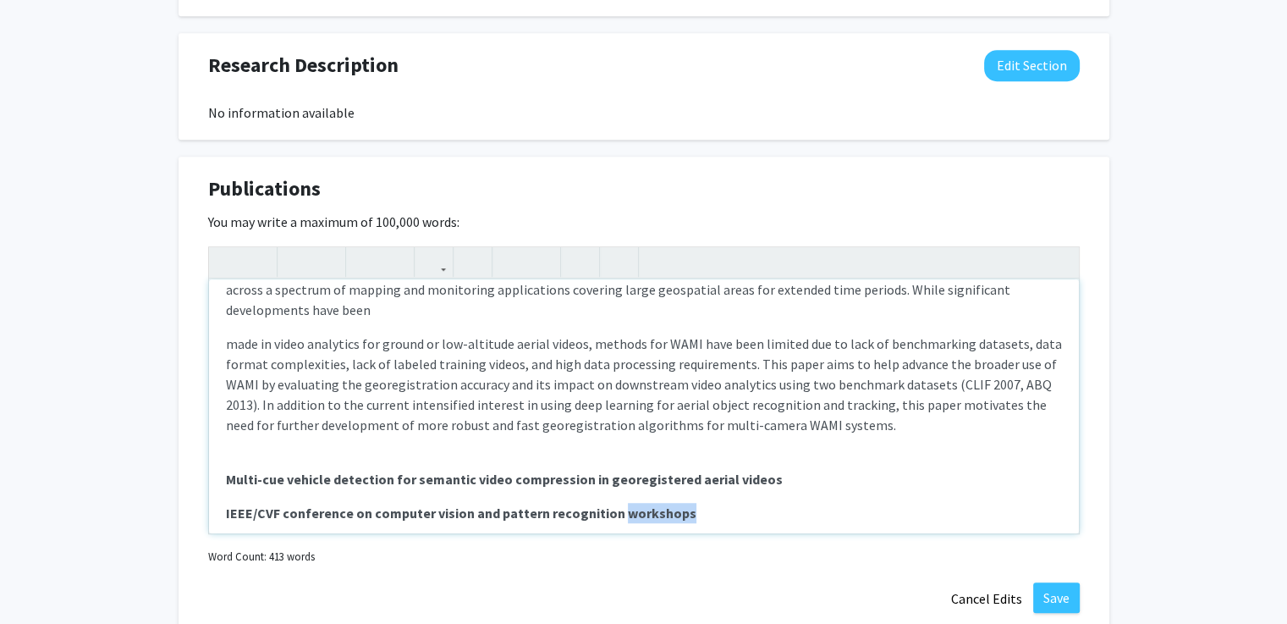
click at [641, 526] on div "Ensemble deep learning object detection fusion for cell tracking, mitosis, and …" at bounding box center [644, 406] width 870 height 254
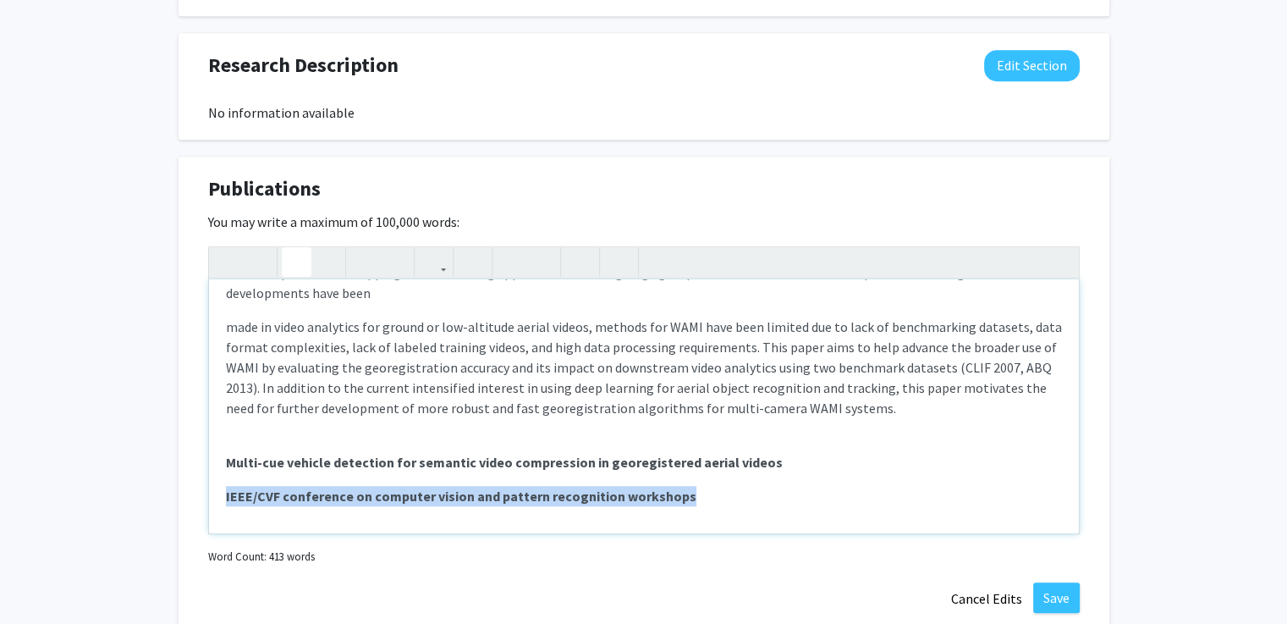
click at [641, 526] on div "Ensemble deep learning object detection fusion for cell tracking, mitosis, and …" at bounding box center [644, 406] width 870 height 254
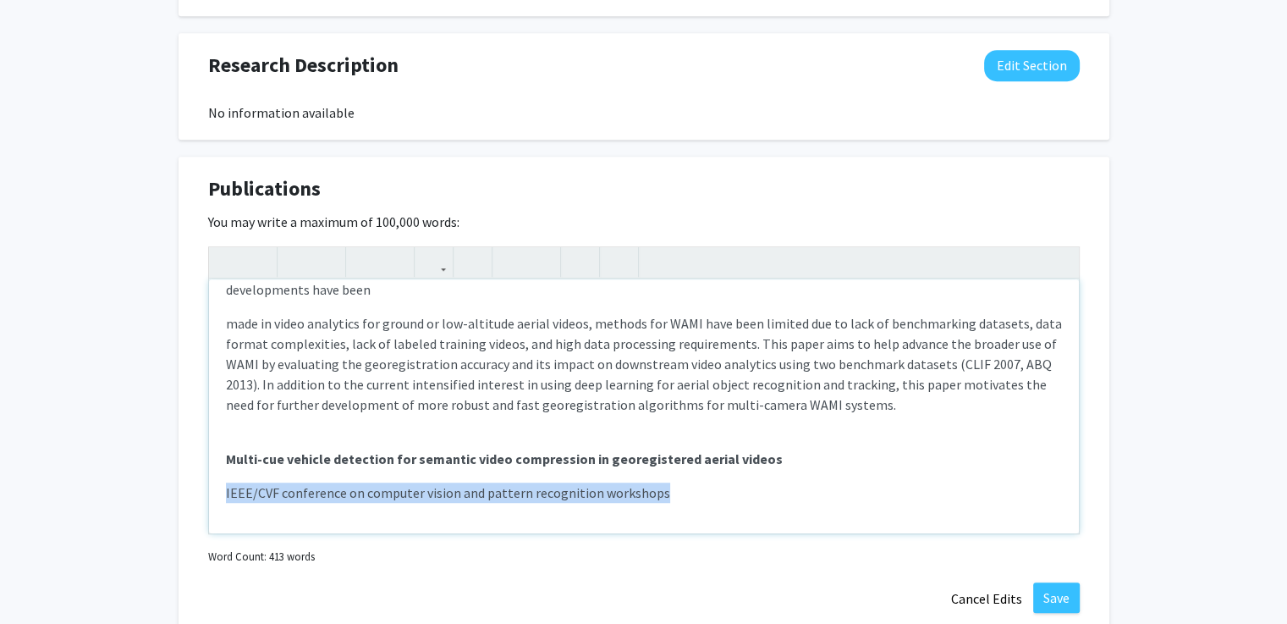
click at [674, 502] on div "Ensemble deep learning object detection fusion for cell tracking, mitosis, and …" at bounding box center [644, 406] width 870 height 254
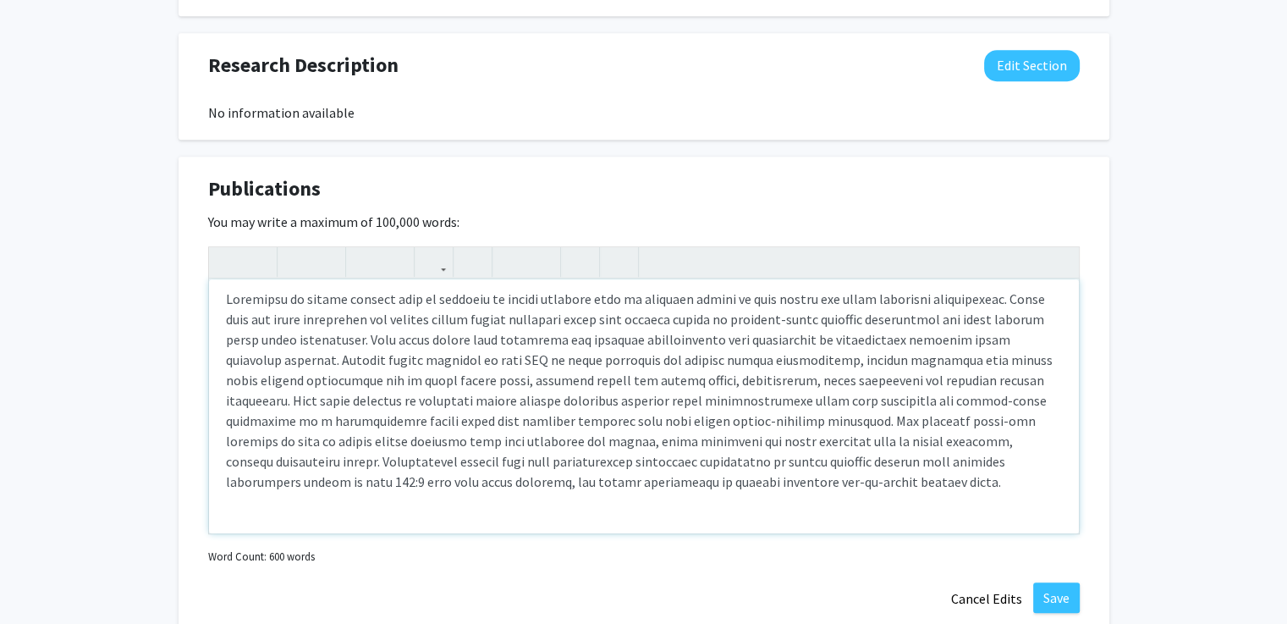
scroll to position [748, 0]
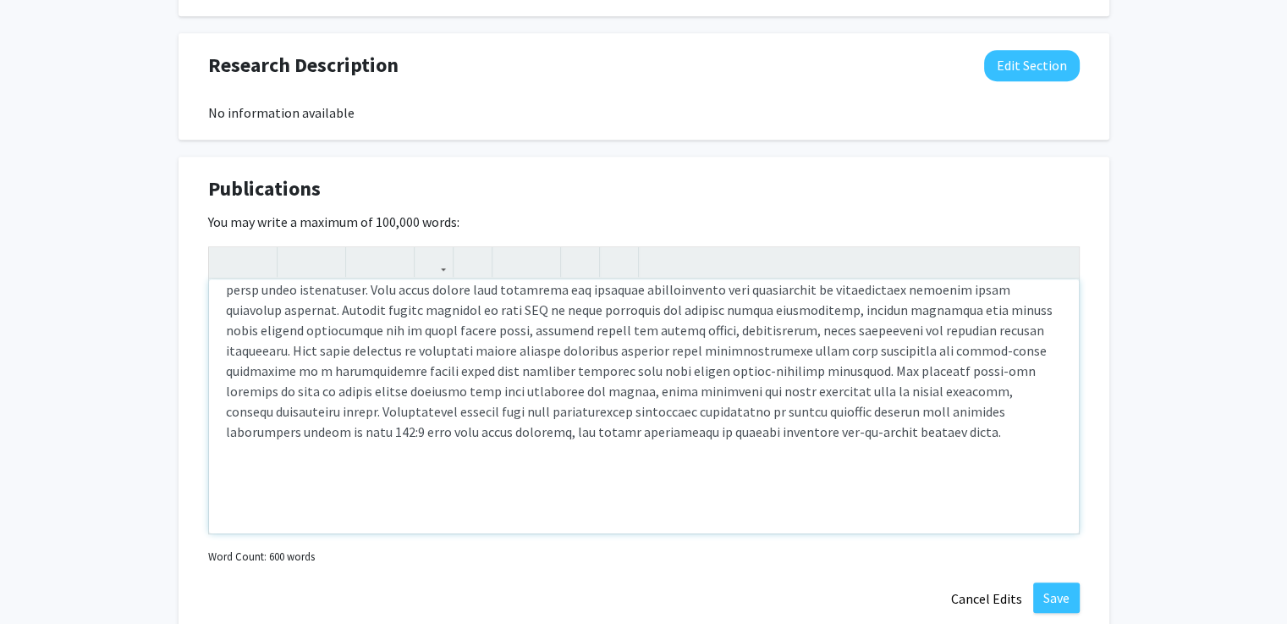
click at [392, 373] on span "Note to users with screen readers: Please deactivate our accessibility plugin f…" at bounding box center [639, 340] width 827 height 200
click at [883, 449] on div "Ensemble deep learning object detection fusion for cell tracking, mitosis, and …" at bounding box center [644, 406] width 870 height 254
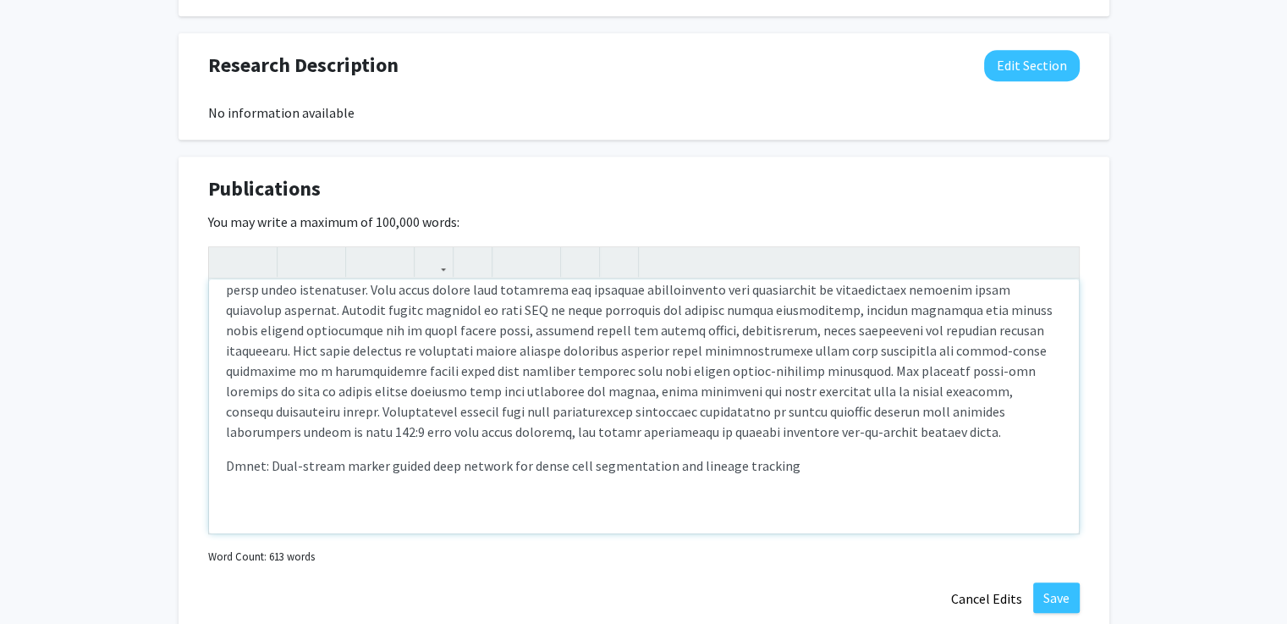
click at [723, 465] on span "Dmnet: Dual-stream marker guided deep network for dense cell segmentation and l…" at bounding box center [513, 465] width 575 height 17
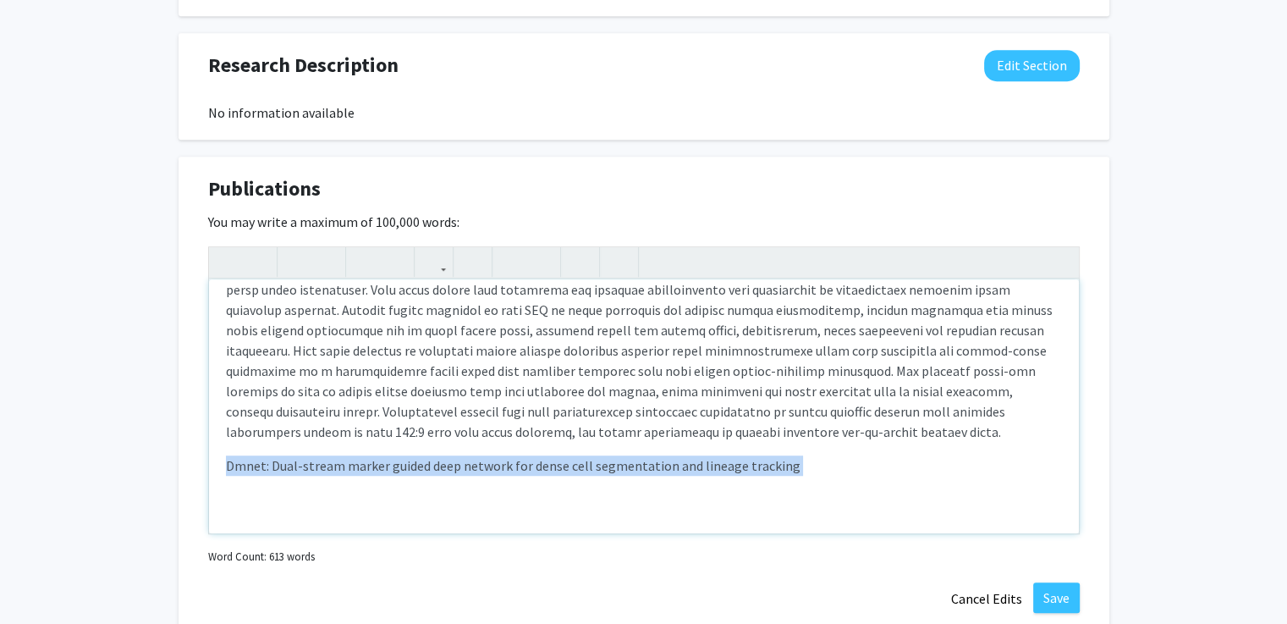
click at [723, 465] on span "Dmnet: Dual-stream marker guided deep network for dense cell segmentation and l…" at bounding box center [513, 465] width 575 height 17
click at [826, 436] on p "Note to users with screen readers: Please deactivate our accessibility plugin f…" at bounding box center [644, 340] width 836 height 203
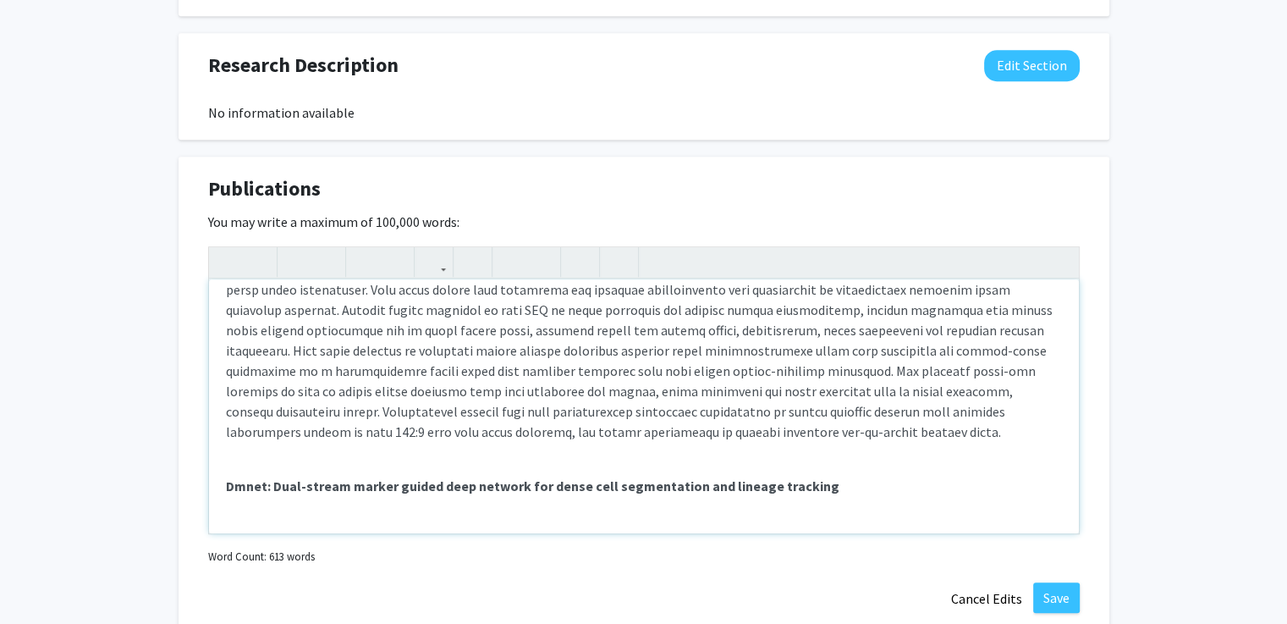
scroll to position [747, 0]
click at [333, 507] on p "Dmnet: Dual-stream marker guided deep network for dense cell segmentation and l…" at bounding box center [644, 527] width 836 height 102
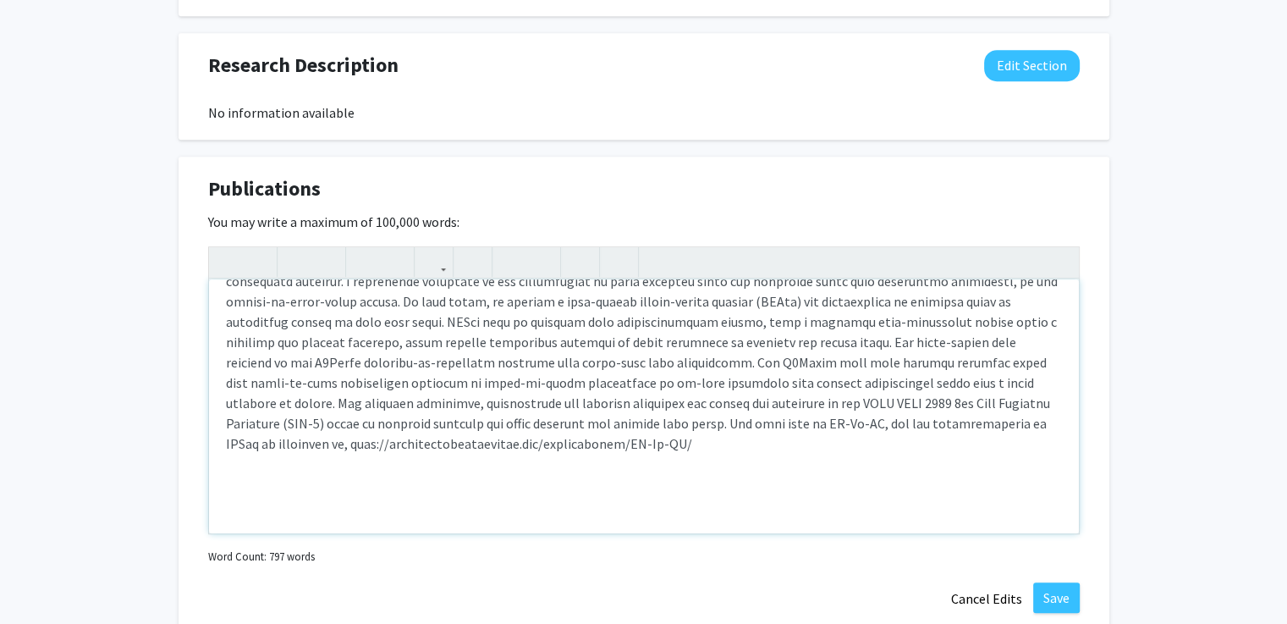
scroll to position [1039, 0]
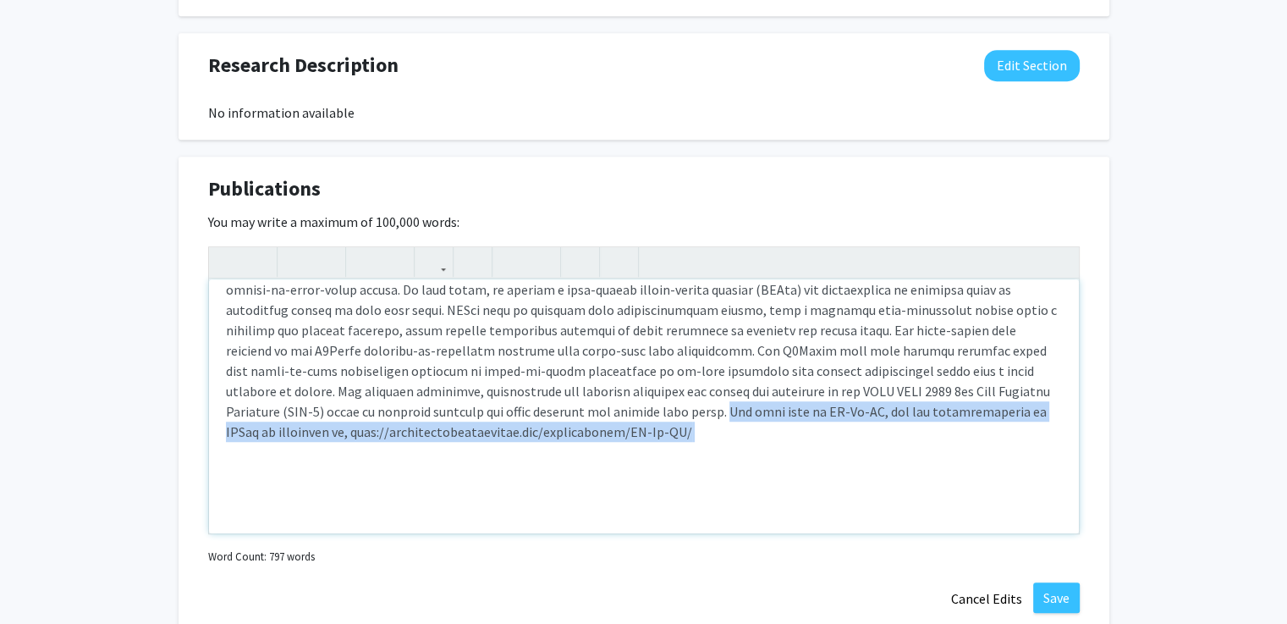
drag, startPoint x: 579, startPoint y: 412, endPoint x: 592, endPoint y: 443, distance: 33.3
click at [592, 443] on p "Note to users with screen readers: Please deactivate our accessibility plugin f…" at bounding box center [644, 371] width 836 height 264
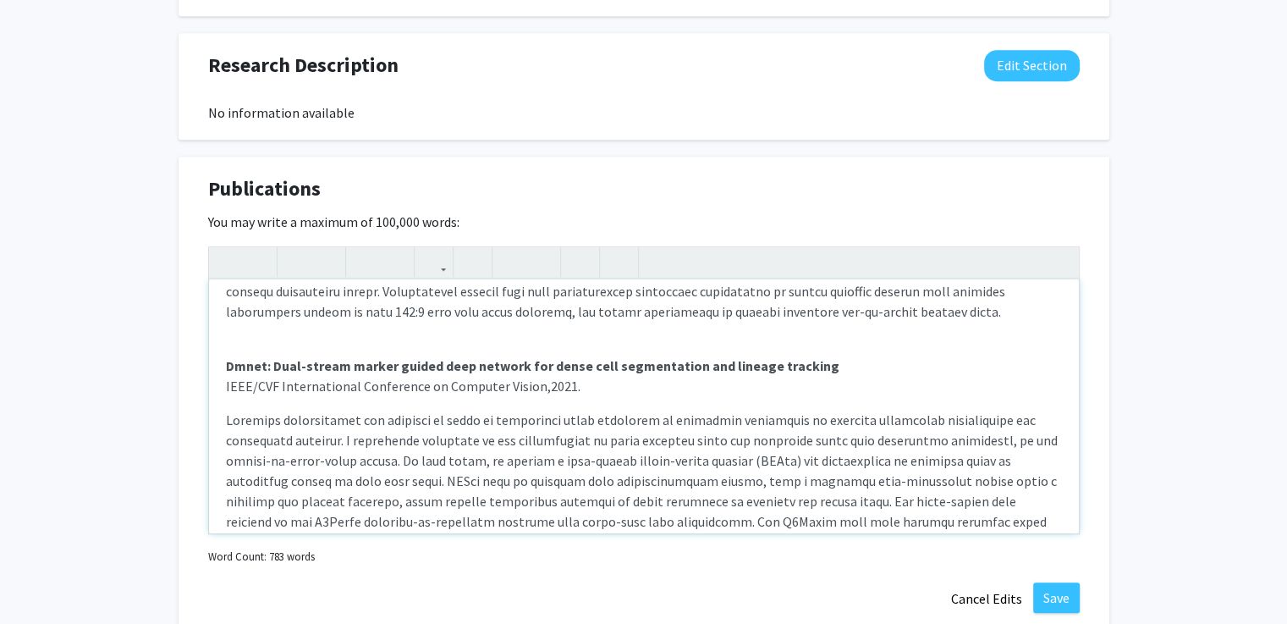
scroll to position [865, 0]
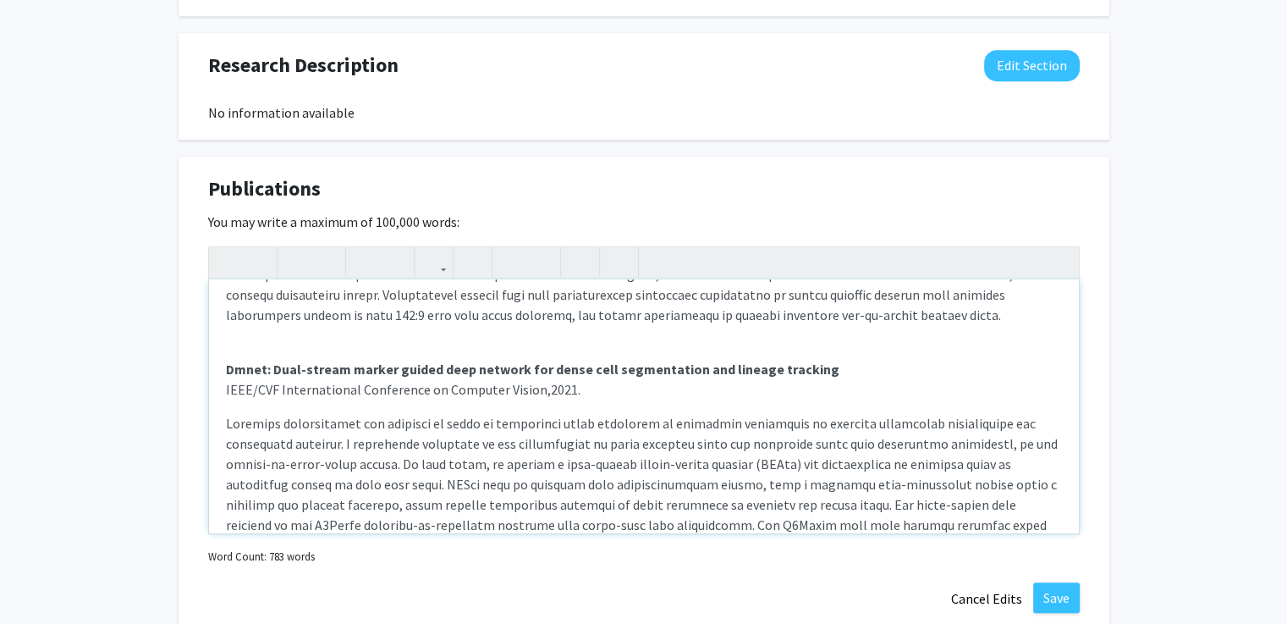
click at [539, 394] on span "Dmnet: Dual-stream marker guided deep network for dense cell segmentation and l…" at bounding box center [533, 379] width 614 height 37
type textarea "<br><p><strong>Ensemble deep learning object detection fusion for cell tracking…"
click at [1058, 598] on button "Save" at bounding box center [1056, 597] width 47 height 30
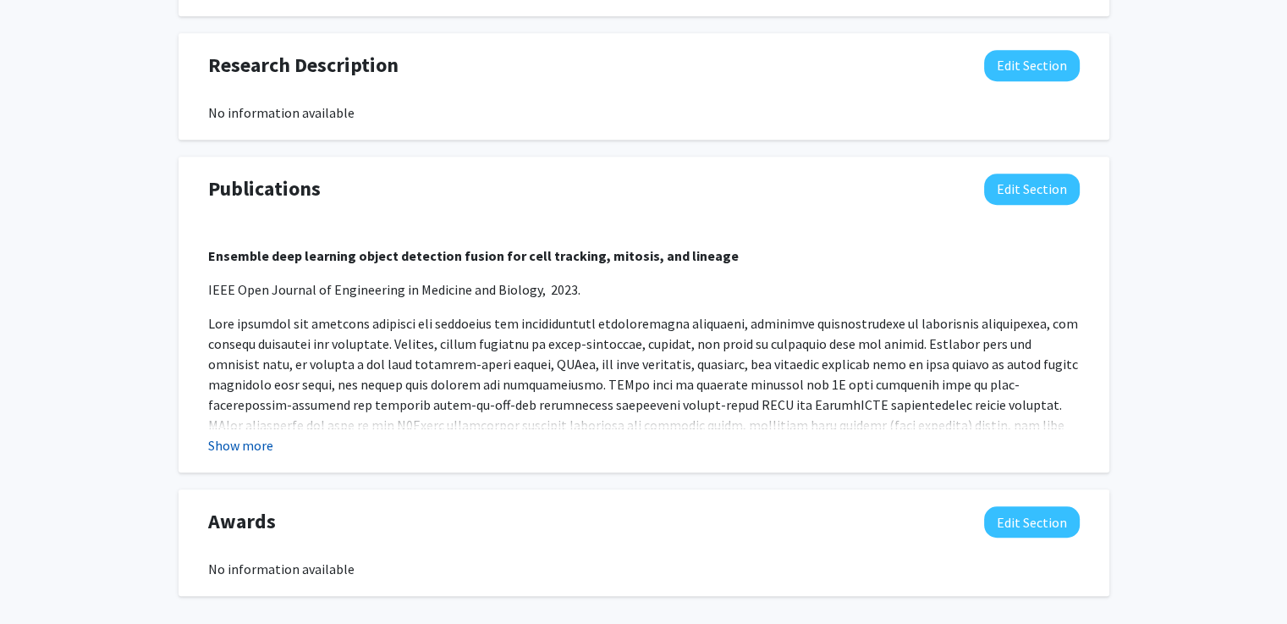
click at [248, 452] on button "Show more" at bounding box center [240, 445] width 65 height 20
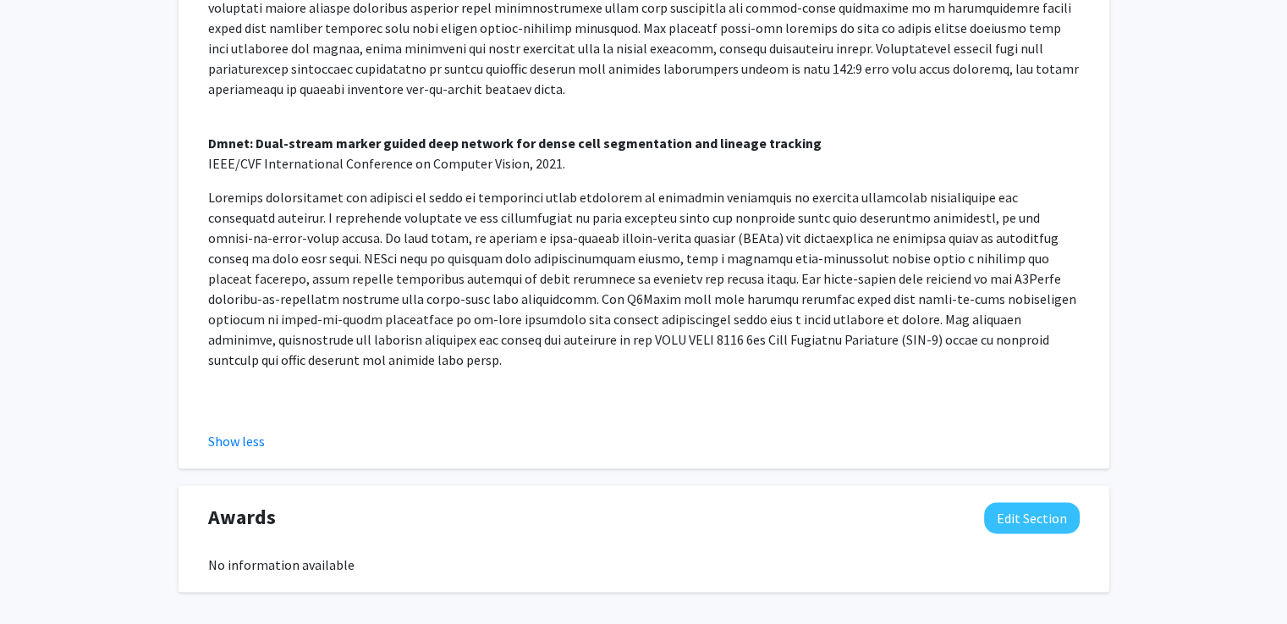
scroll to position [2136, 0]
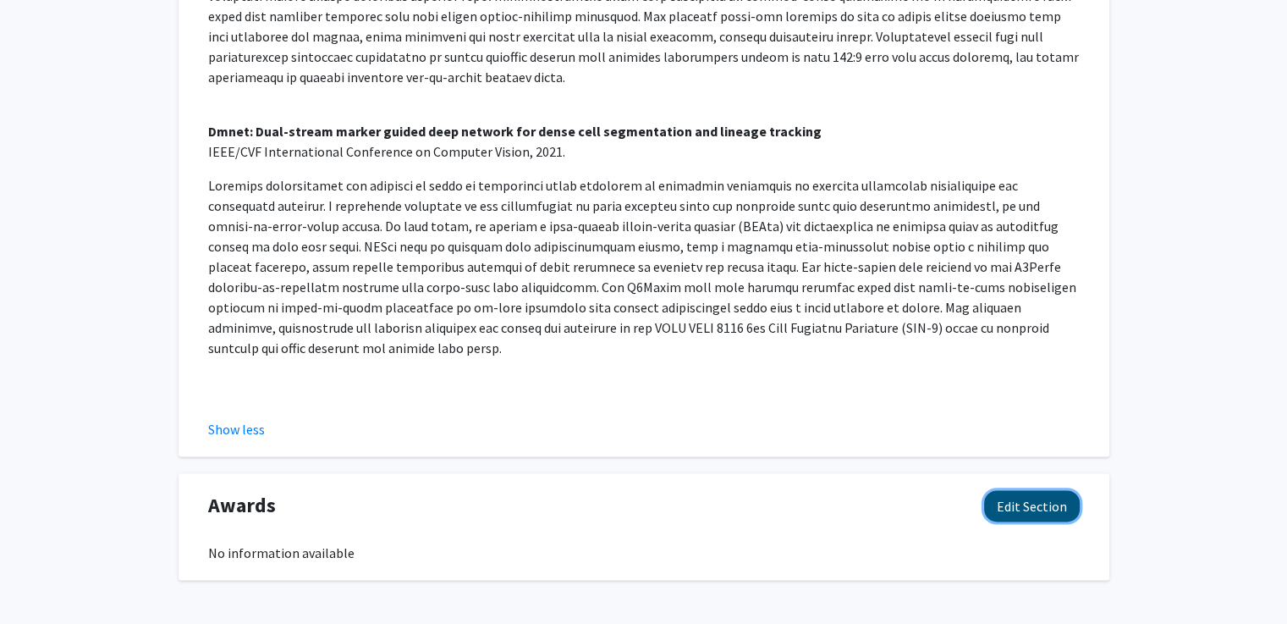
click at [1031, 490] on button "Edit Section" at bounding box center [1032, 505] width 96 height 31
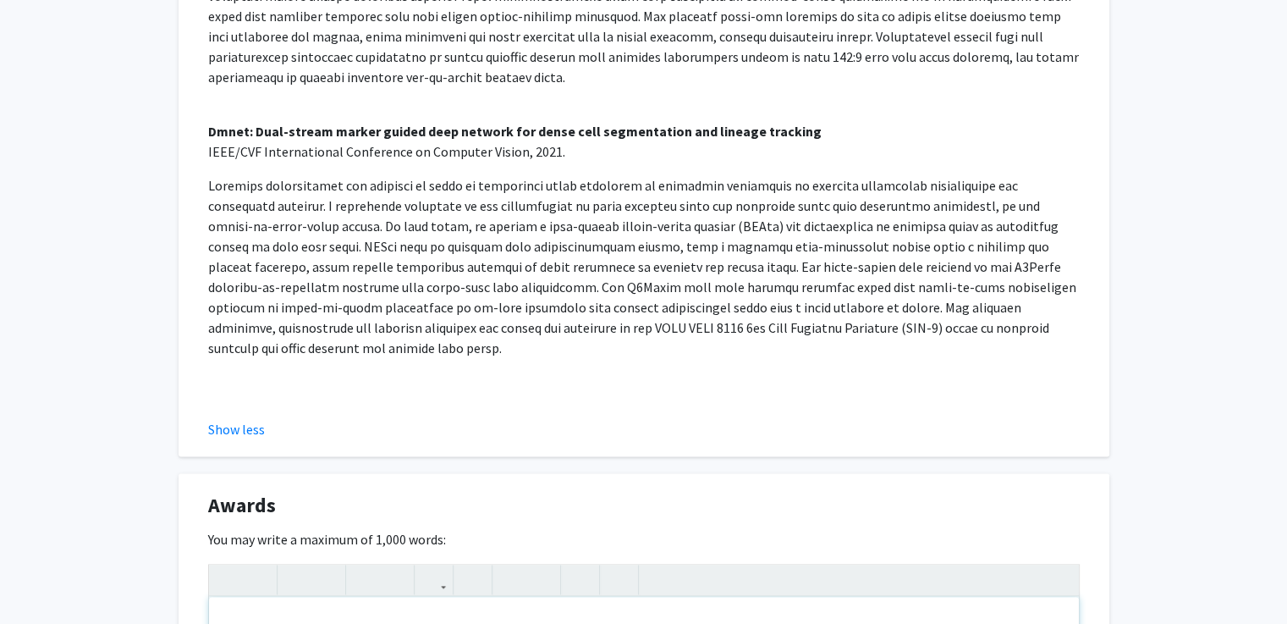
paste div "Note to users with screen readers: Please deactivate our accessibility plugin f…"
type textarea "<p>Best Paper Award at Automated Medical Diagnosis (CVAMD) workshop at the Inte…"
click at [428, 614] on p "Best Paper Award at Automated Medical Diagnosis (CVAMD) workshop at the Interna…" at bounding box center [644, 624] width 836 height 20
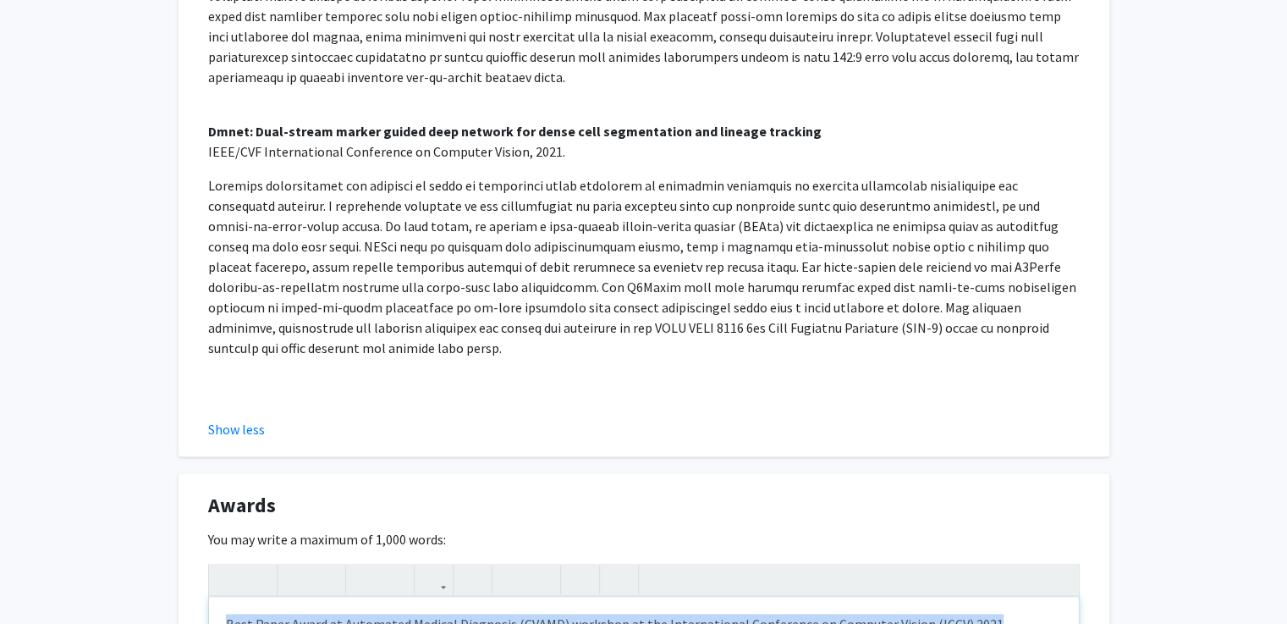
click at [428, 614] on p "Best Paper Award at Automated Medical Diagnosis (CVAMD) workshop at the Interna…" at bounding box center [644, 624] width 836 height 20
click at [227, 615] on strong "Best Paper Award at Automated Medical Diagnosis (CVAMD) workshop at the Interna…" at bounding box center [637, 623] width 823 height 17
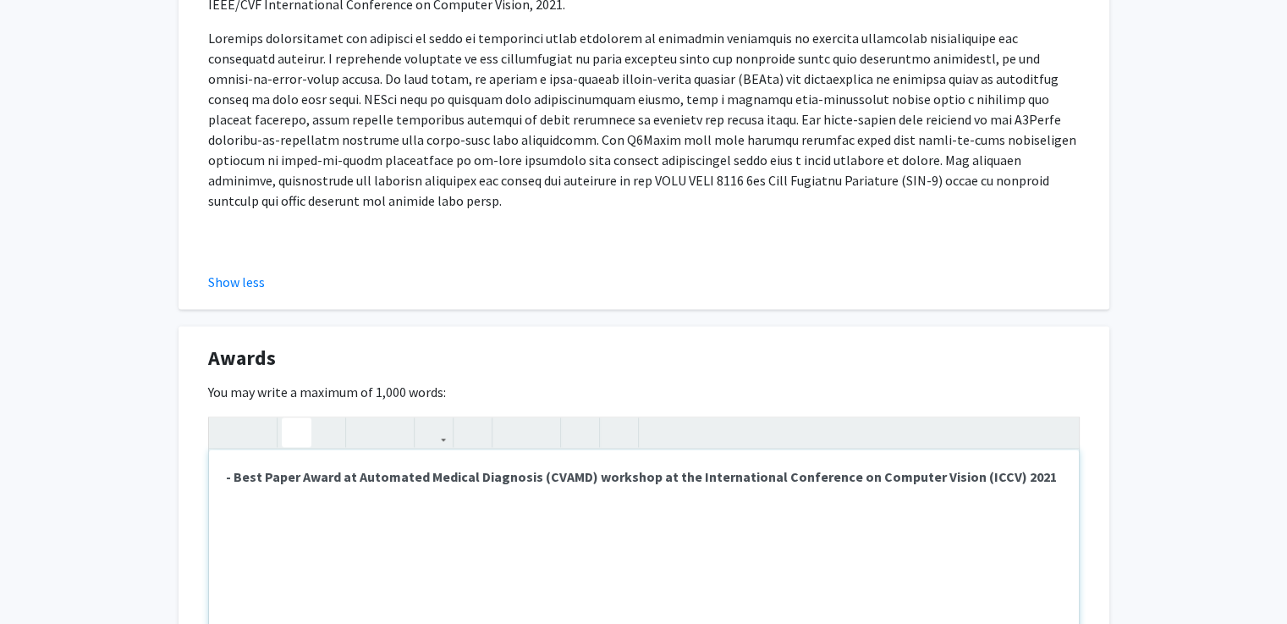
scroll to position [2335, 0]
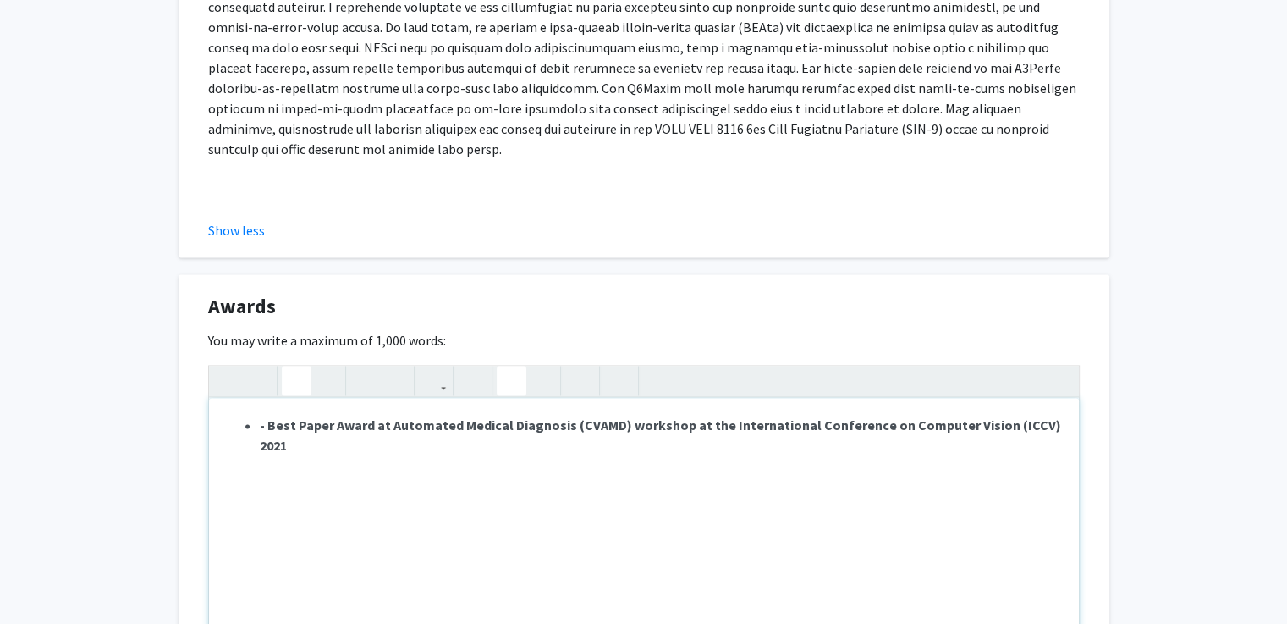
click at [515, 366] on icon "button" at bounding box center [511, 380] width 14 height 28
click at [534, 366] on use "button" at bounding box center [534, 366] width 0 height 0
click at [539, 366] on icon "button" at bounding box center [541, 380] width 14 height 28
click at [1037, 415] on p "Best Paper Award at Automated Medical Diagnosis (CVAMD) workshop at the Interna…" at bounding box center [644, 425] width 836 height 20
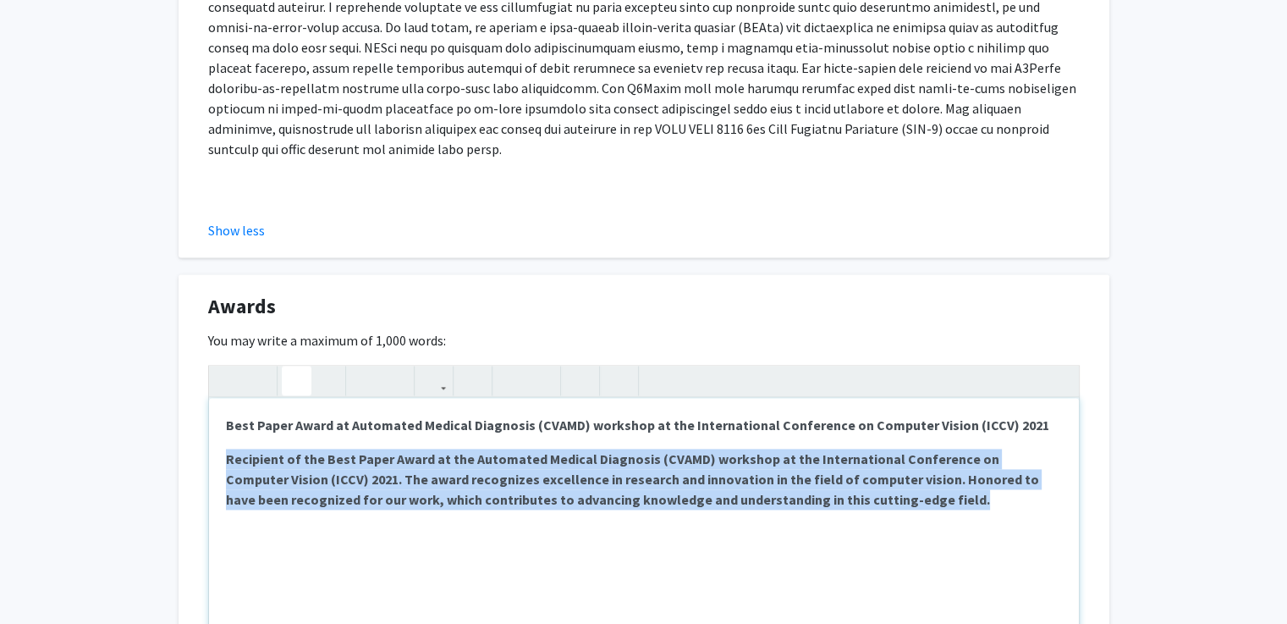
drag, startPoint x: 960, startPoint y: 453, endPoint x: 217, endPoint y: 389, distance: 745.7
click at [217, 398] on div "Best Paper Award at Automated Medical Diagnosis (CVAMD) workshop at the Interna…" at bounding box center [644, 525] width 870 height 254
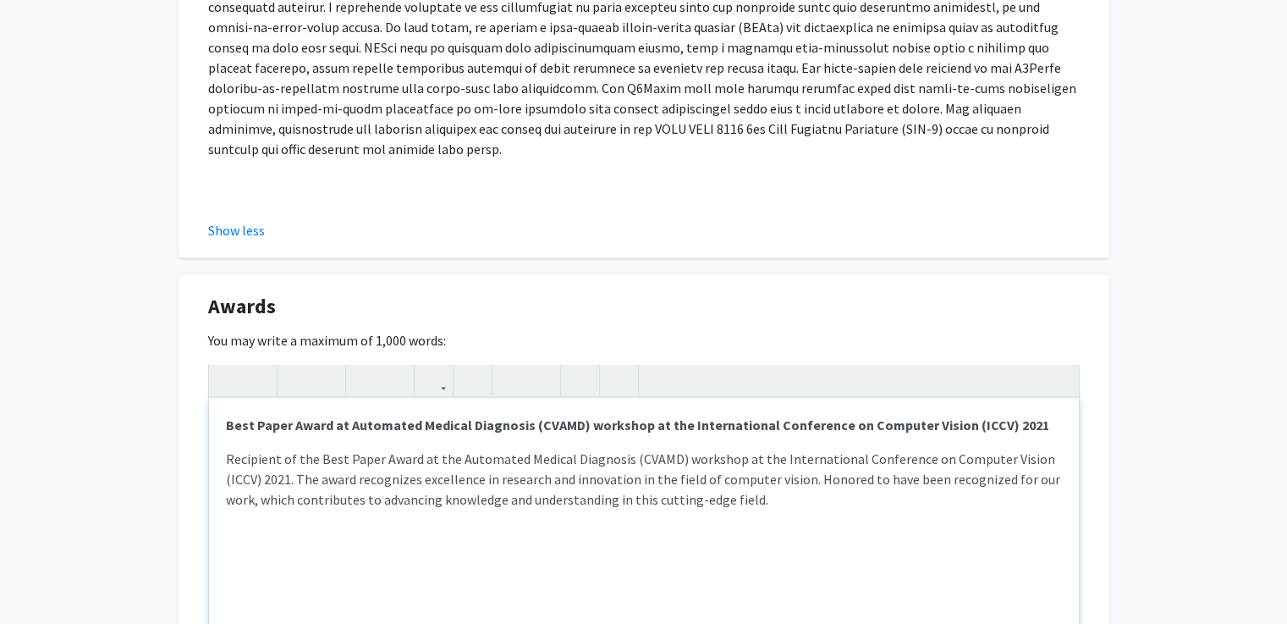
click at [684, 515] on div "Best Paper Award at Automated Medical Diagnosis (CVAMD) workshop at the Interna…" at bounding box center [644, 525] width 870 height 254
click at [751, 449] on p "Recipient of the Best Paper Award at the Automated Medical Diagnosis (CVAMD) wo…" at bounding box center [644, 479] width 836 height 61
click at [361, 545] on span "1907 Women in Engineering Student Award" at bounding box center [350, 553] width 249 height 17
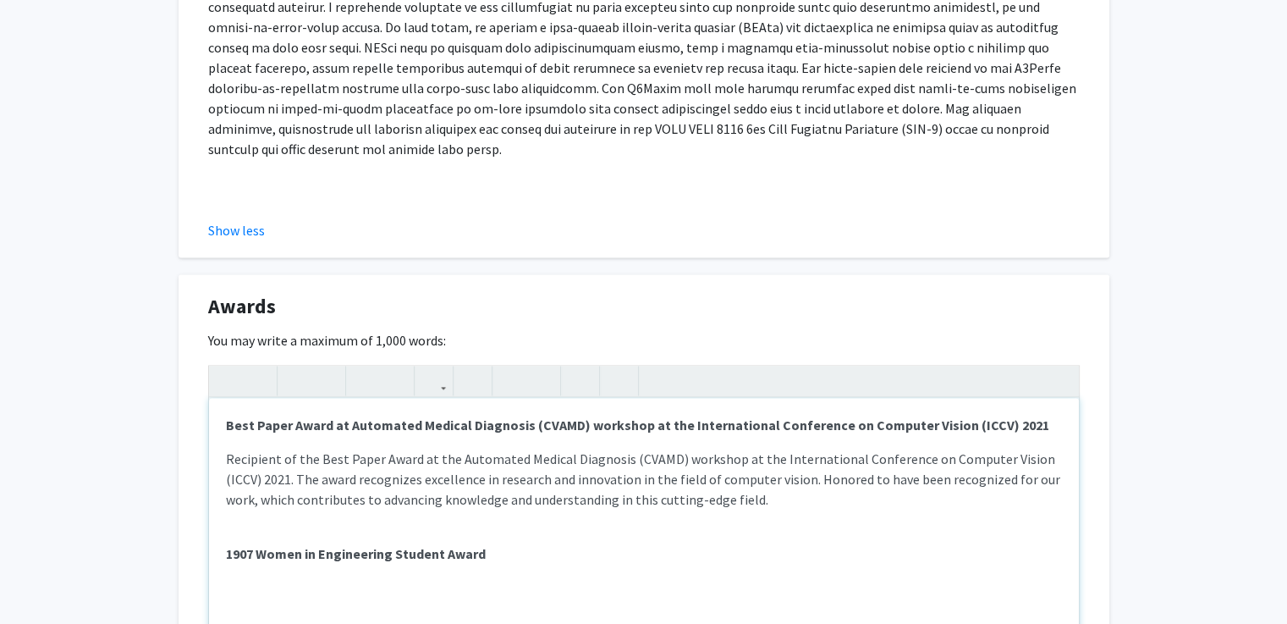
click at [545, 543] on div "Best Paper Award at Automated Medical Diagnosis (CVAMD) workshop at the Interna…" at bounding box center [644, 525] width 870 height 254
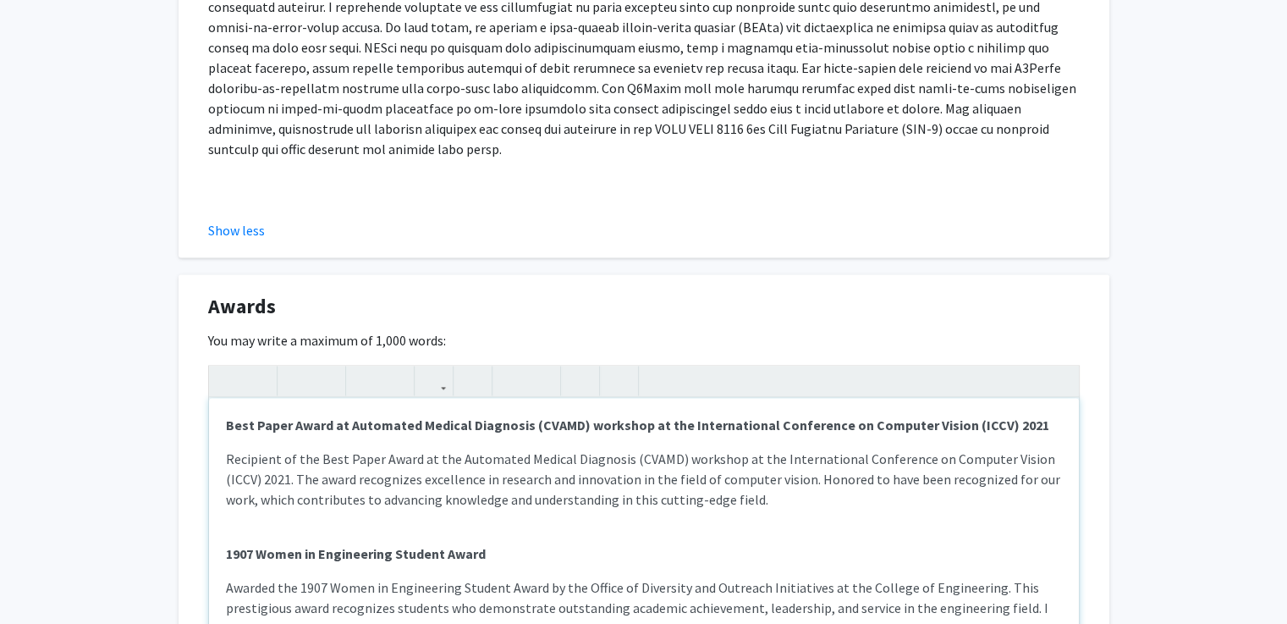
click at [952, 579] on span "Awarded the 1907 Women in Engineering Student Award by the Office of Diversity …" at bounding box center [637, 608] width 823 height 58
click at [971, 577] on p "Awarded the 1907 Women in Engineering Student Award by the Office of Diversity …" at bounding box center [644, 607] width 836 height 61
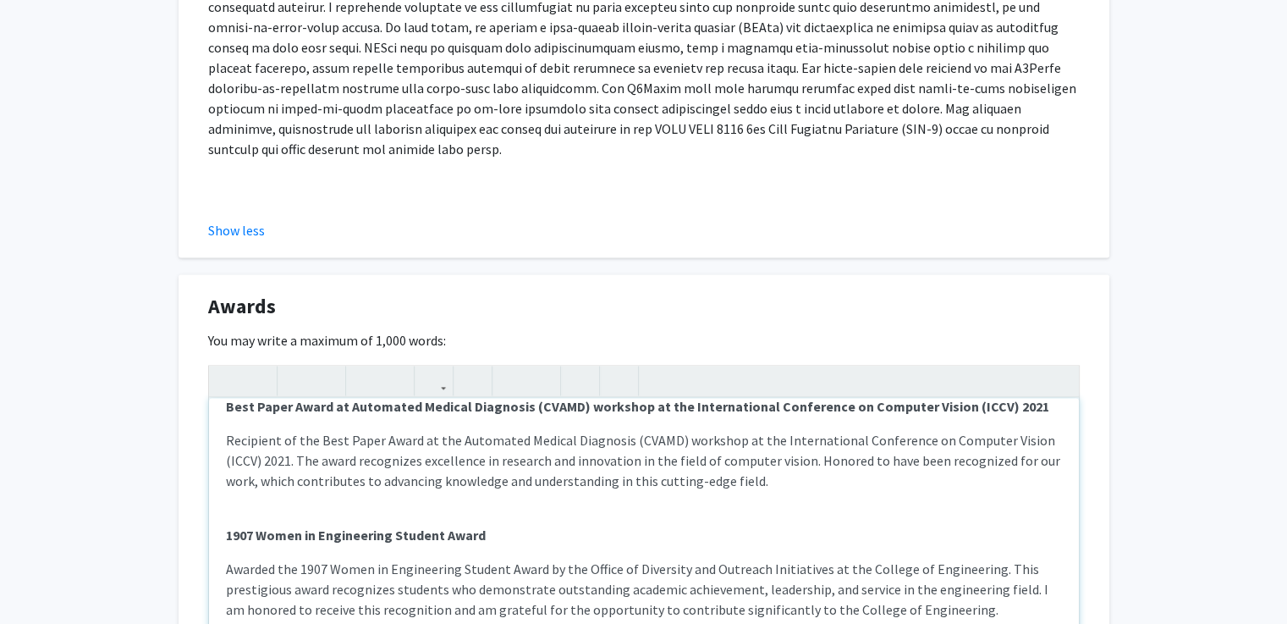
scroll to position [39, 0]
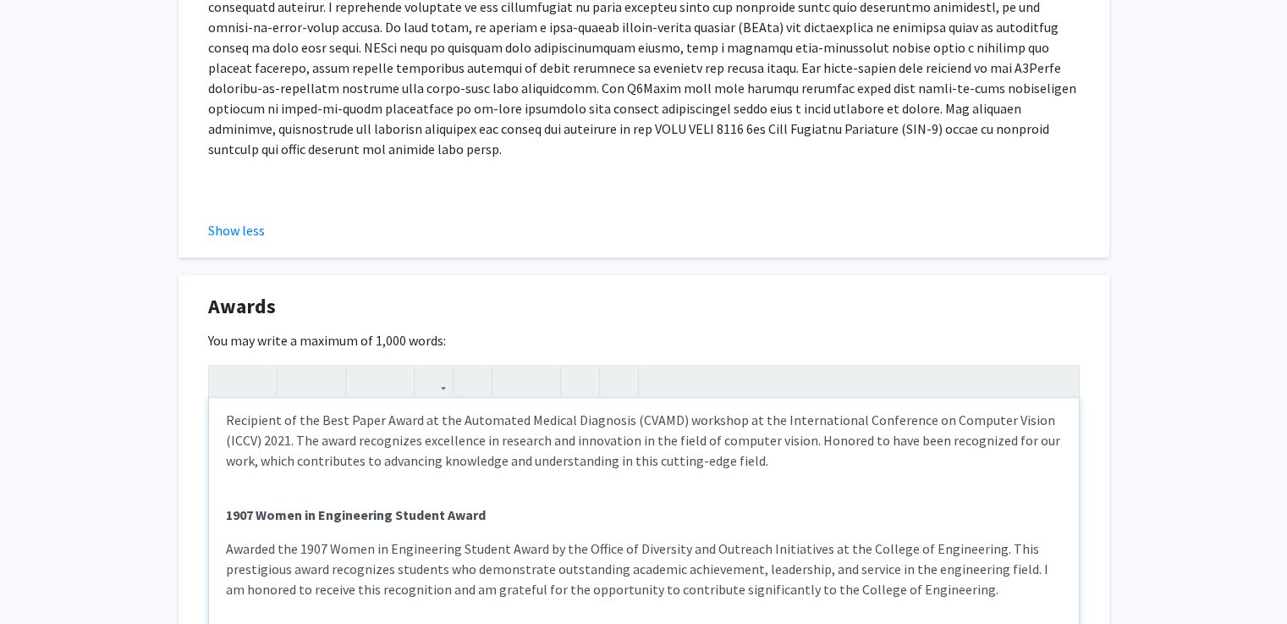
click at [637, 613] on p "Top Graduate Student and Top 10 Placement in SpaceNet 7 Challenge" at bounding box center [644, 633] width 836 height 41
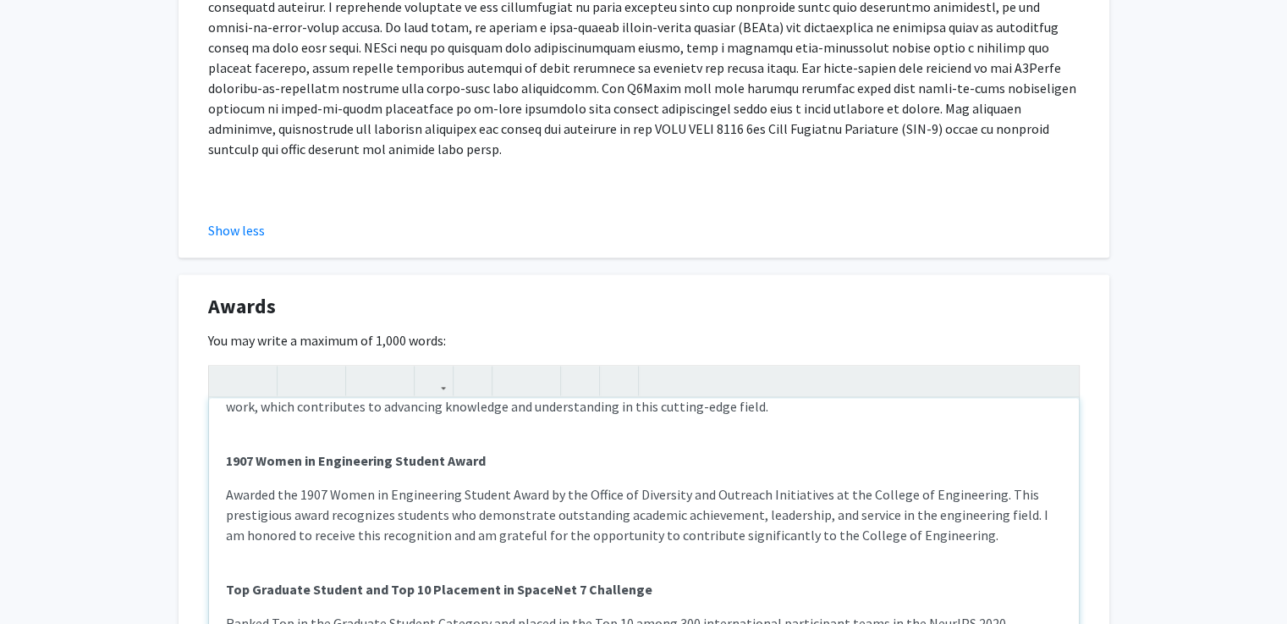
click at [642, 559] on p "Top Graduate Student and Top 10 Placement in SpaceNet 7 Challenge" at bounding box center [644, 579] width 836 height 41
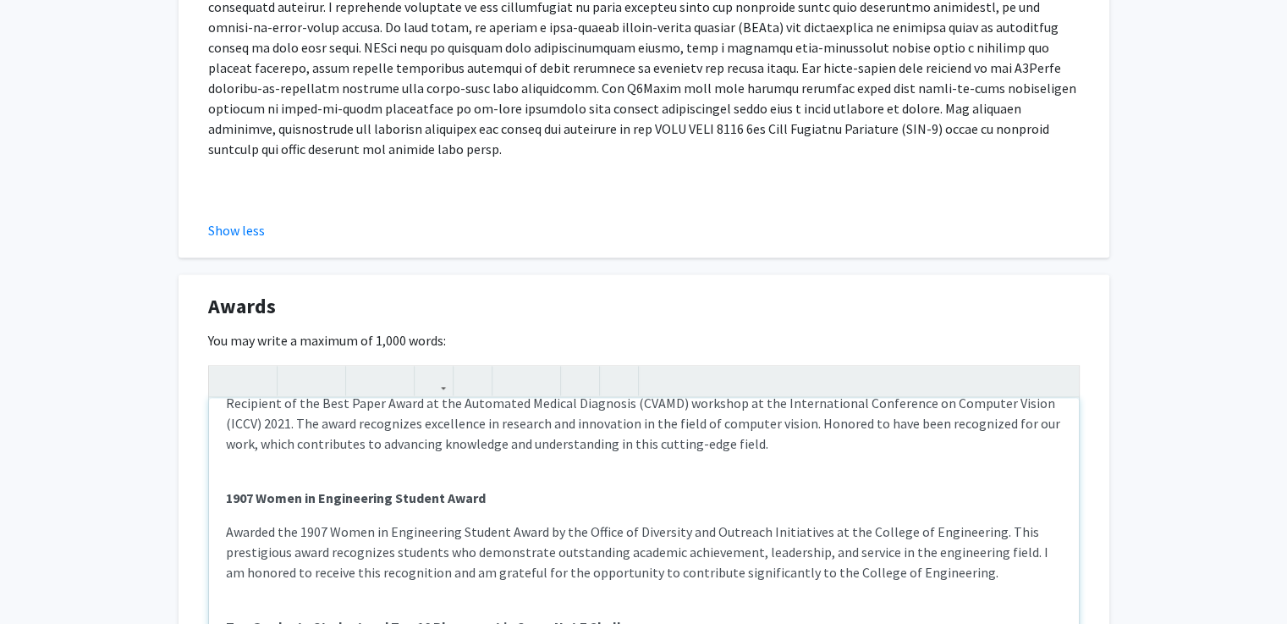
scroll to position [58, 0]
click at [784, 465] on p "1907 Women in Engineering Student Award" at bounding box center [644, 485] width 836 height 41
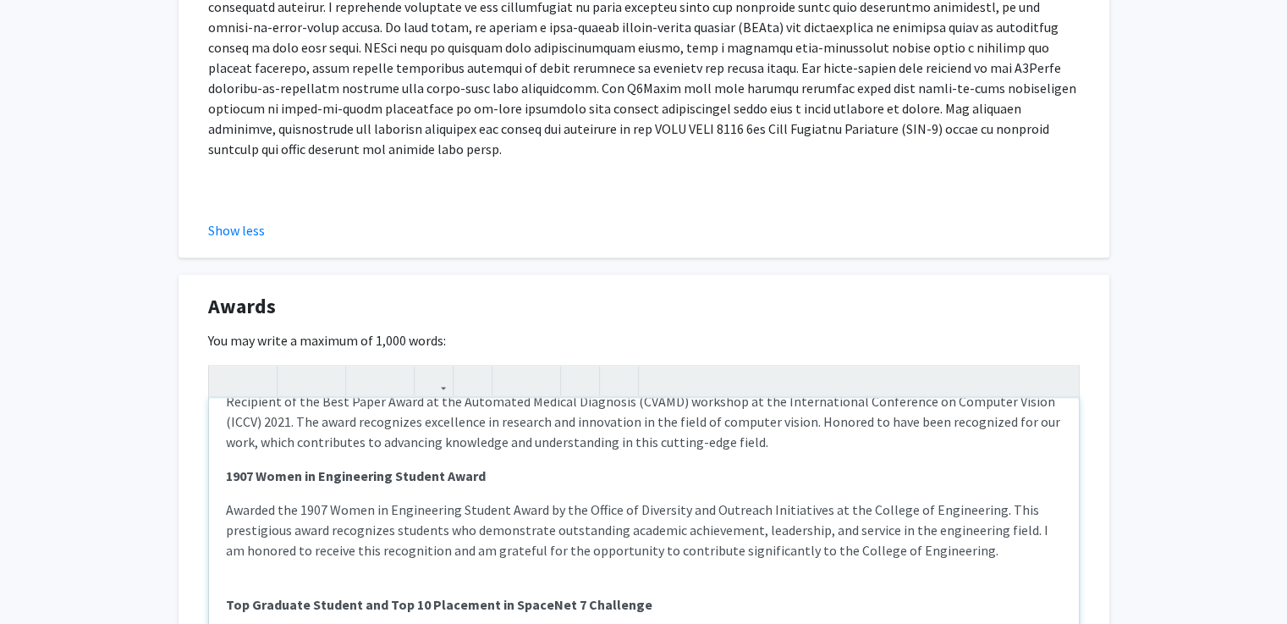
click at [524, 465] on p "1907 Women in Engineering Student Award" at bounding box center [644, 475] width 836 height 20
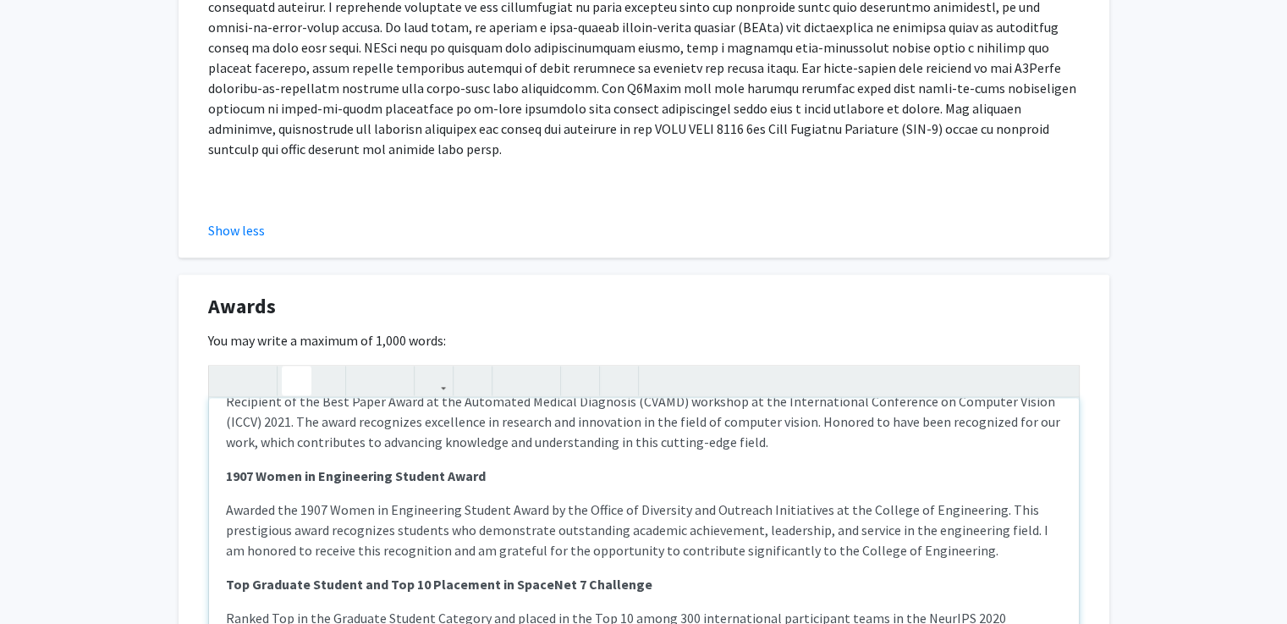
type textarea "<p><strong style="font-size: 1rem;">Best Paper Award at Automated Medical Diagn…"
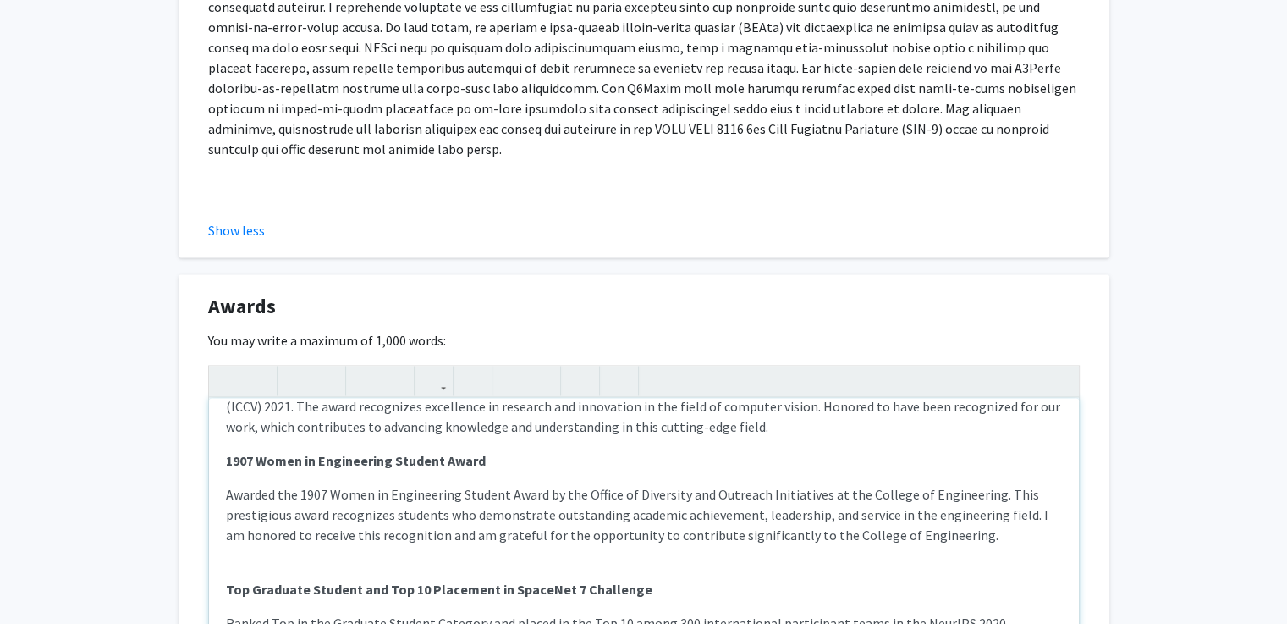
scroll to position [2504, 0]
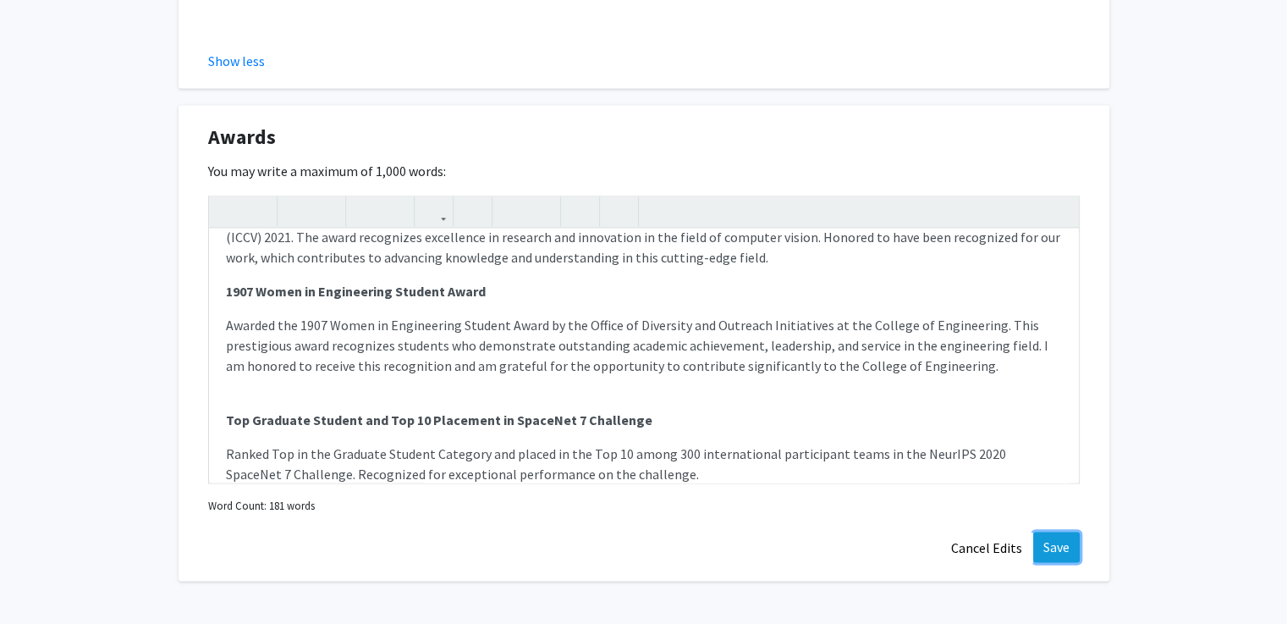
click at [1064, 531] on button "Save" at bounding box center [1056, 546] width 47 height 30
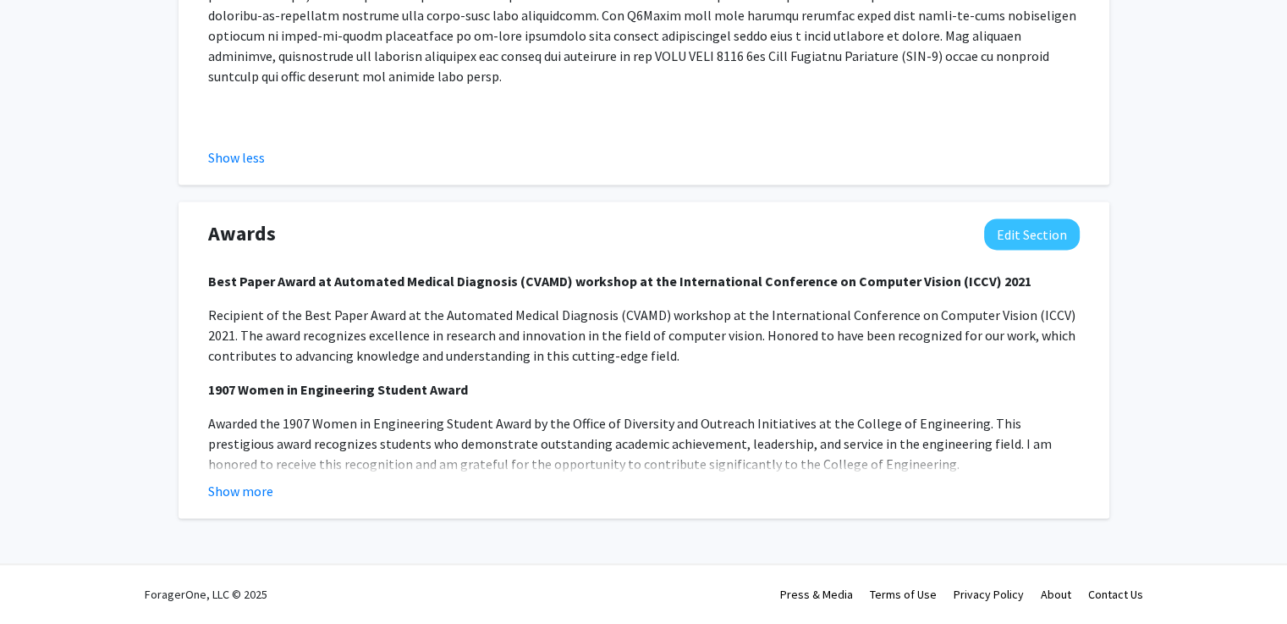
scroll to position [2346, 0]
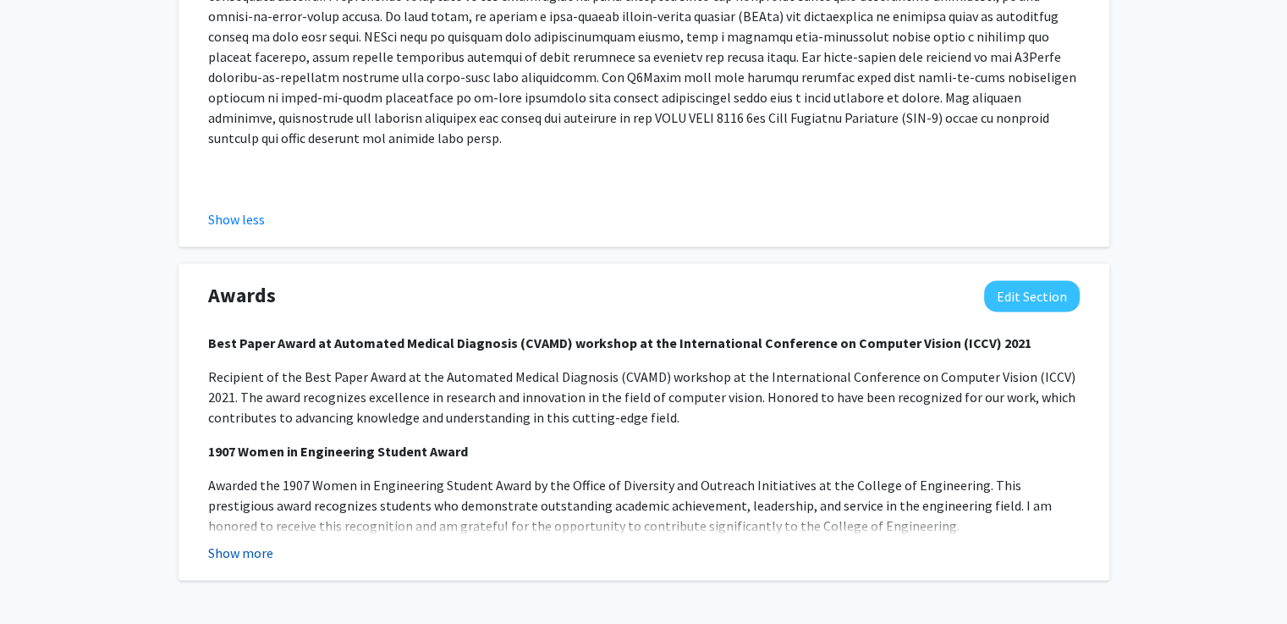
click at [235, 542] on button "Show more" at bounding box center [240, 552] width 65 height 20
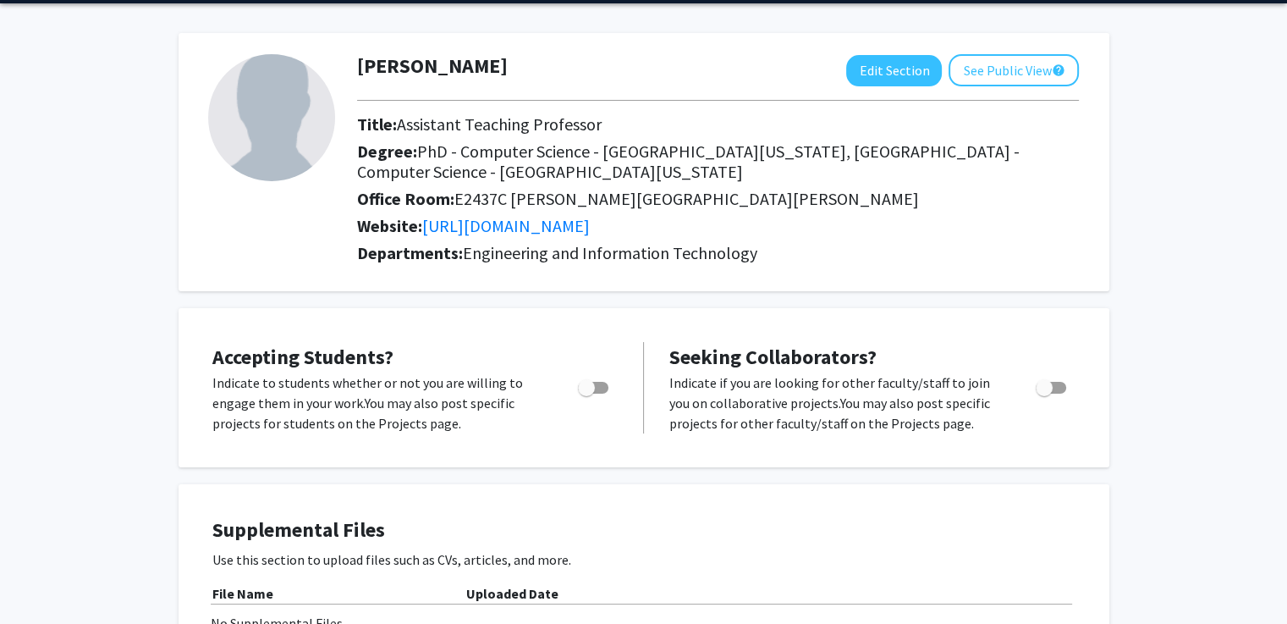
scroll to position [0, 0]
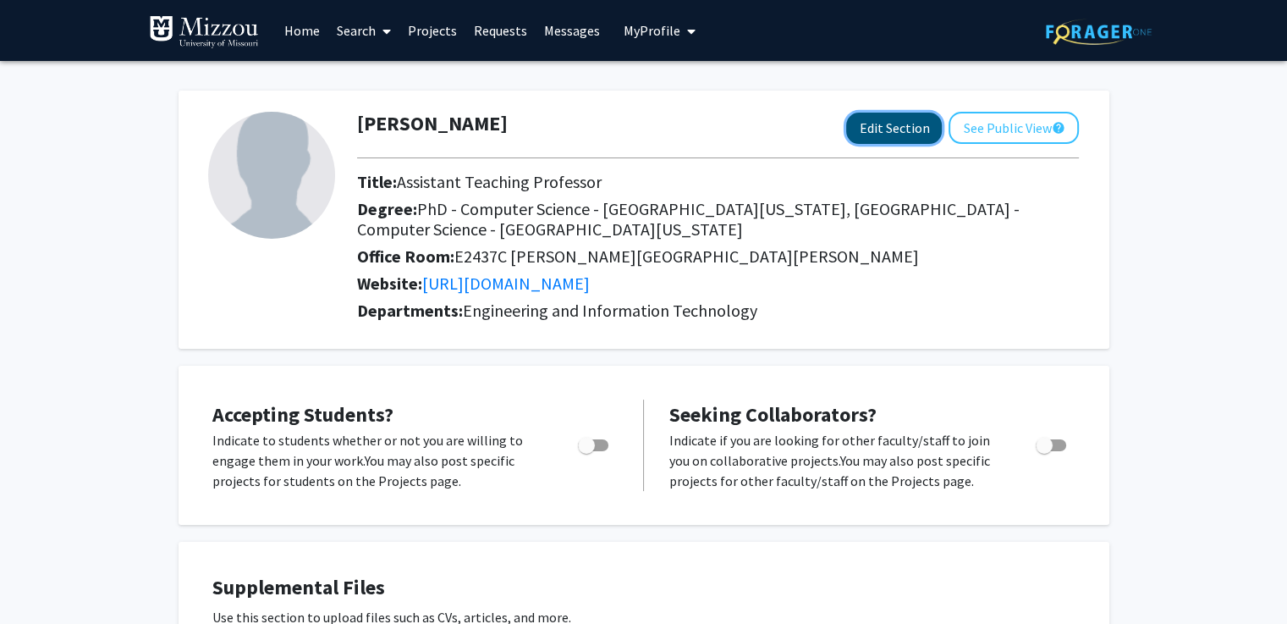
click at [917, 126] on button "Edit Section" at bounding box center [894, 128] width 96 height 31
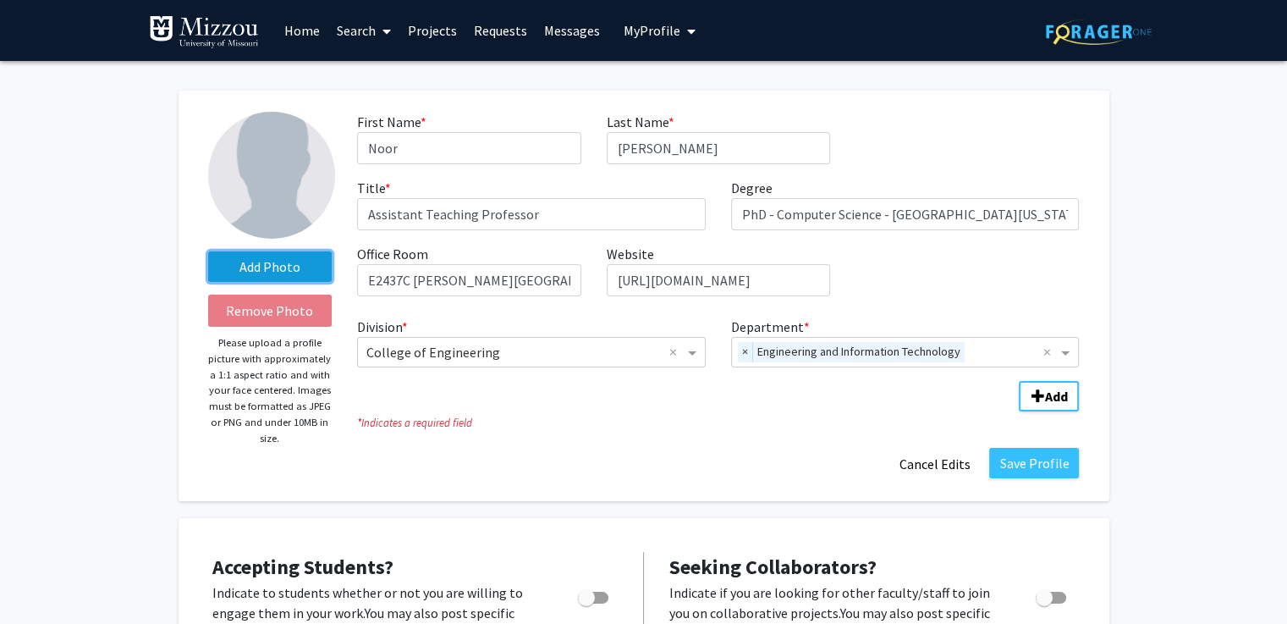
click at [311, 264] on label "Add Photo" at bounding box center [270, 266] width 124 height 30
click at [0, 0] on input "Add Photo" at bounding box center [0, 0] width 0 height 0
click at [283, 272] on label "Add Photo" at bounding box center [270, 266] width 124 height 30
click at [0, 0] on input "Add Photo" at bounding box center [0, 0] width 0 height 0
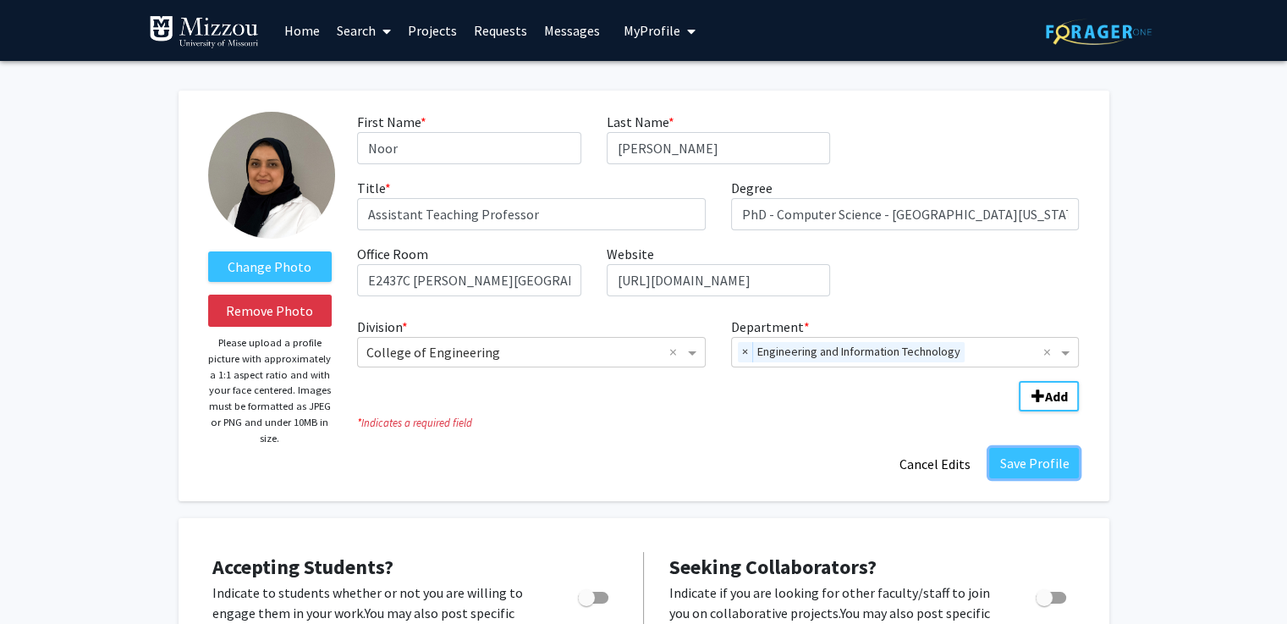
drag, startPoint x: 1063, startPoint y: 464, endPoint x: 1274, endPoint y: 411, distance: 217.2
click at [1040, 470] on button "Save Profile" at bounding box center [1034, 463] width 90 height 30
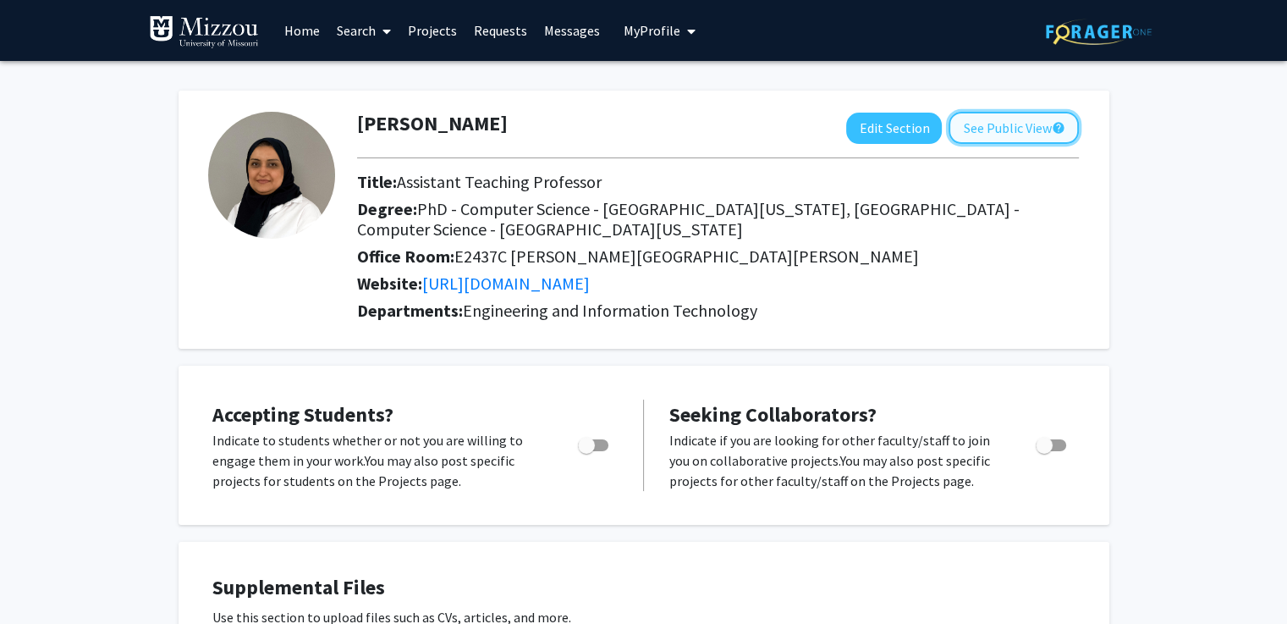
click at [1027, 135] on button "See Public View help" at bounding box center [1014, 128] width 130 height 32
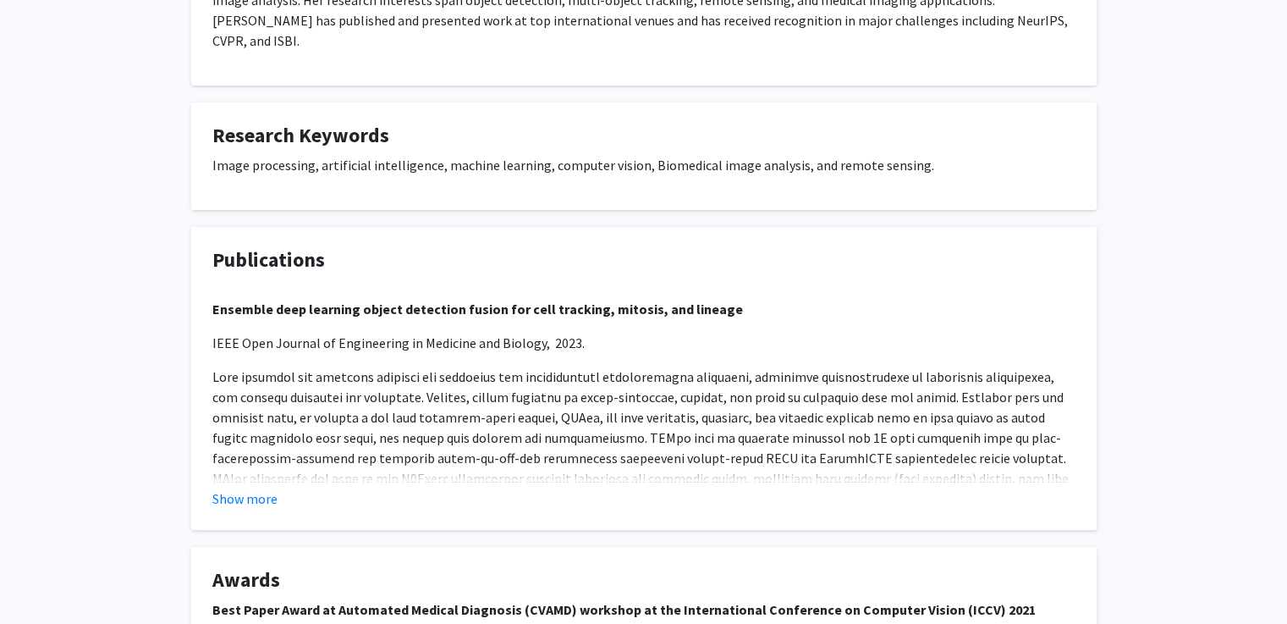
scroll to position [433, 0]
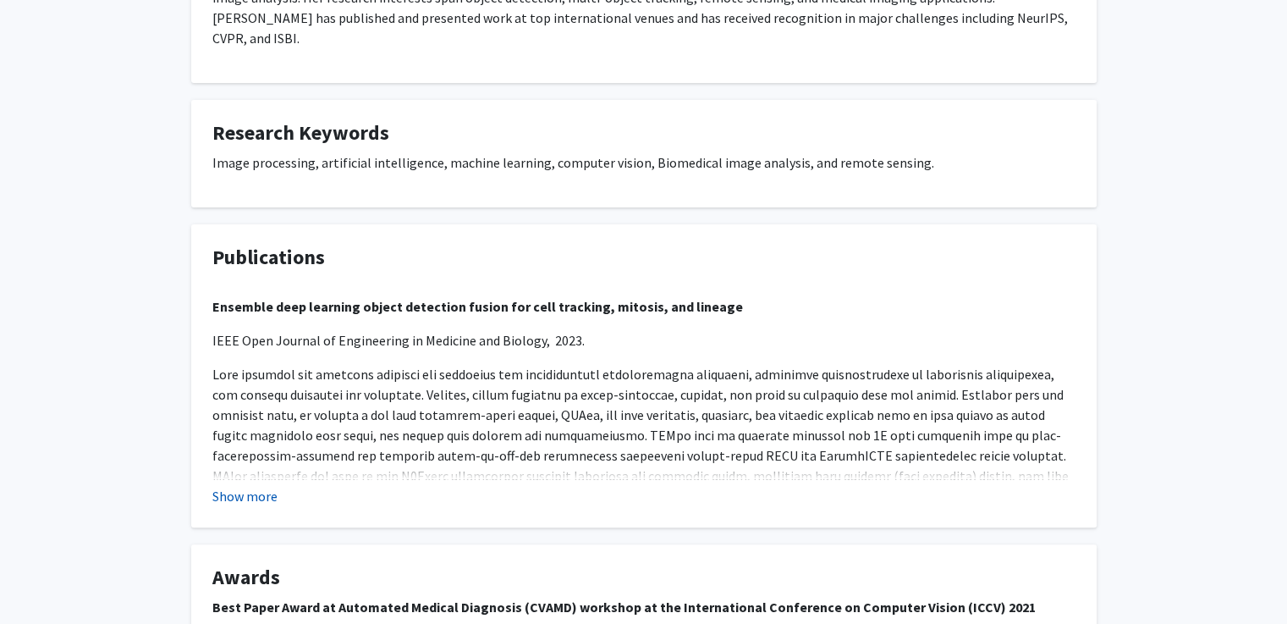
click at [222, 486] on button "Show more" at bounding box center [244, 496] width 65 height 20
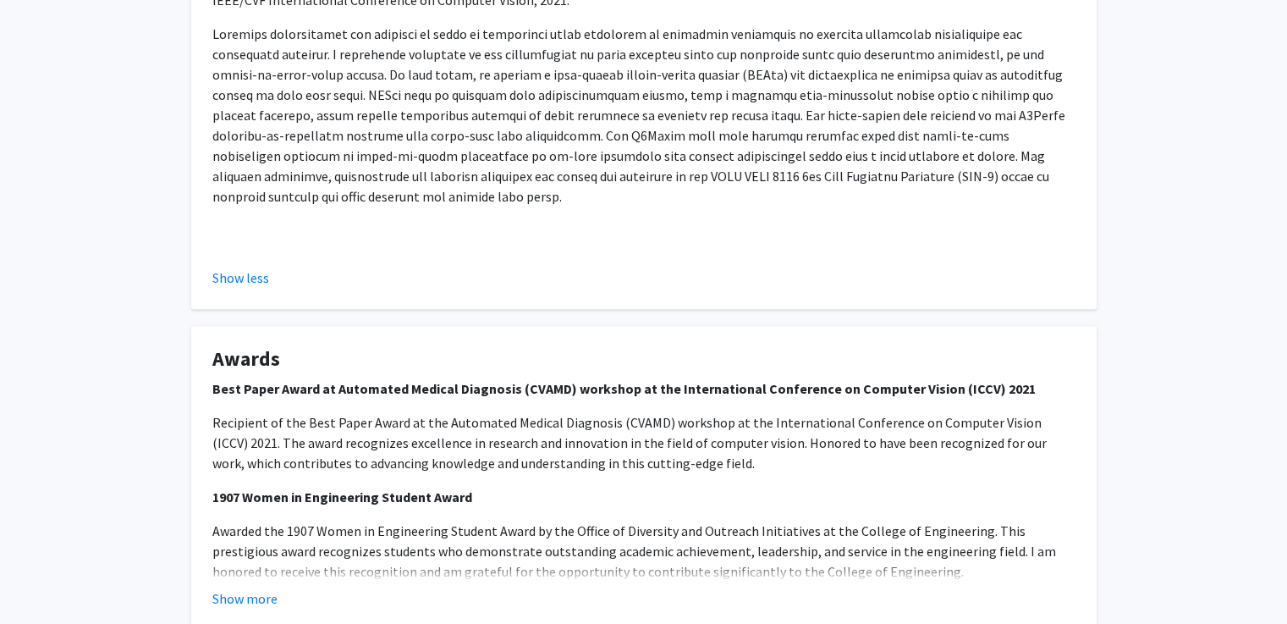
scroll to position [1682, 0]
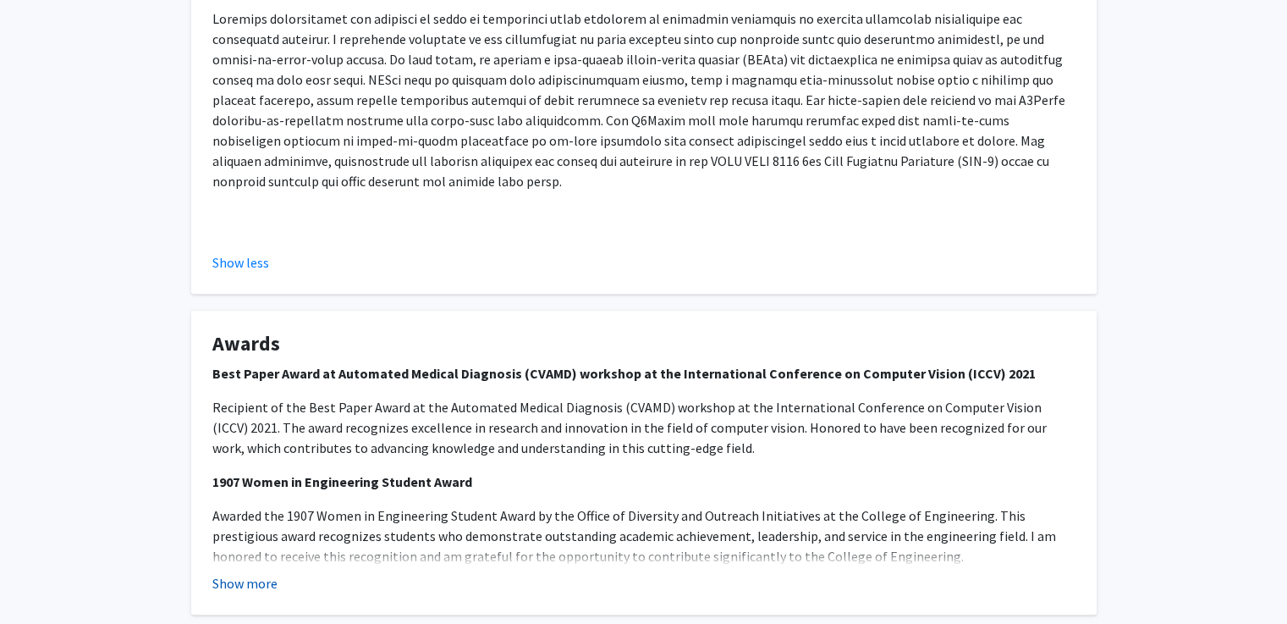
click at [244, 573] on button "Show more" at bounding box center [244, 583] width 65 height 20
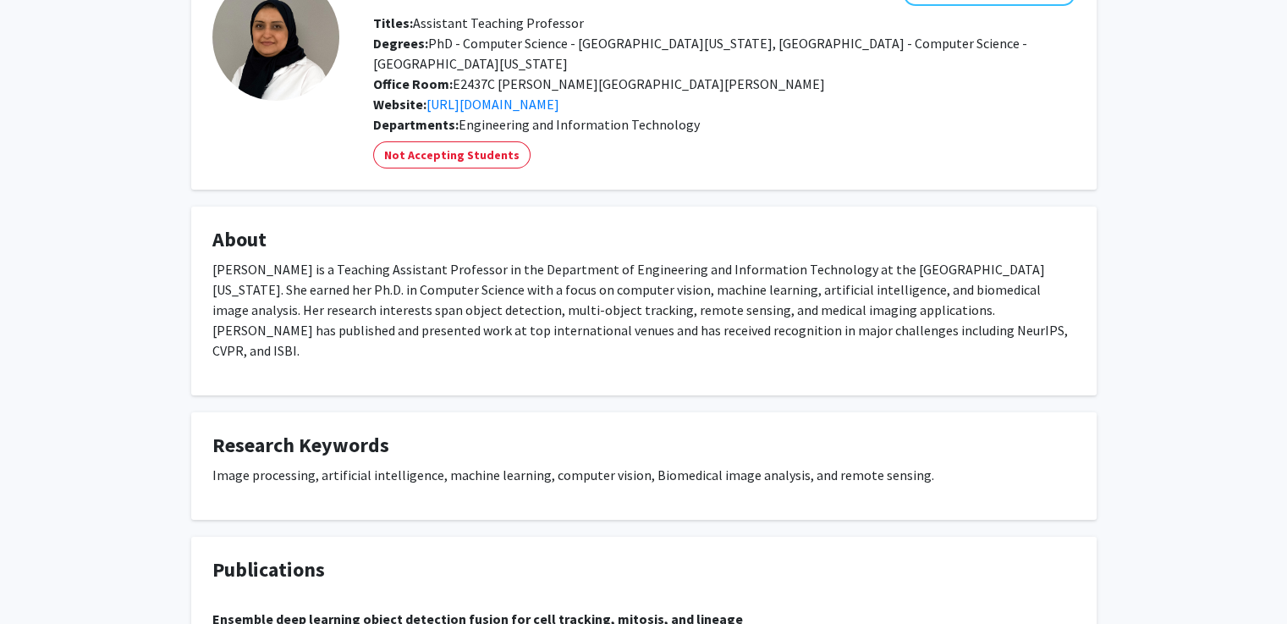
scroll to position [0, 0]
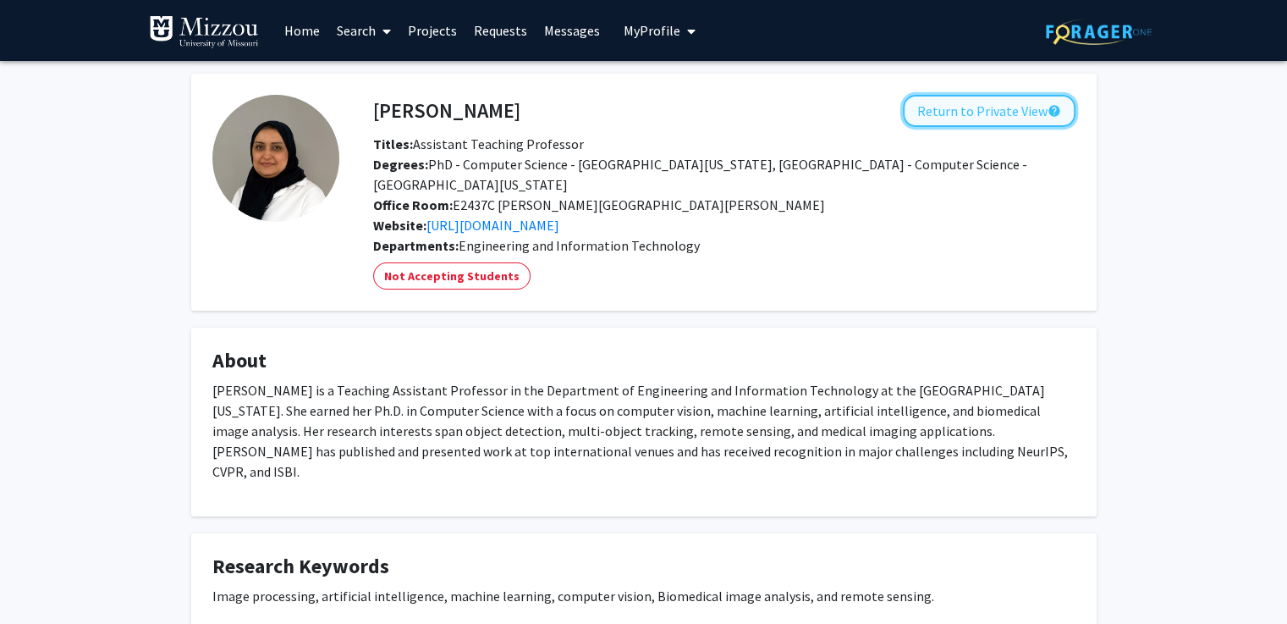
click at [1006, 117] on button "Return to Private View help" at bounding box center [989, 111] width 173 height 32
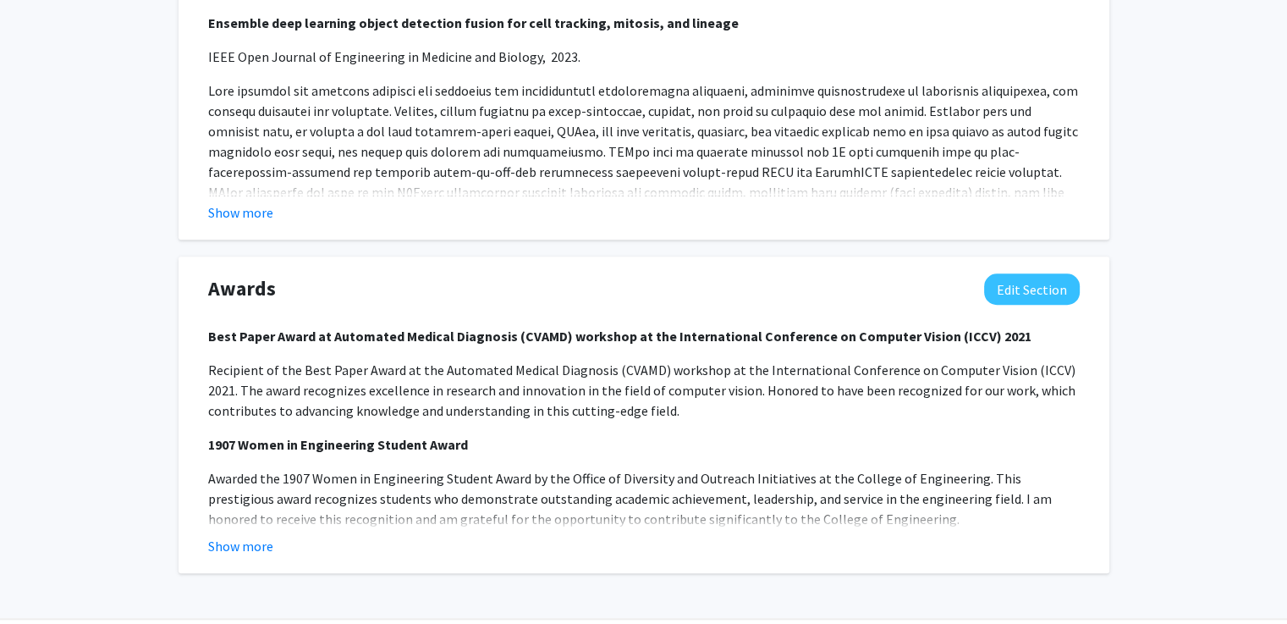
scroll to position [1329, 0]
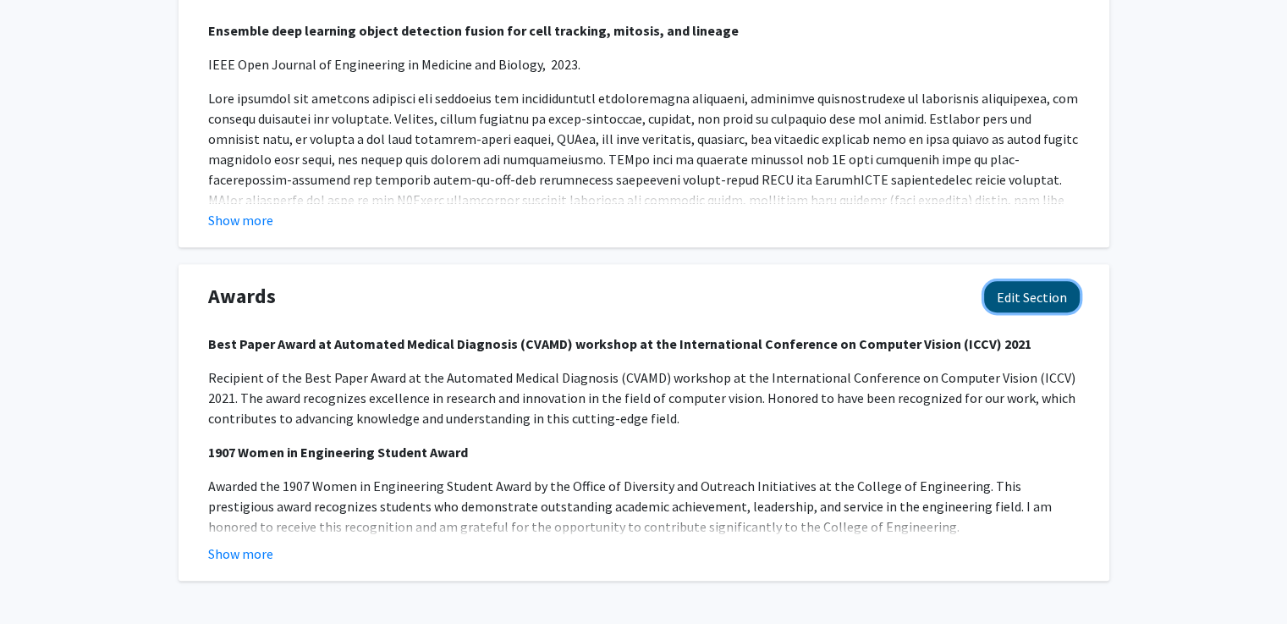
click at [1063, 304] on button "Edit Section" at bounding box center [1032, 296] width 96 height 31
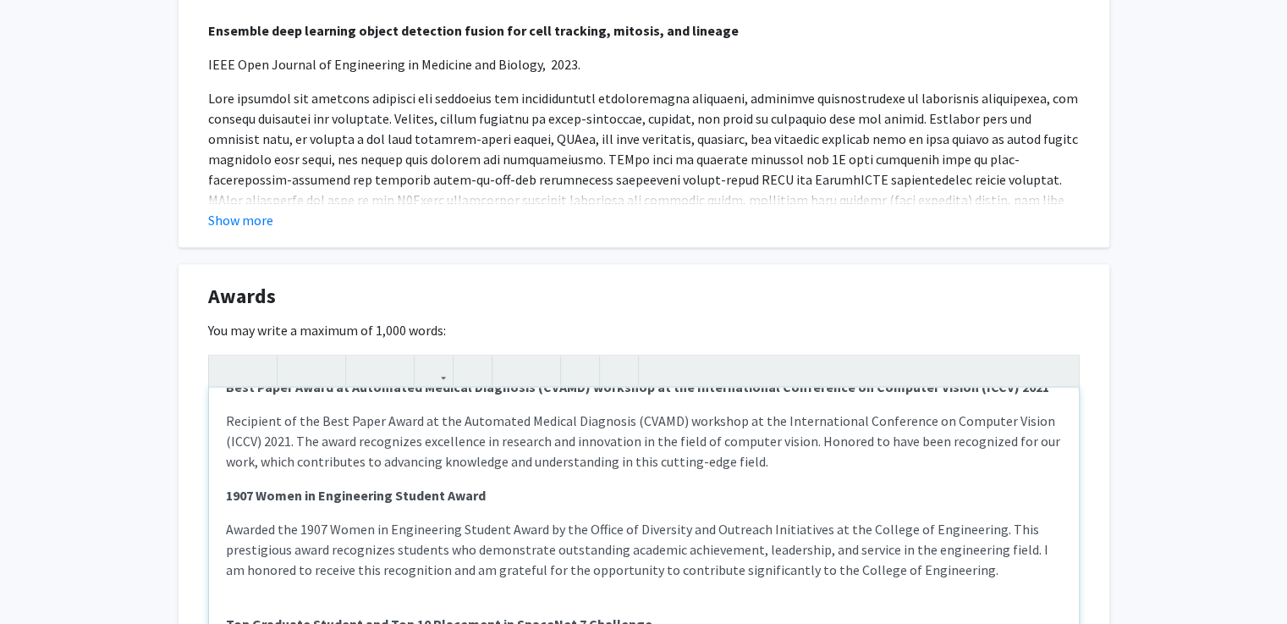
scroll to position [32, 0]
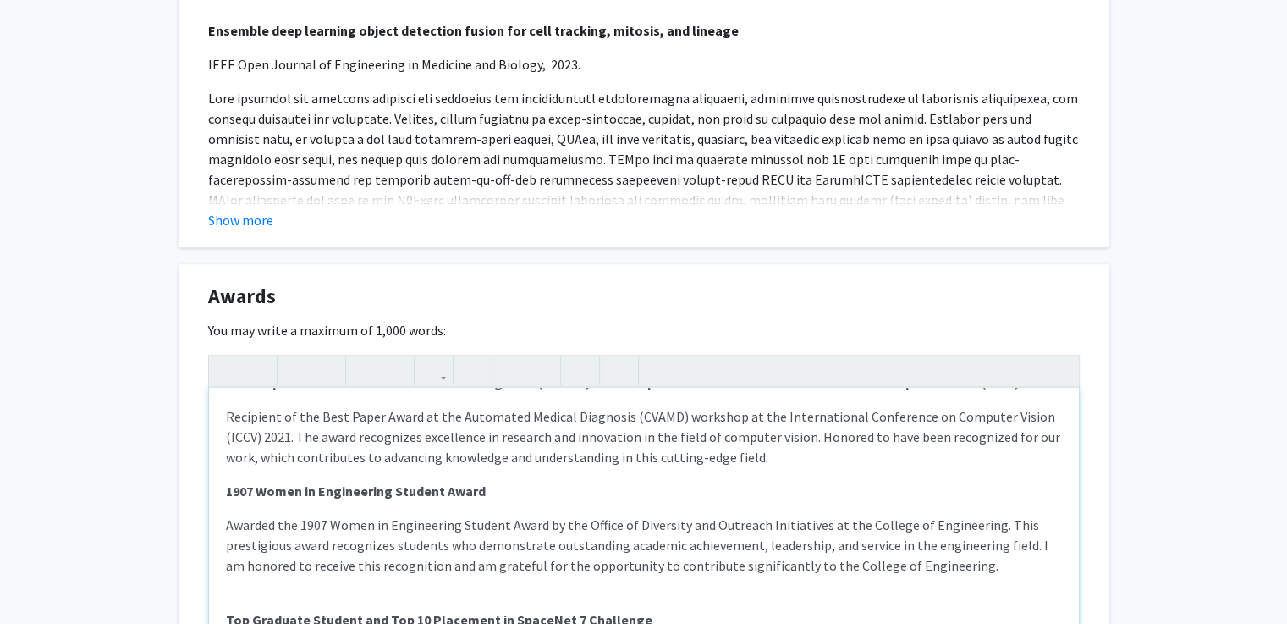
click at [784, 442] on span "Recipient of the Best Paper Award at the Automated Medical Diagnosis (CVAMD) wo…" at bounding box center [643, 437] width 834 height 58
click at [776, 459] on p "Recipient of the Best Paper Award at the Automated Medical Diagnosis (CVAMD) wo…" at bounding box center [644, 436] width 836 height 61
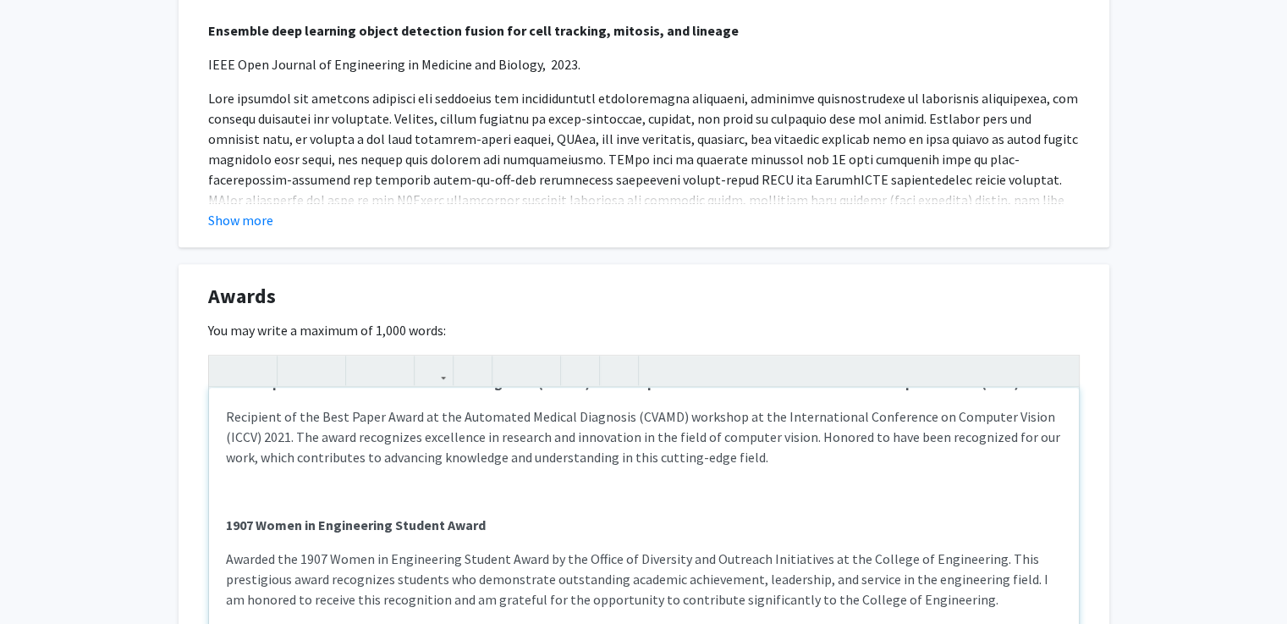
type textarea "<p><strong>Best Paper Award at Automated Medical Diagnosis (CVAMD) workshop at …"
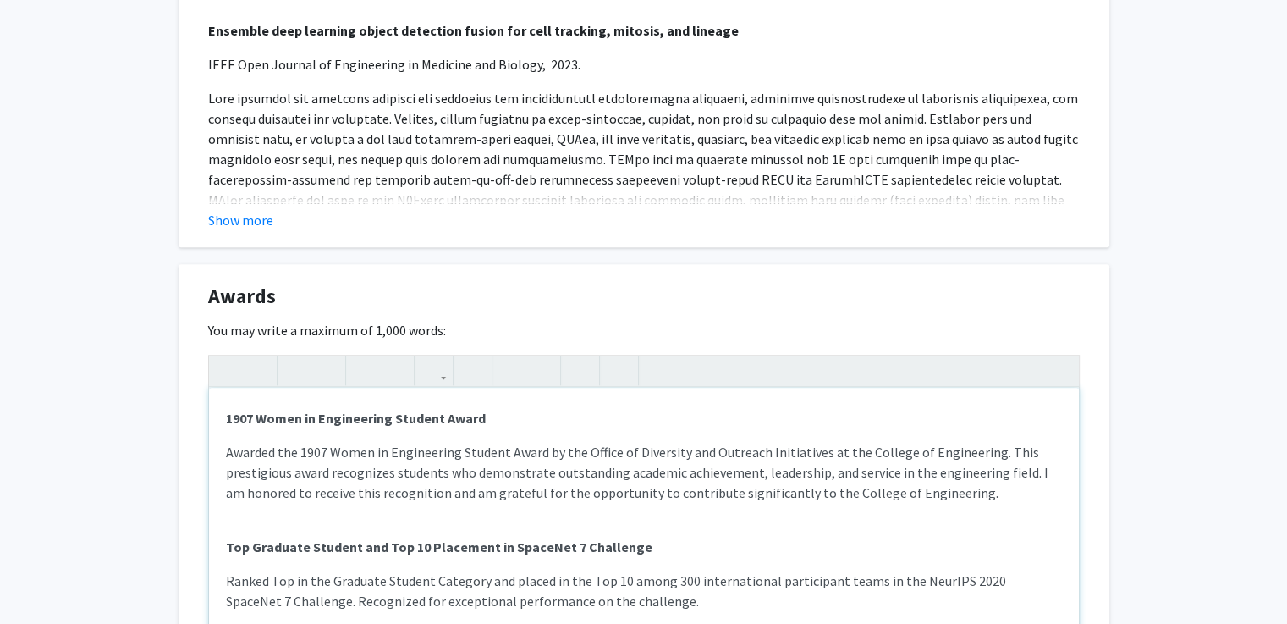
scroll to position [1549, 0]
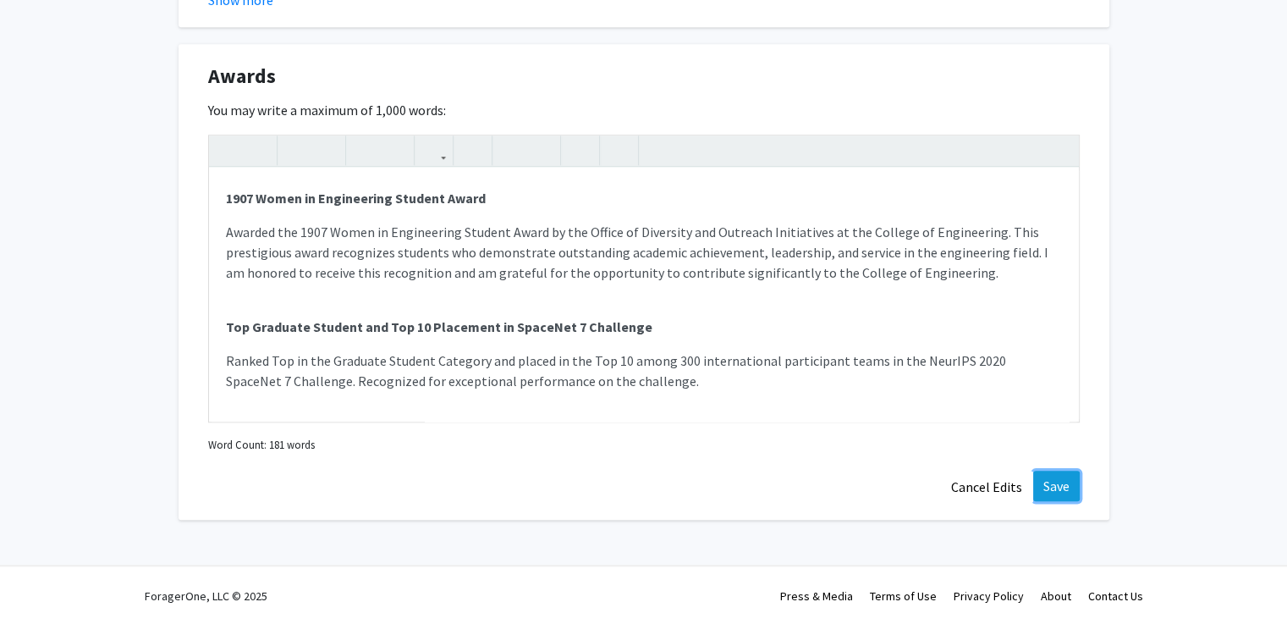
click at [1056, 497] on button "Save" at bounding box center [1056, 486] width 47 height 30
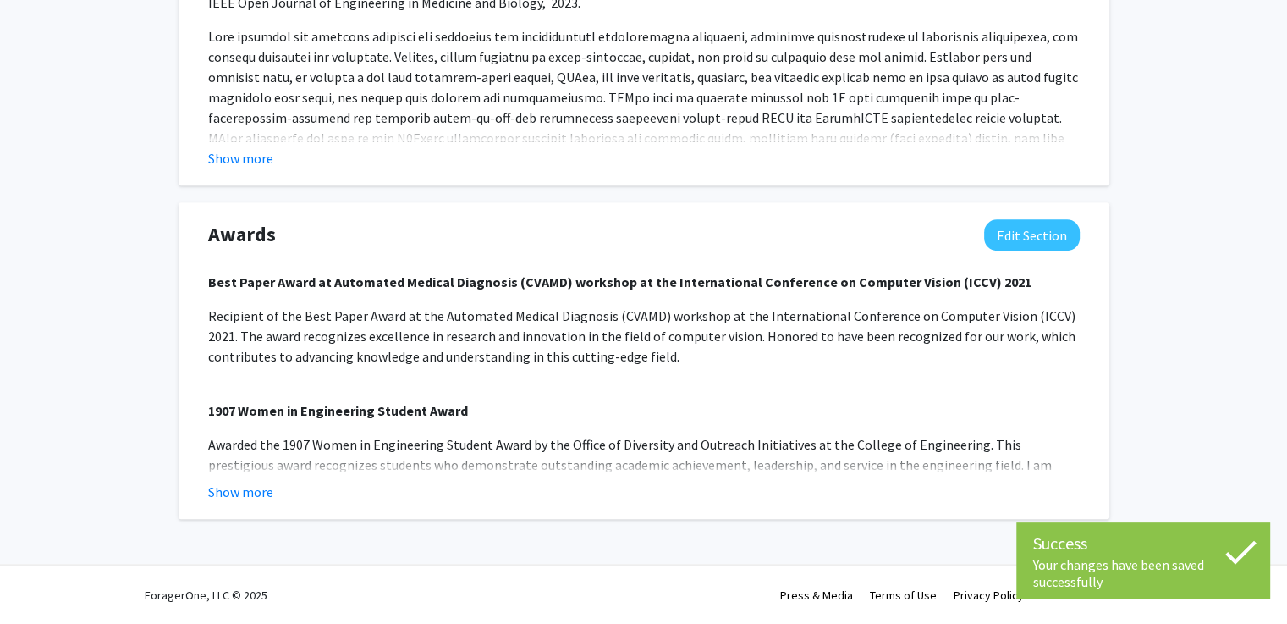
scroll to position [0, 0]
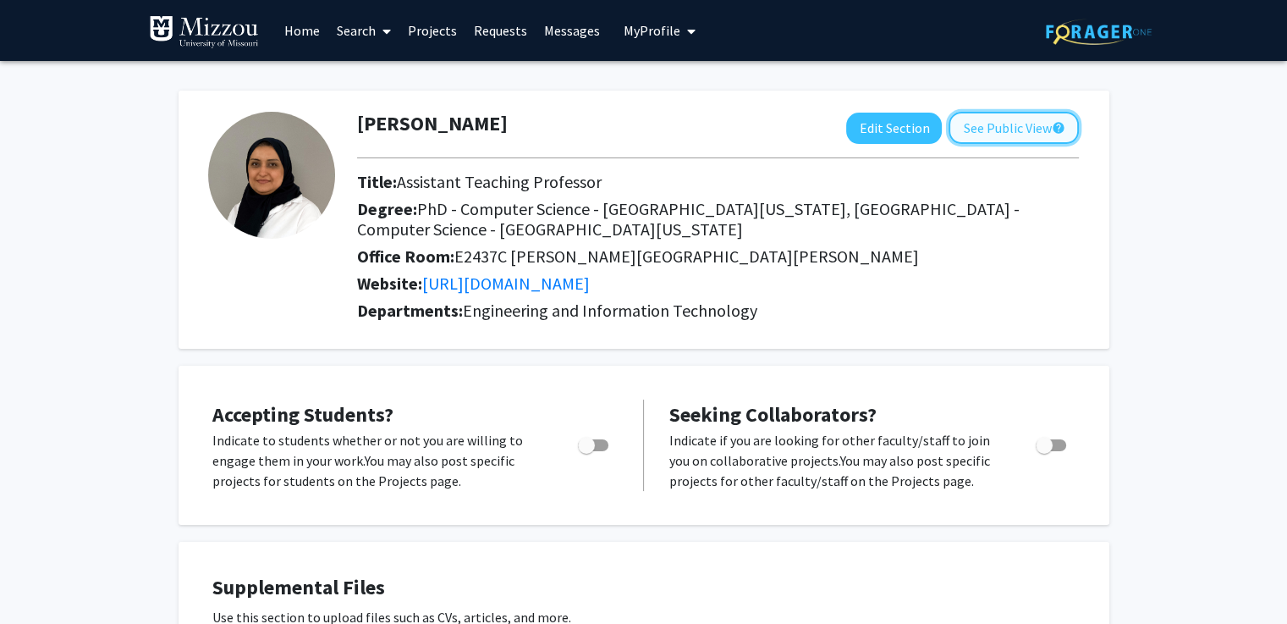
click at [1031, 136] on button "See Public View help" at bounding box center [1014, 128] width 130 height 32
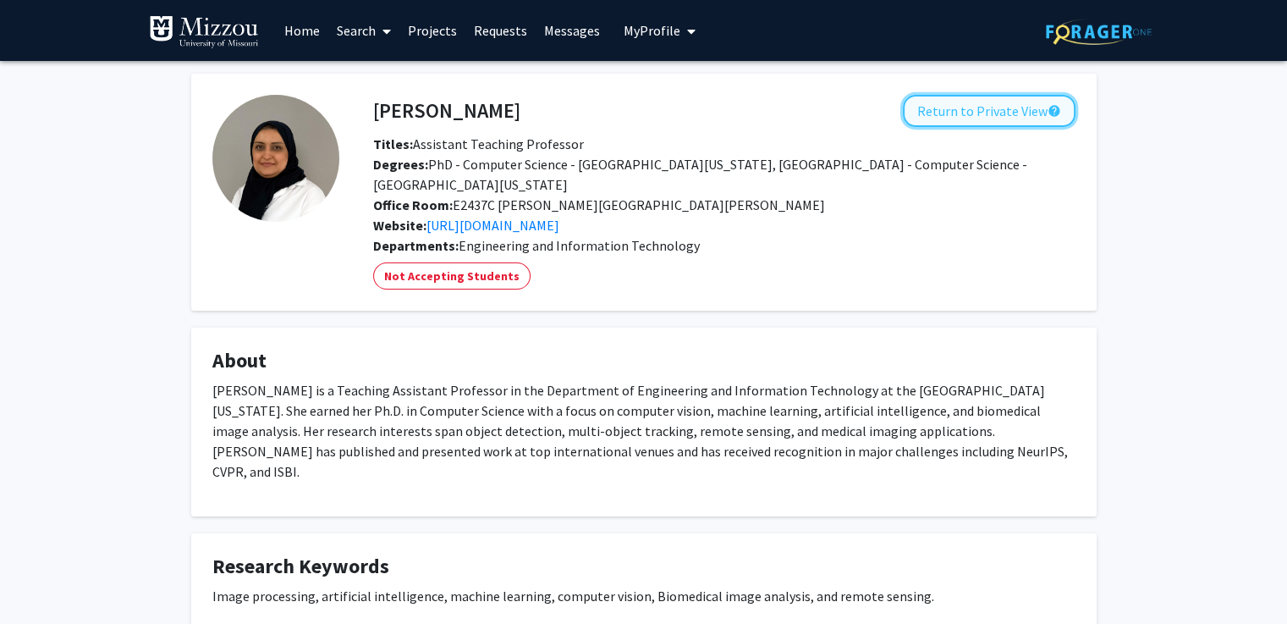
click at [1002, 118] on button "Return to Private View help" at bounding box center [989, 111] width 173 height 32
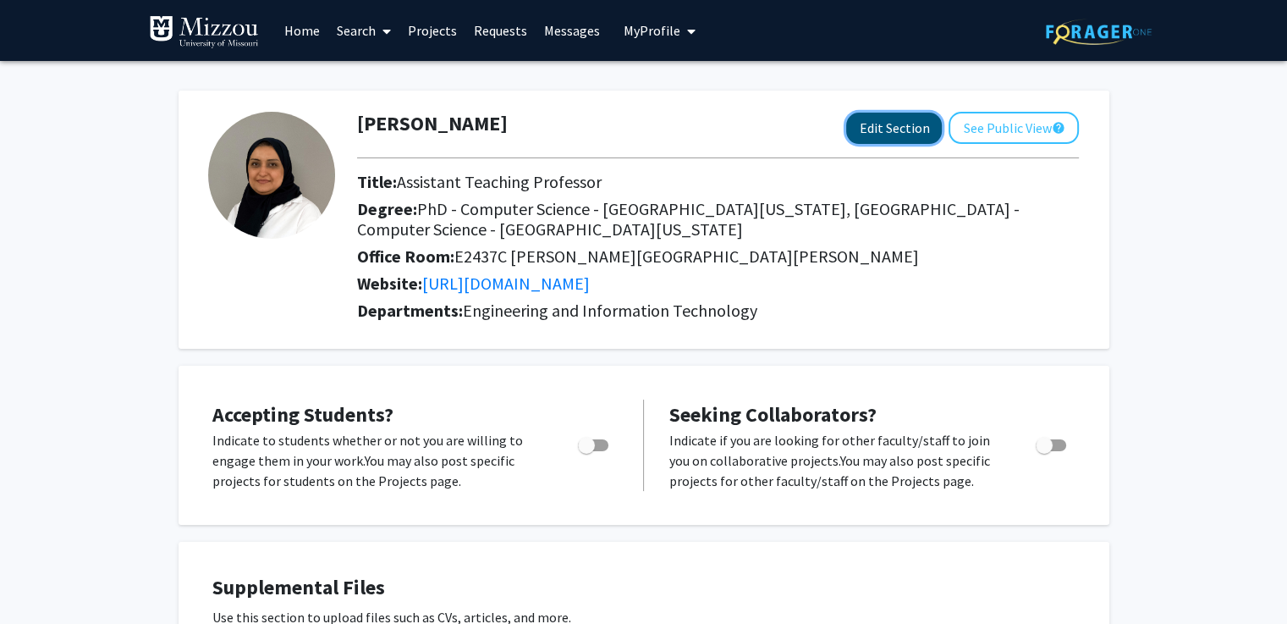
click at [899, 129] on button "Edit Section" at bounding box center [894, 128] width 96 height 31
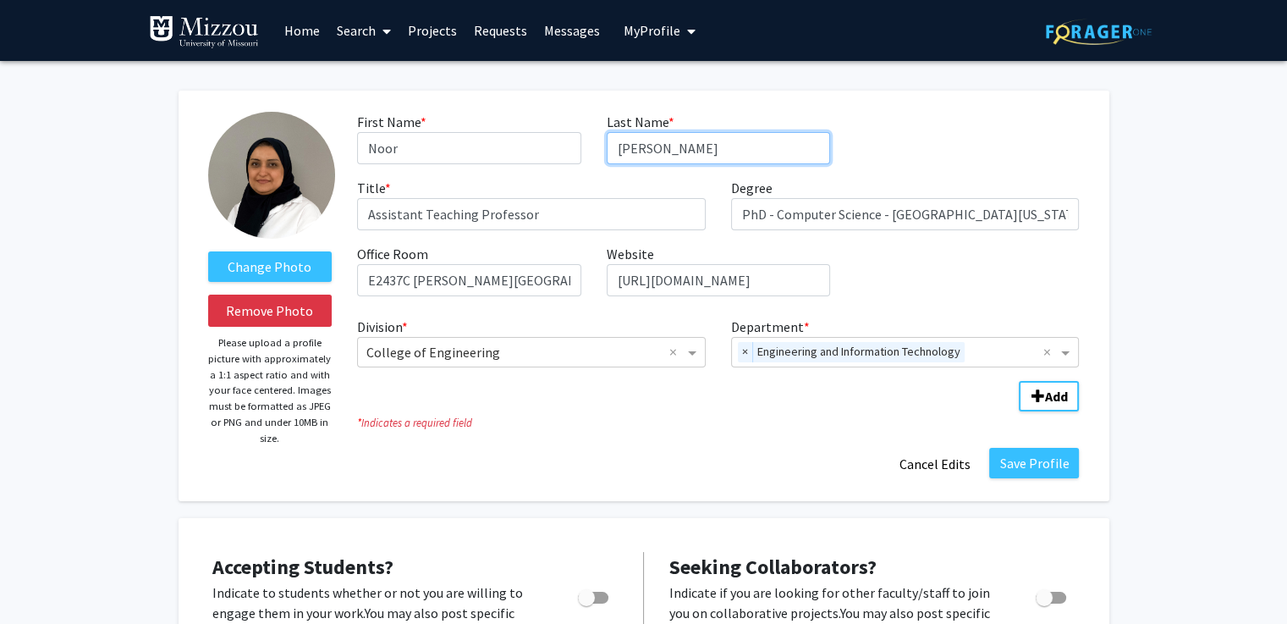
click at [614, 148] on input "Al-Shakarji" at bounding box center [718, 148] width 223 height 32
type input "M. Al-Shakarji"
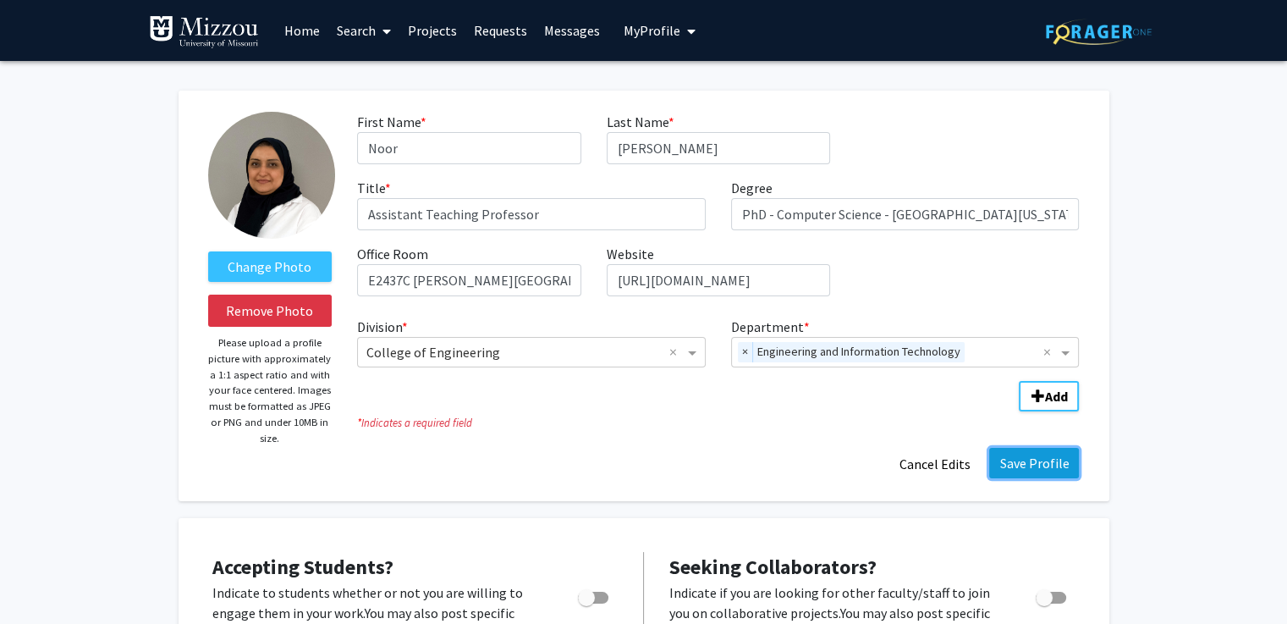
click at [1042, 475] on button "Save Profile" at bounding box center [1034, 463] width 90 height 30
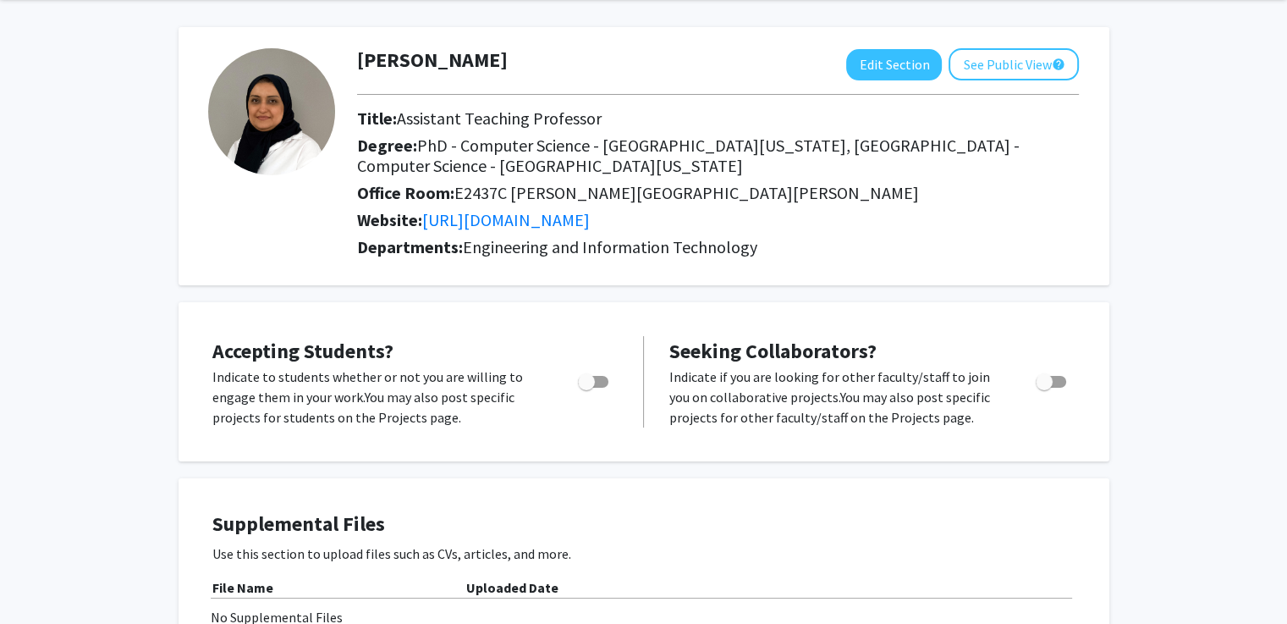
scroll to position [77, 0]
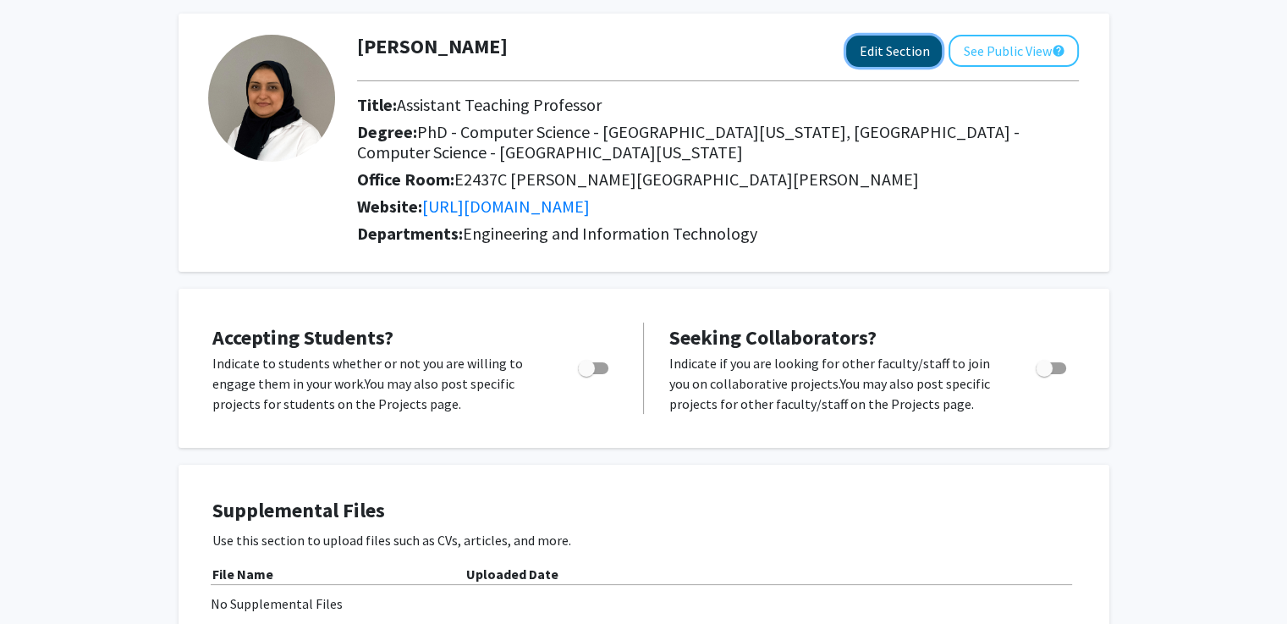
click at [907, 58] on button "Edit Section" at bounding box center [894, 51] width 96 height 31
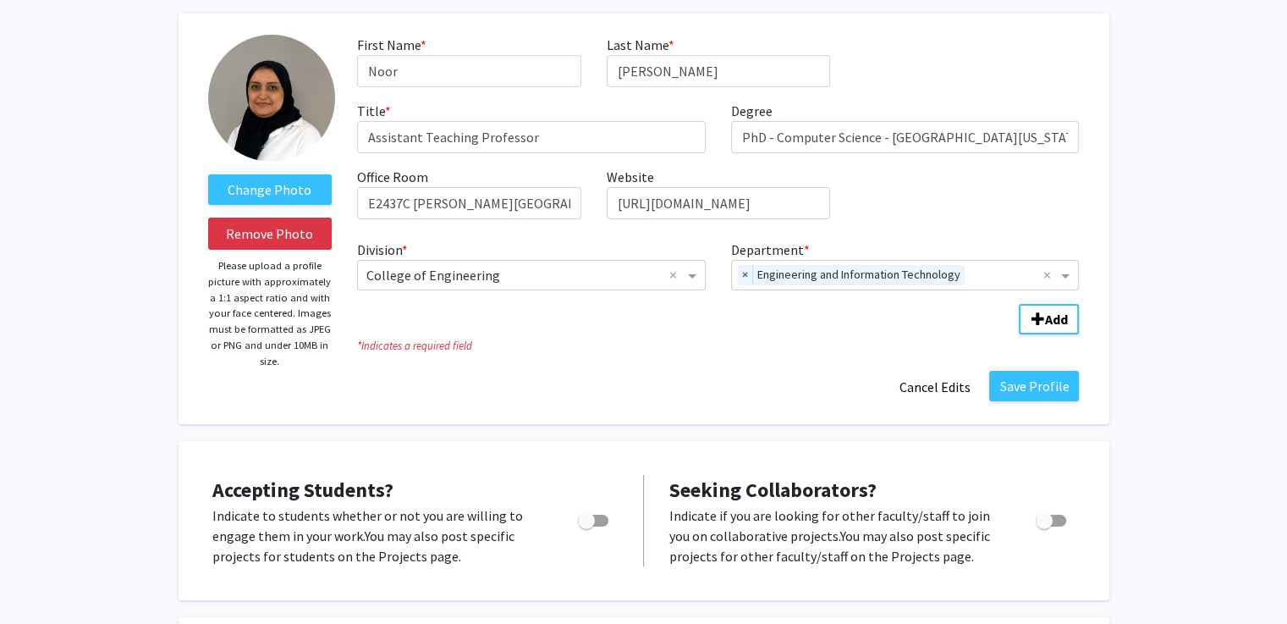
click at [280, 129] on img at bounding box center [271, 98] width 127 height 127
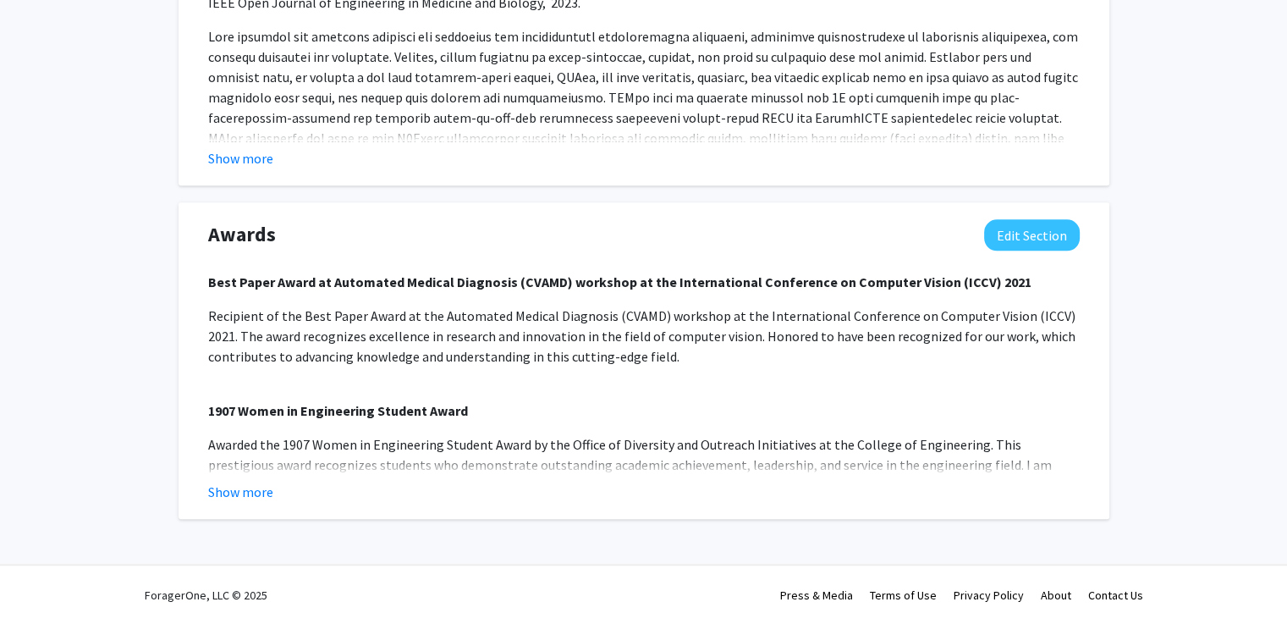
scroll to position [0, 0]
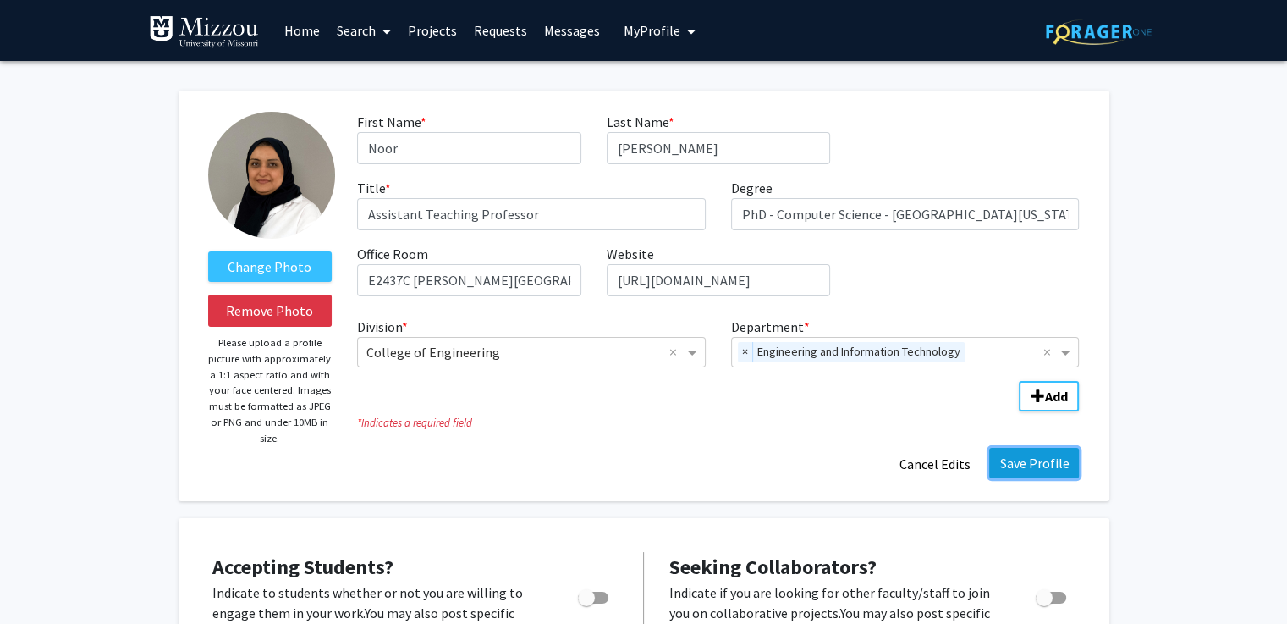
click at [1041, 474] on button "Save Profile" at bounding box center [1034, 463] width 90 height 30
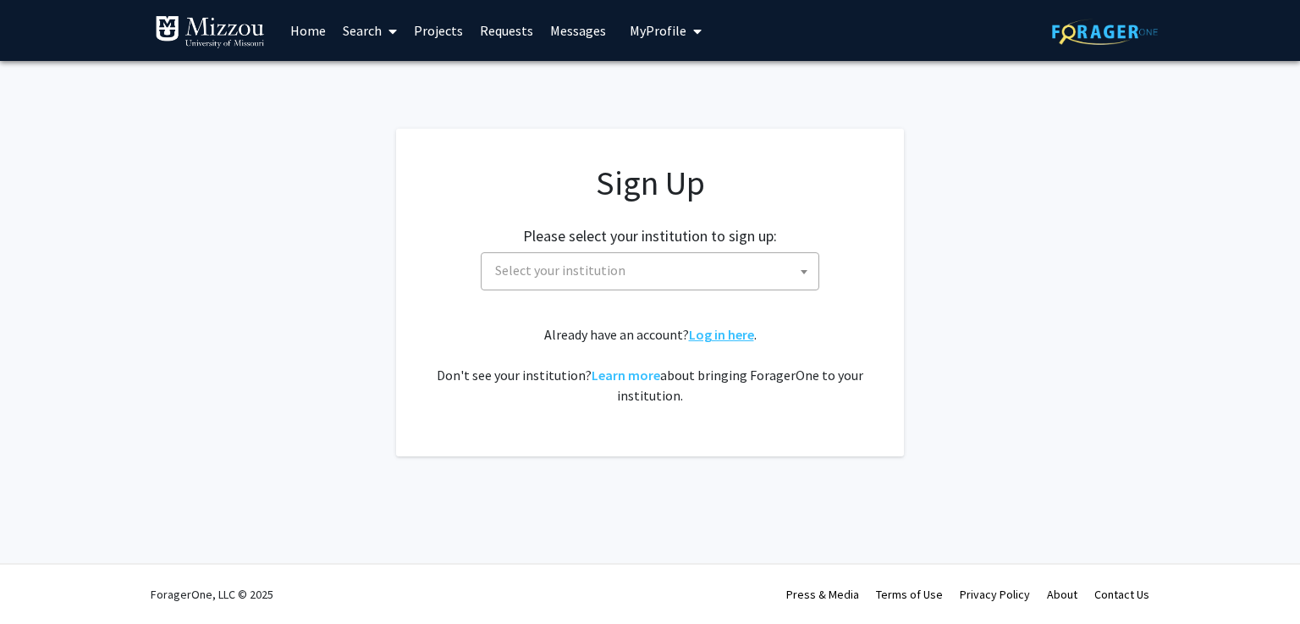
click at [740, 336] on link "Log in here" at bounding box center [721, 334] width 65 height 17
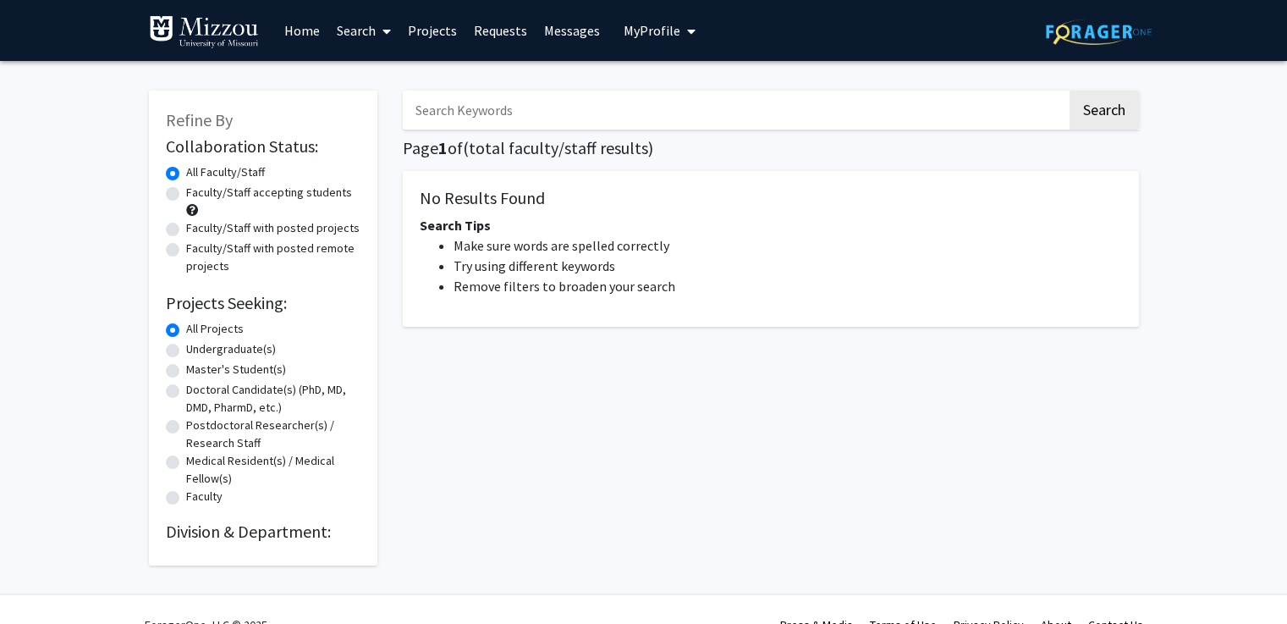
click at [603, 115] on input "Search Keywords" at bounding box center [735, 110] width 664 height 39
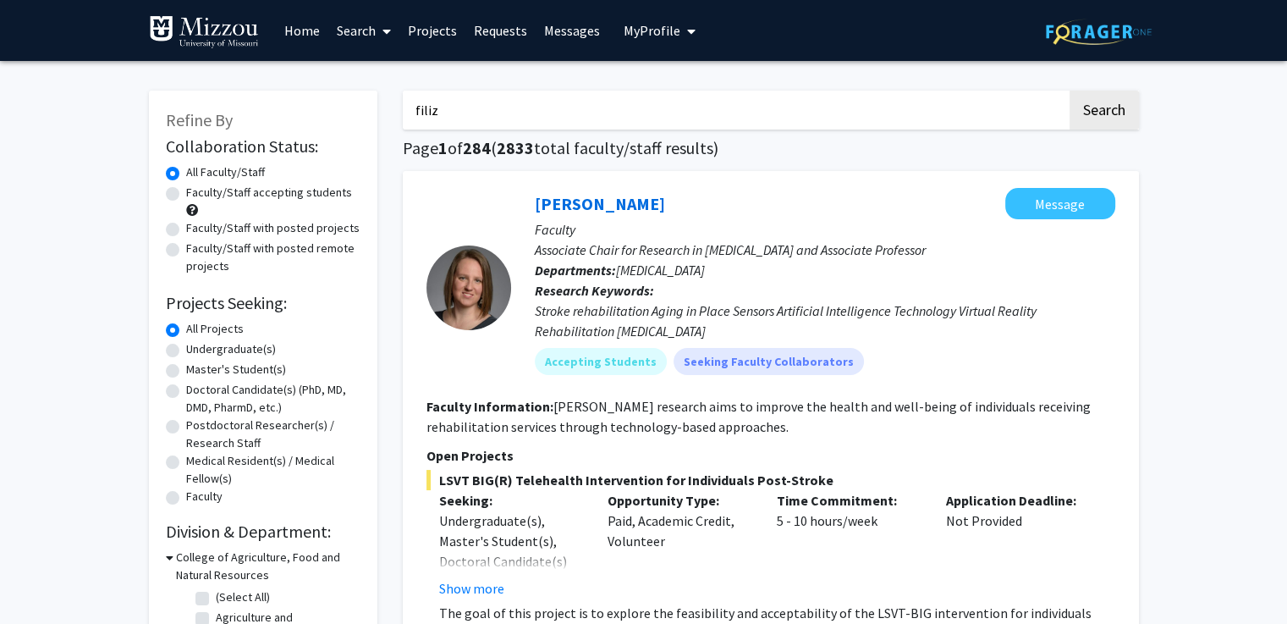
type input "filiz"
click at [1070, 91] on button "Search" at bounding box center [1104, 110] width 69 height 39
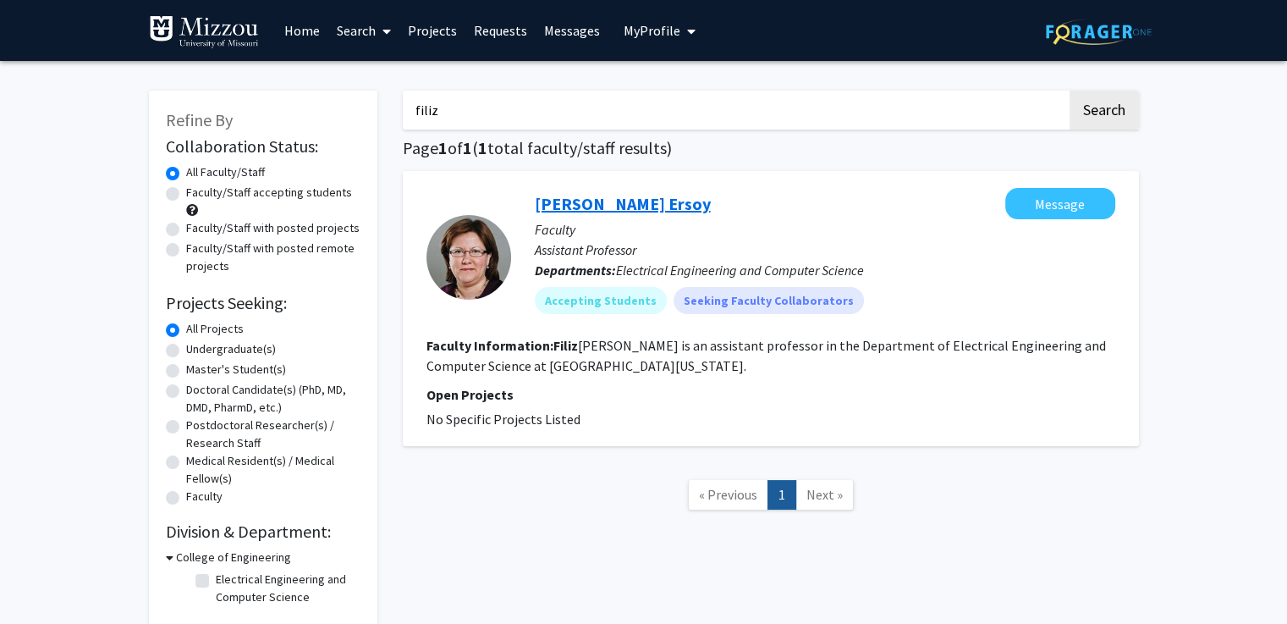
click at [594, 207] on link "Filiz Bunyak Ersoy" at bounding box center [623, 203] width 176 height 21
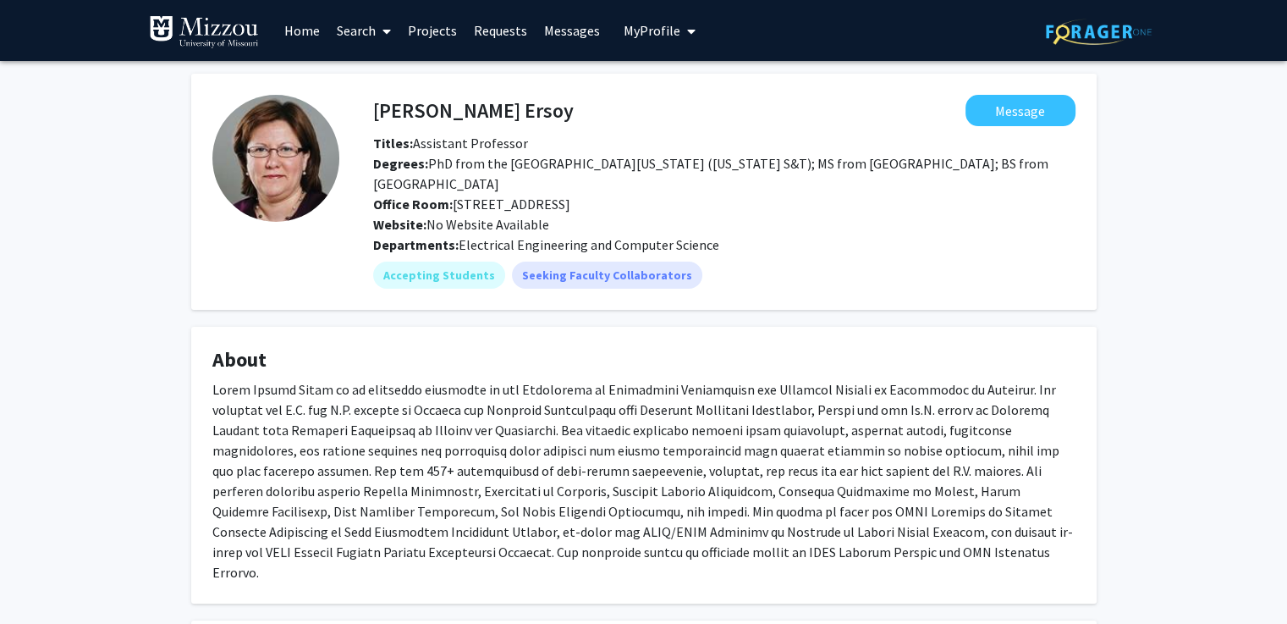
click at [784, 434] on div at bounding box center [643, 480] width 863 height 203
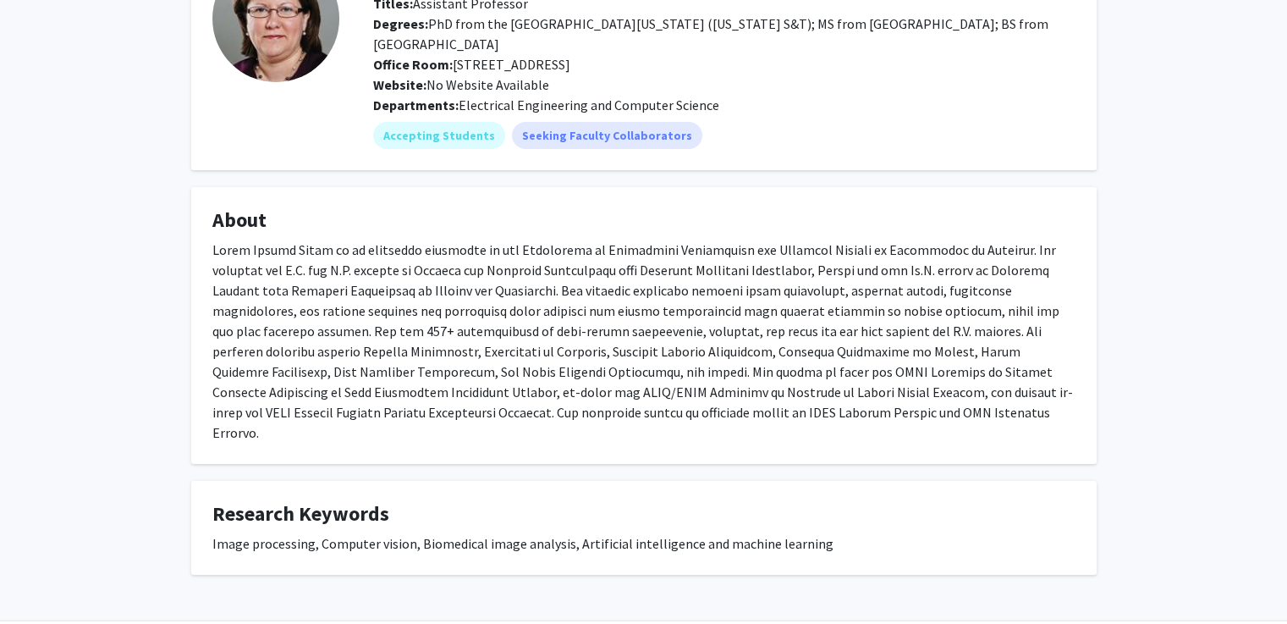
scroll to position [175, 0]
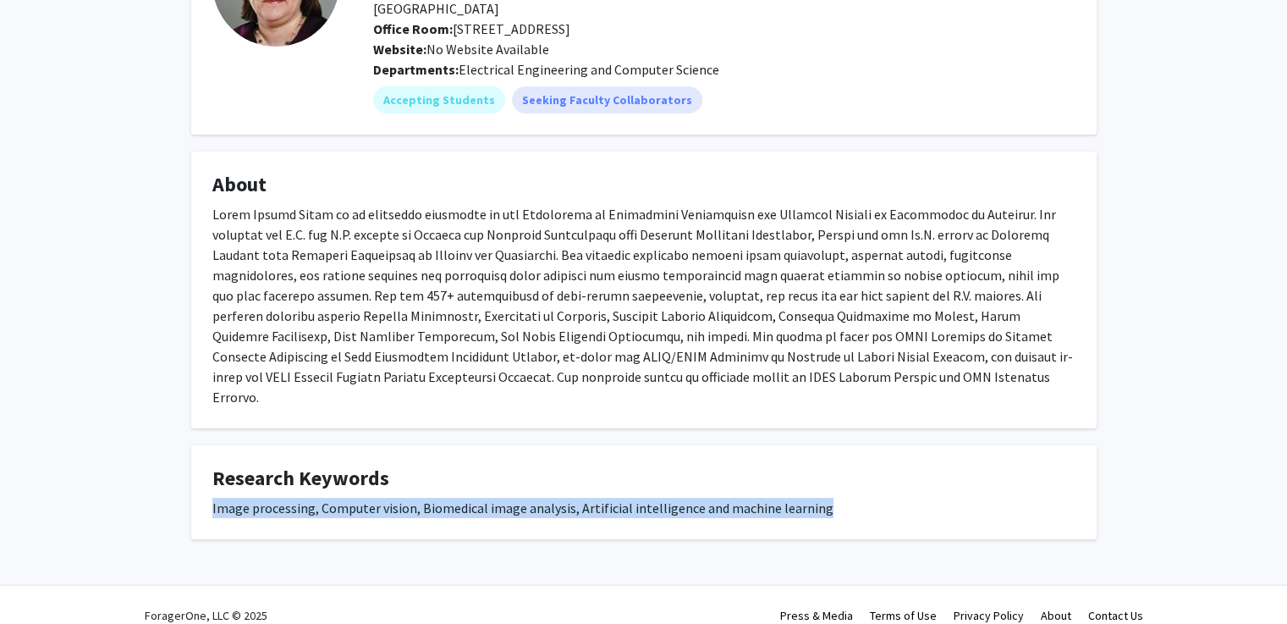
drag, startPoint x: 209, startPoint y: 487, endPoint x: 889, endPoint y: 518, distance: 680.2
click at [889, 518] on div "Filiz Bunyak Ersoy Message Titles: Assistant Professor Degrees: PhD from the Un…" at bounding box center [643, 240] width 1287 height 708
copy div "Image processing, Computer vision, Biomedical image analysis, Artificial intell…"
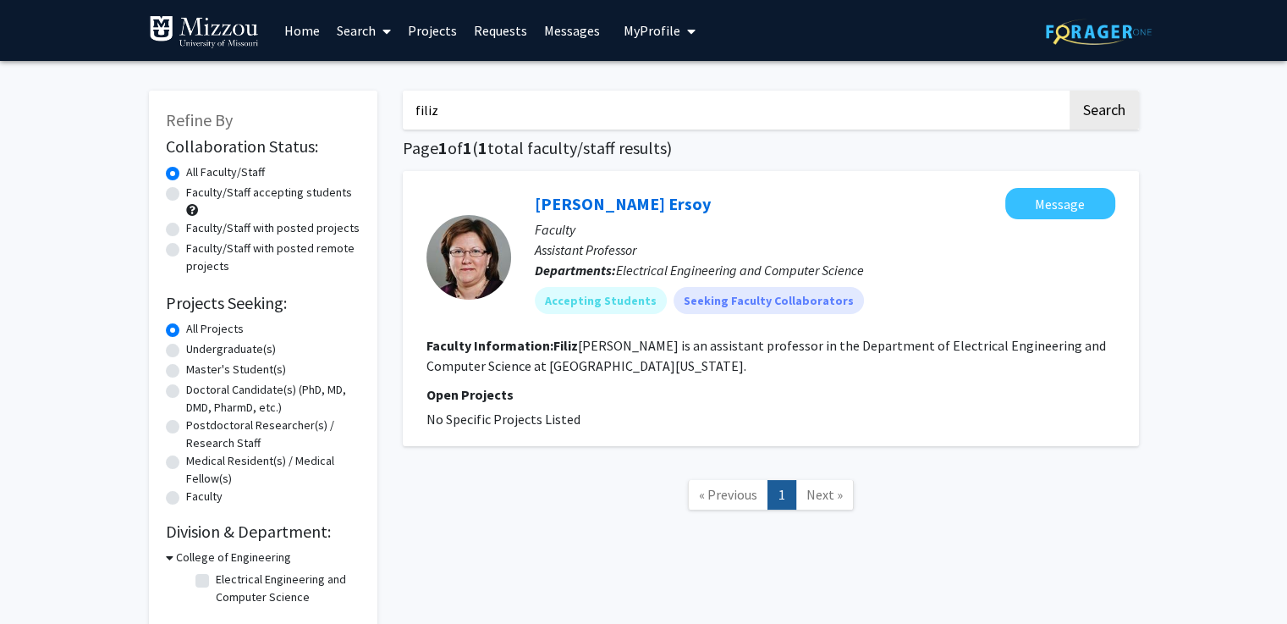
click at [443, 107] on input "filiz" at bounding box center [735, 110] width 664 height 39
click at [1070, 91] on button "Search" at bounding box center [1104, 110] width 69 height 39
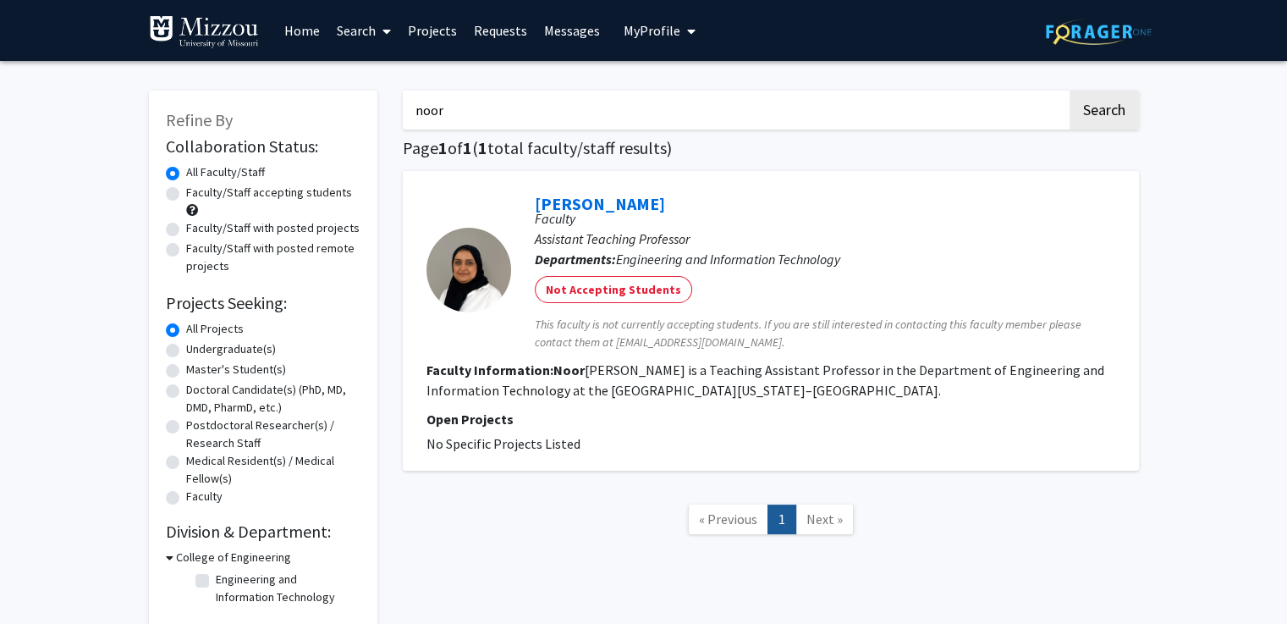
click at [465, 101] on input "noor" at bounding box center [735, 110] width 664 height 39
click at [1070, 91] on button "Search" at bounding box center [1104, 110] width 69 height 39
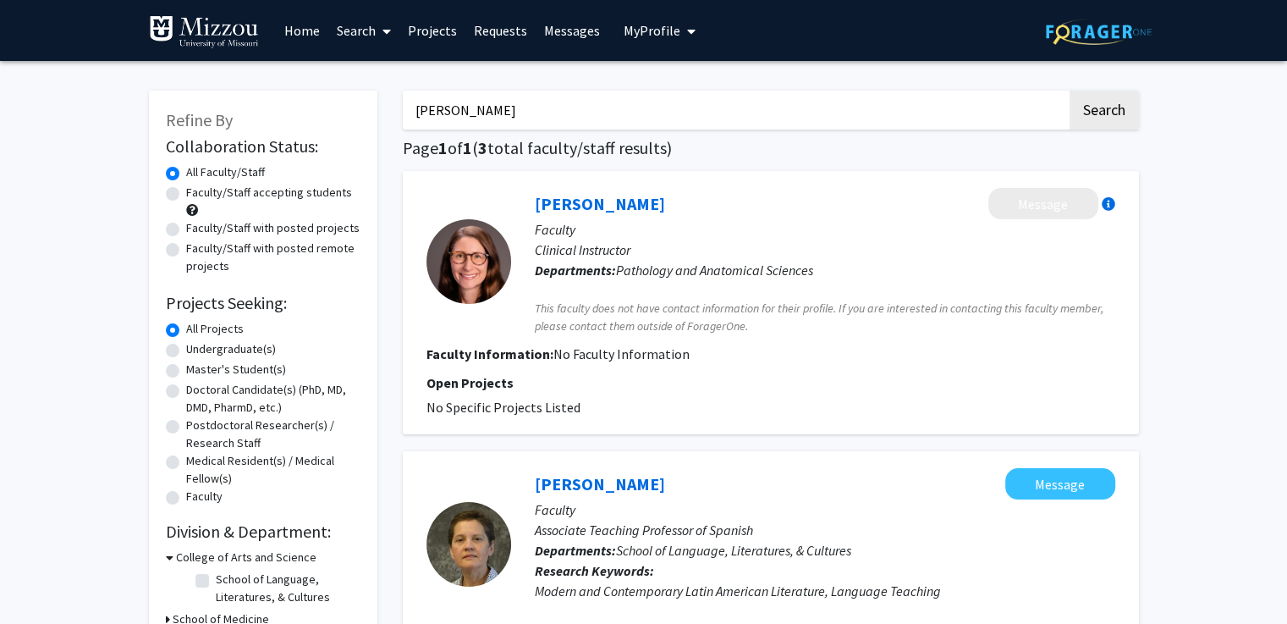
click at [563, 114] on input "alicia" at bounding box center [735, 110] width 664 height 39
paste input "Esquivel"
type input "Esquivel"
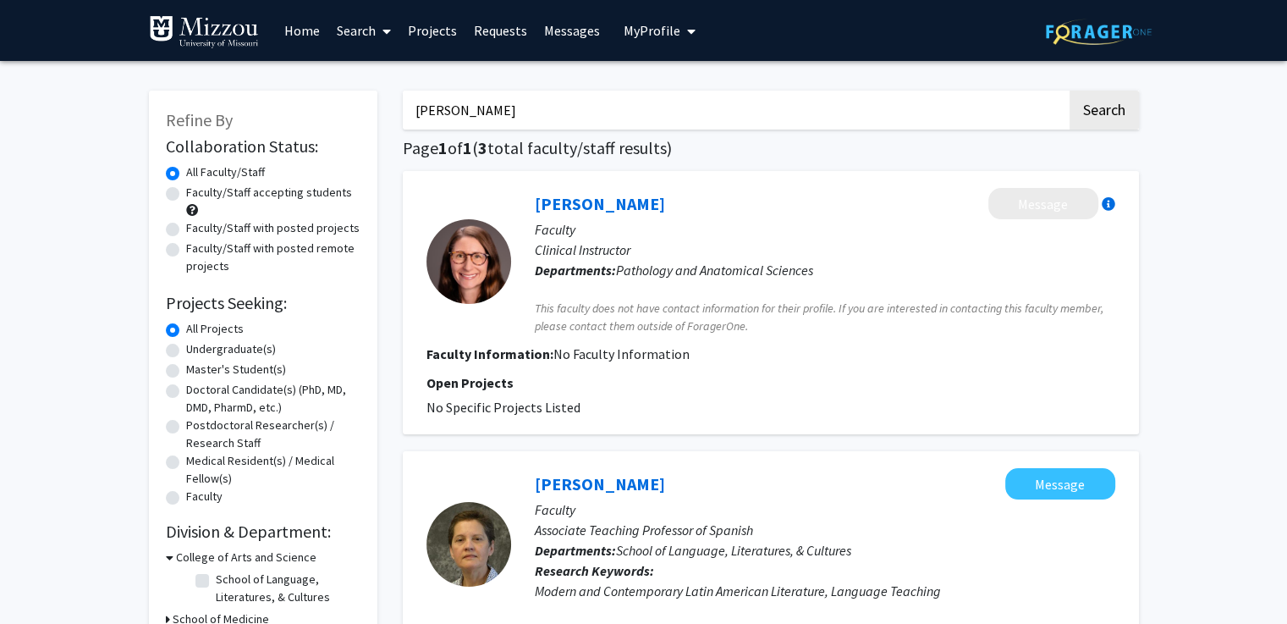
click at [1070, 91] on button "Search" at bounding box center [1104, 110] width 69 height 39
